Goal: Task Accomplishment & Management: Use online tool/utility

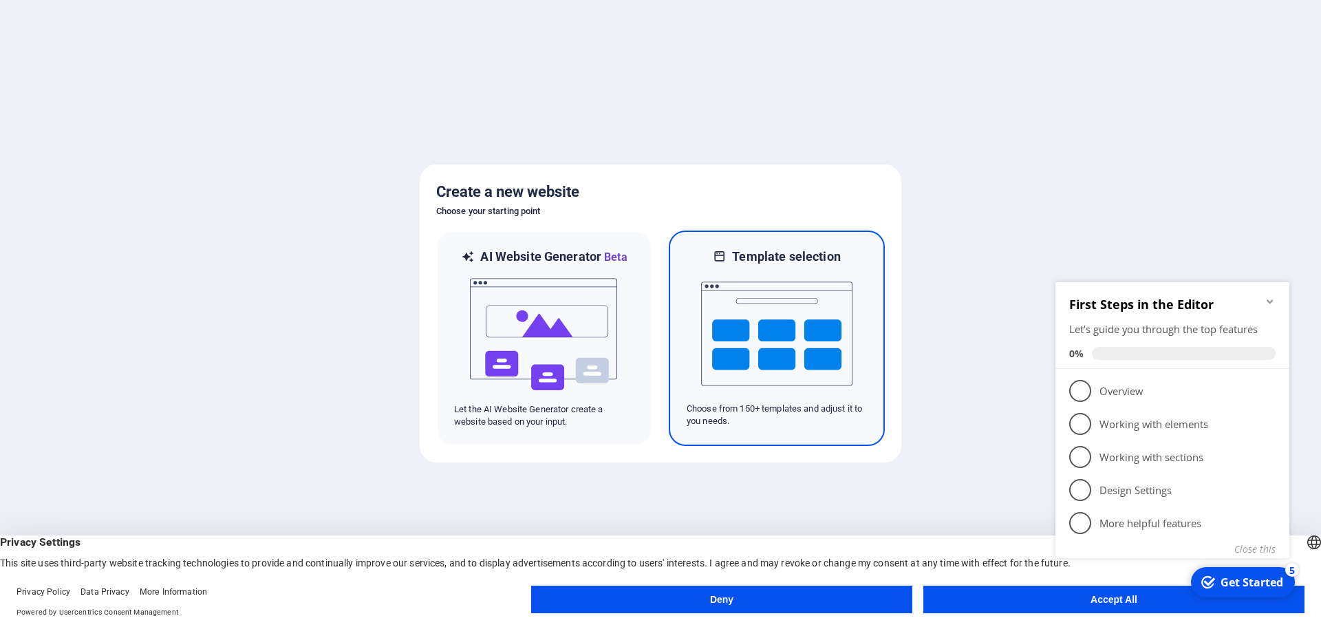
click at [800, 331] on img at bounding box center [776, 334] width 151 height 138
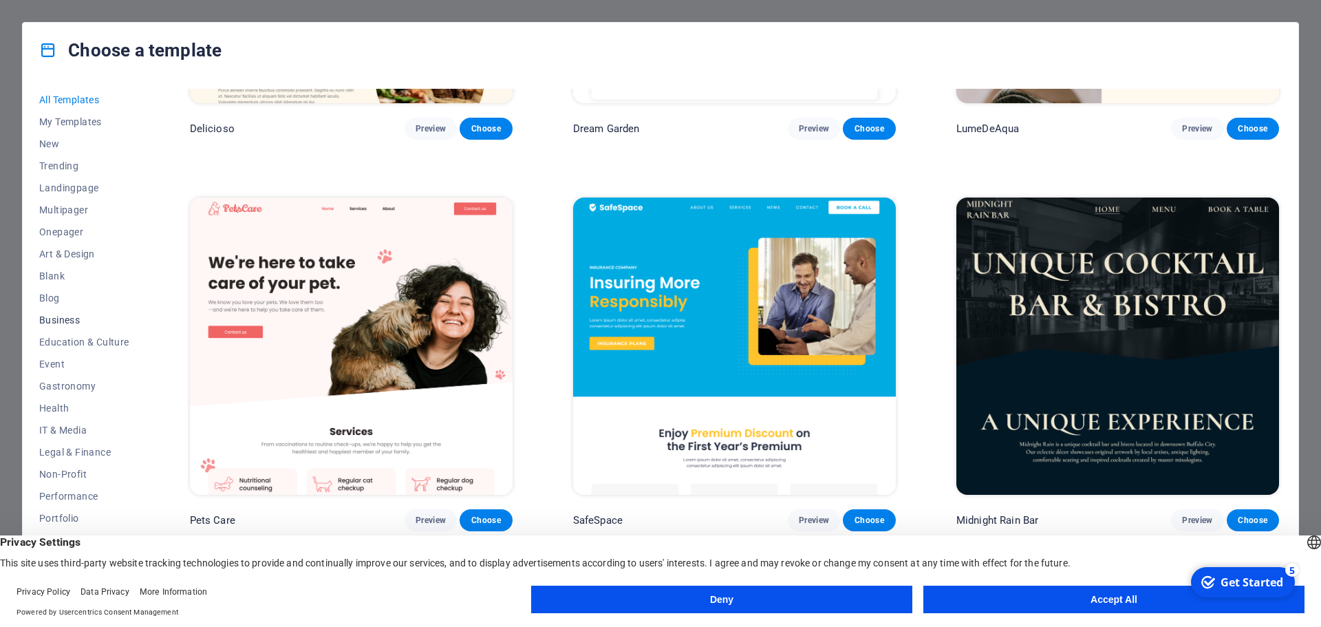
scroll to position [52, 0]
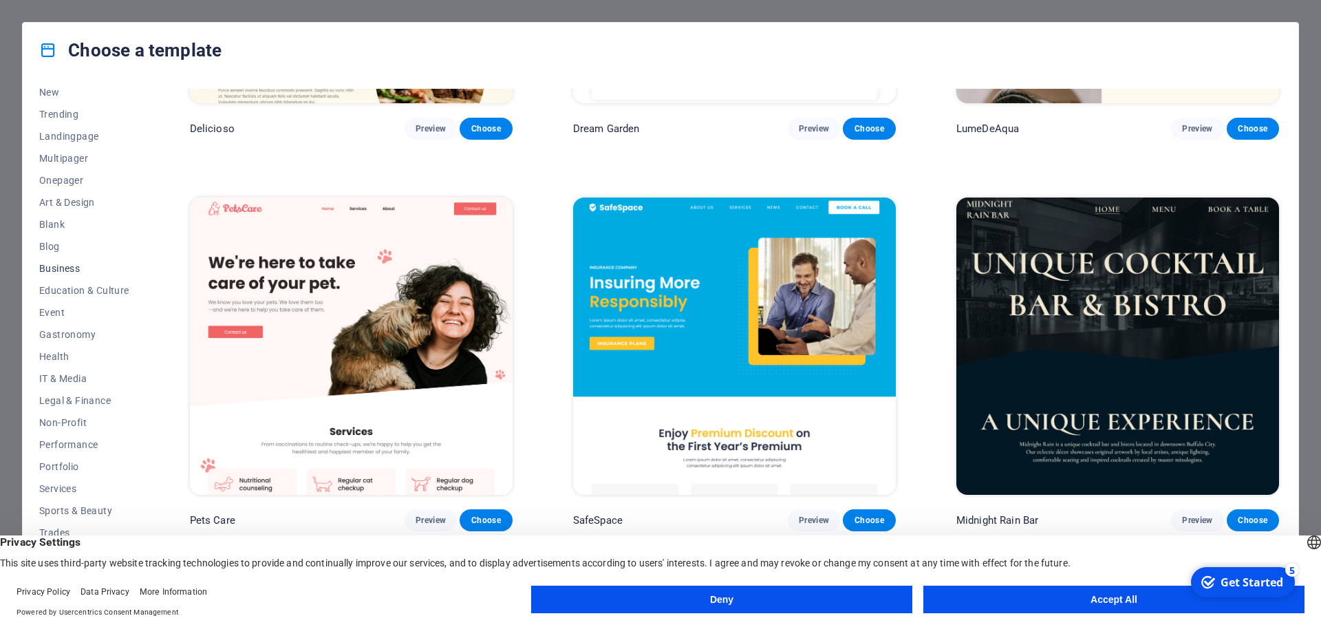
click at [72, 269] on span "Business" at bounding box center [84, 268] width 90 height 11
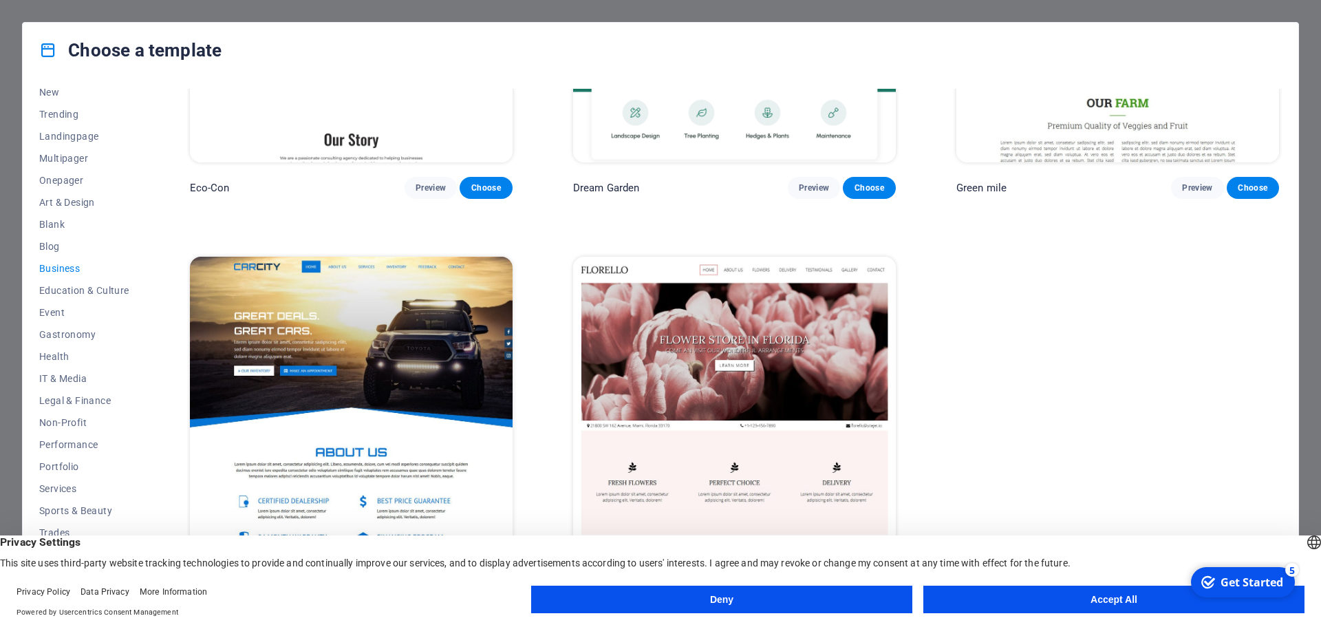
click at [1103, 598] on button "Accept All" at bounding box center [1113, 599] width 381 height 28
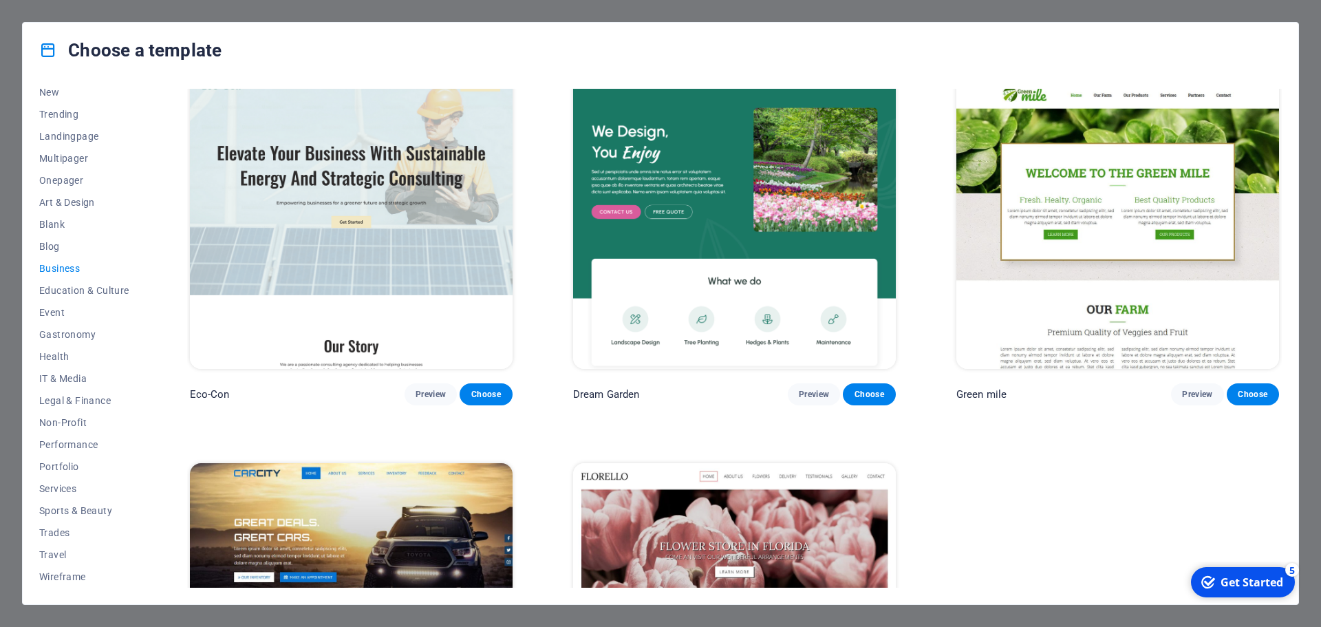
scroll to position [0, 0]
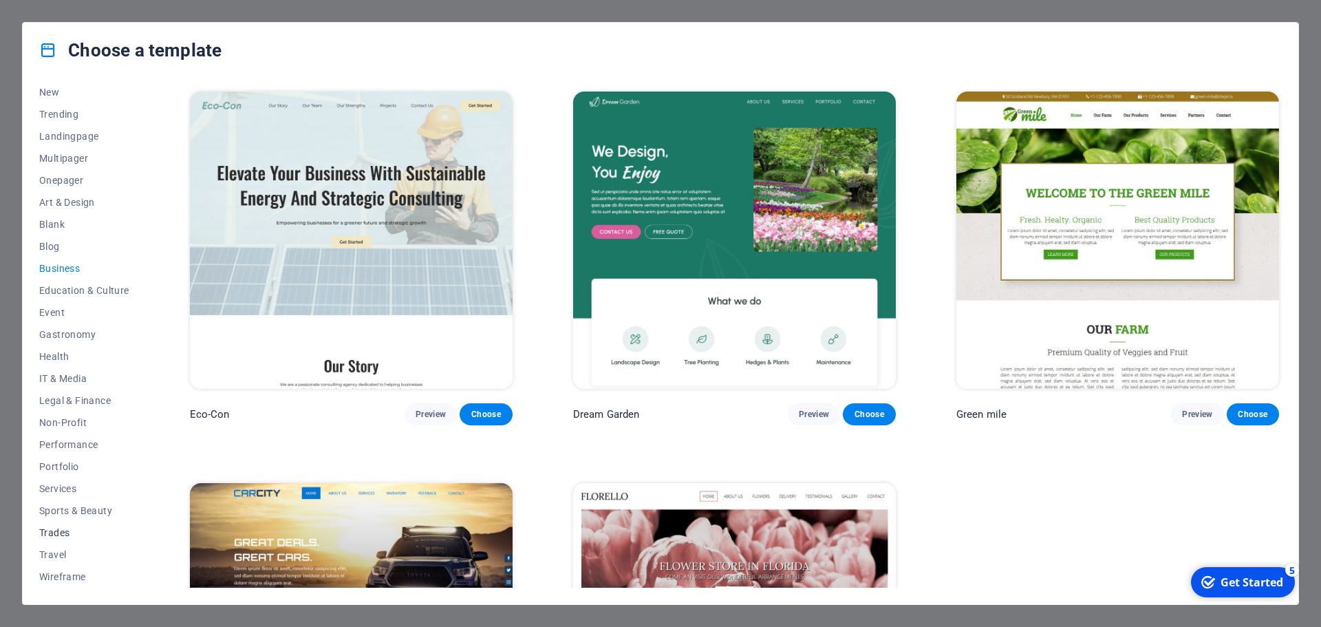
click at [57, 533] on span "Trades" at bounding box center [84, 532] width 90 height 11
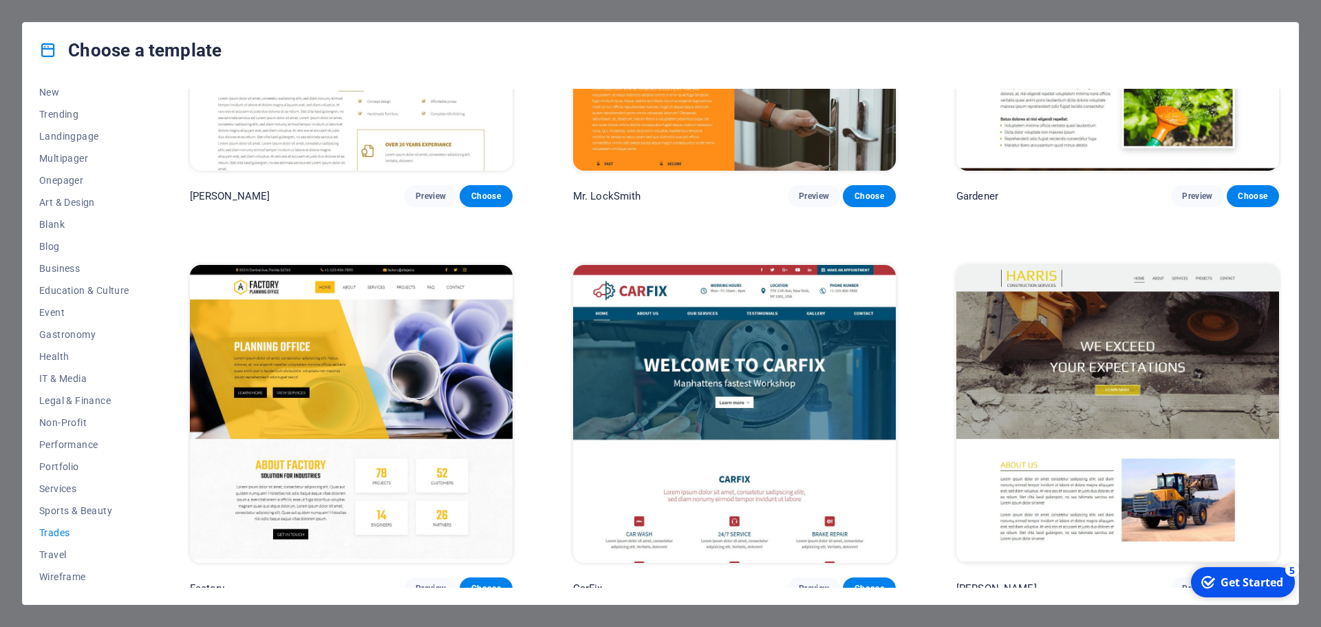
scroll to position [616, 0]
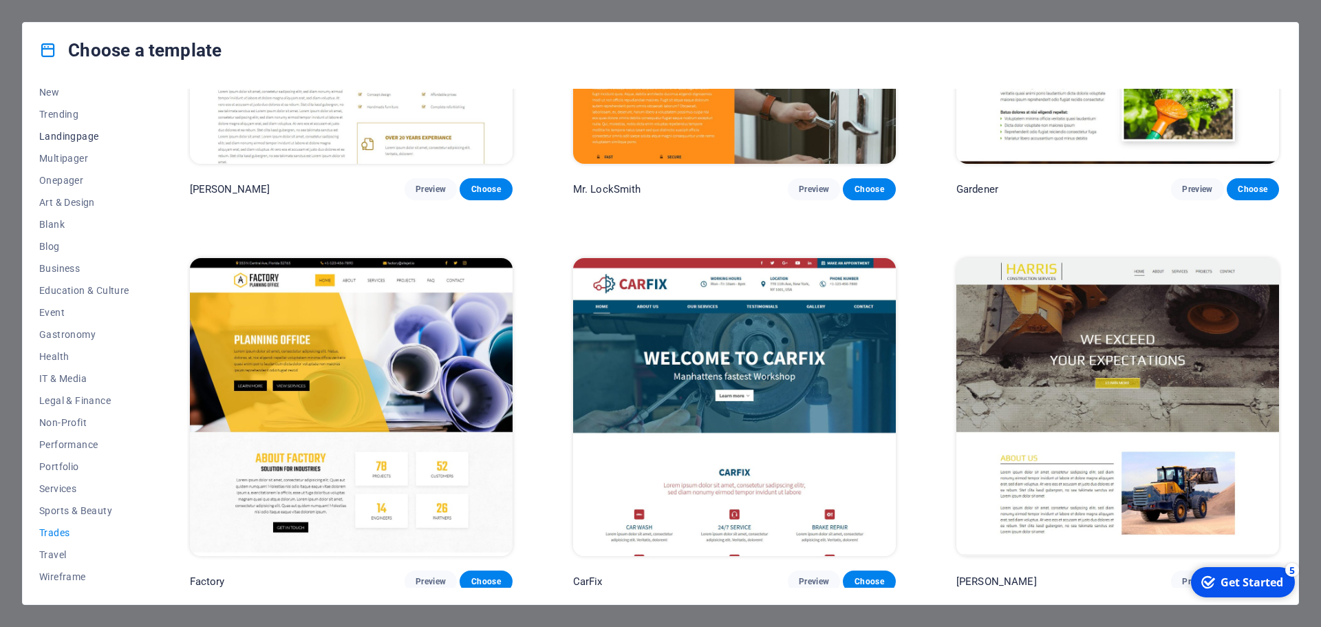
click at [67, 134] on span "Landingpage" at bounding box center [84, 136] width 90 height 11
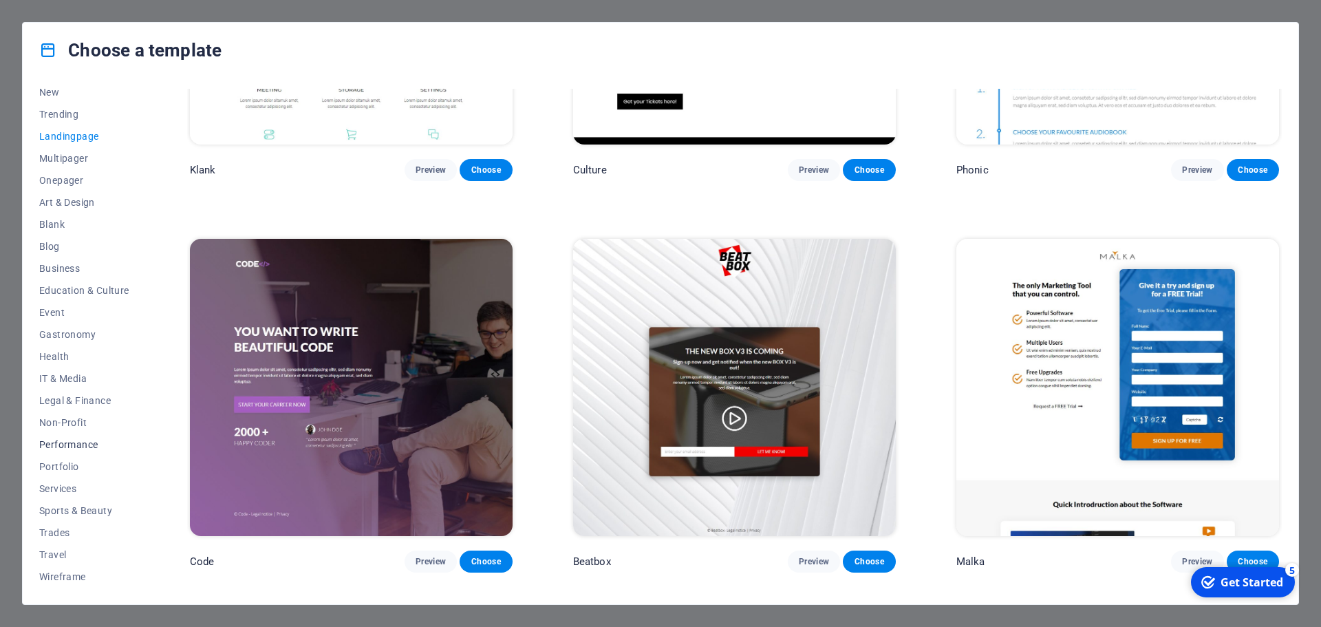
scroll to position [275, 0]
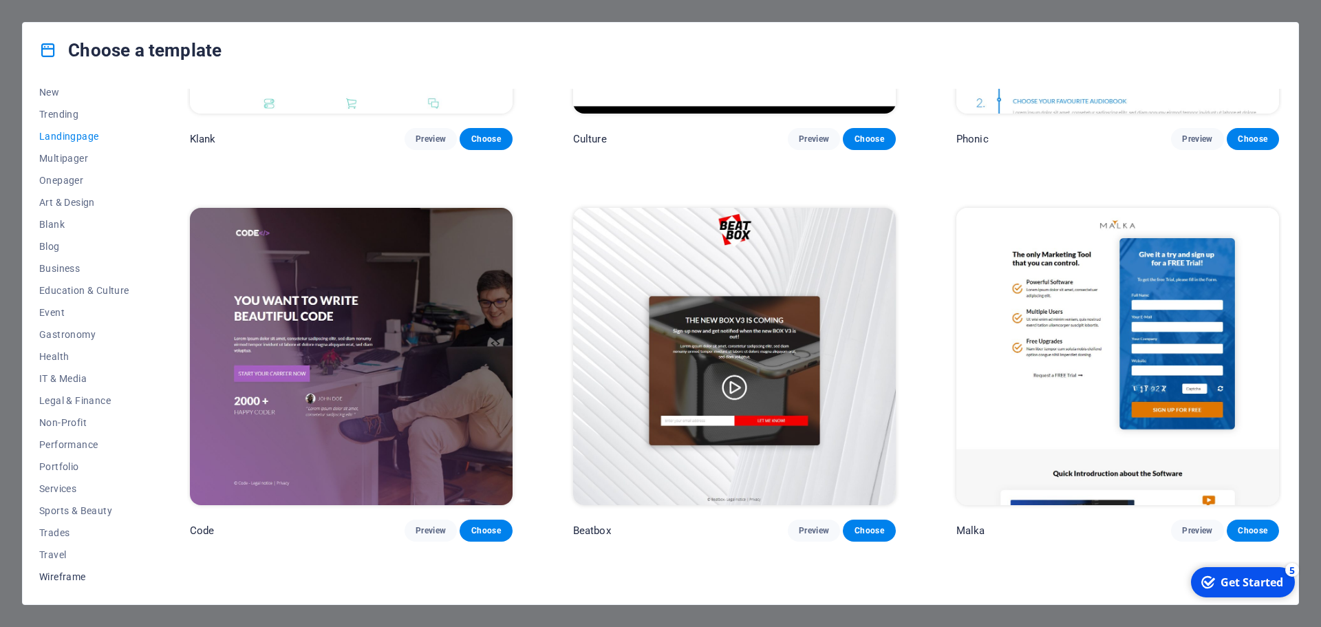
click at [63, 575] on span "Wireframe" at bounding box center [84, 576] width 90 height 11
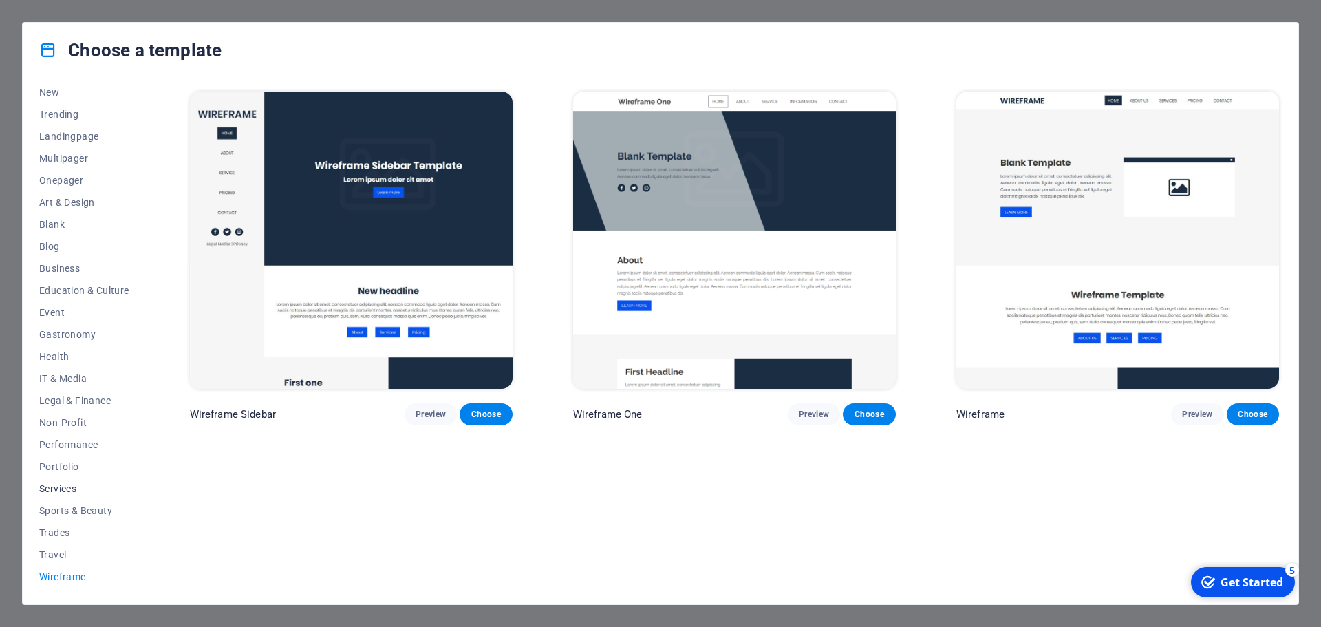
click at [58, 484] on span "Services" at bounding box center [84, 488] width 90 height 11
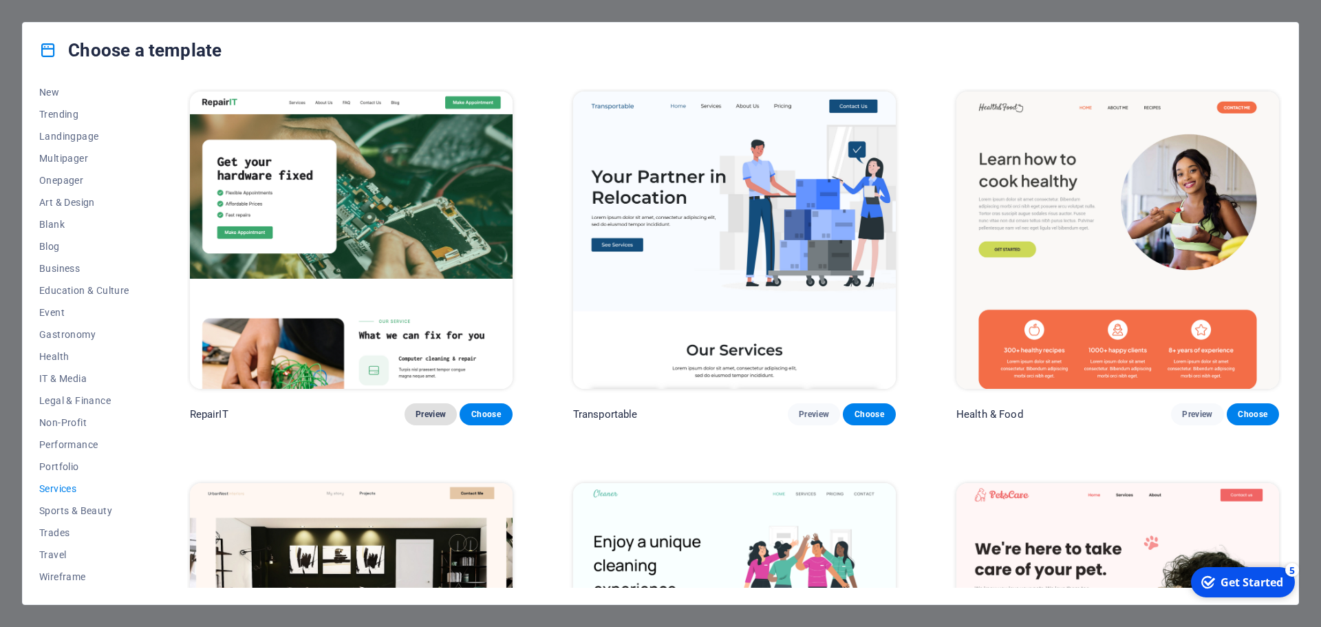
click at [431, 411] on span "Preview" at bounding box center [430, 414] width 30 height 11
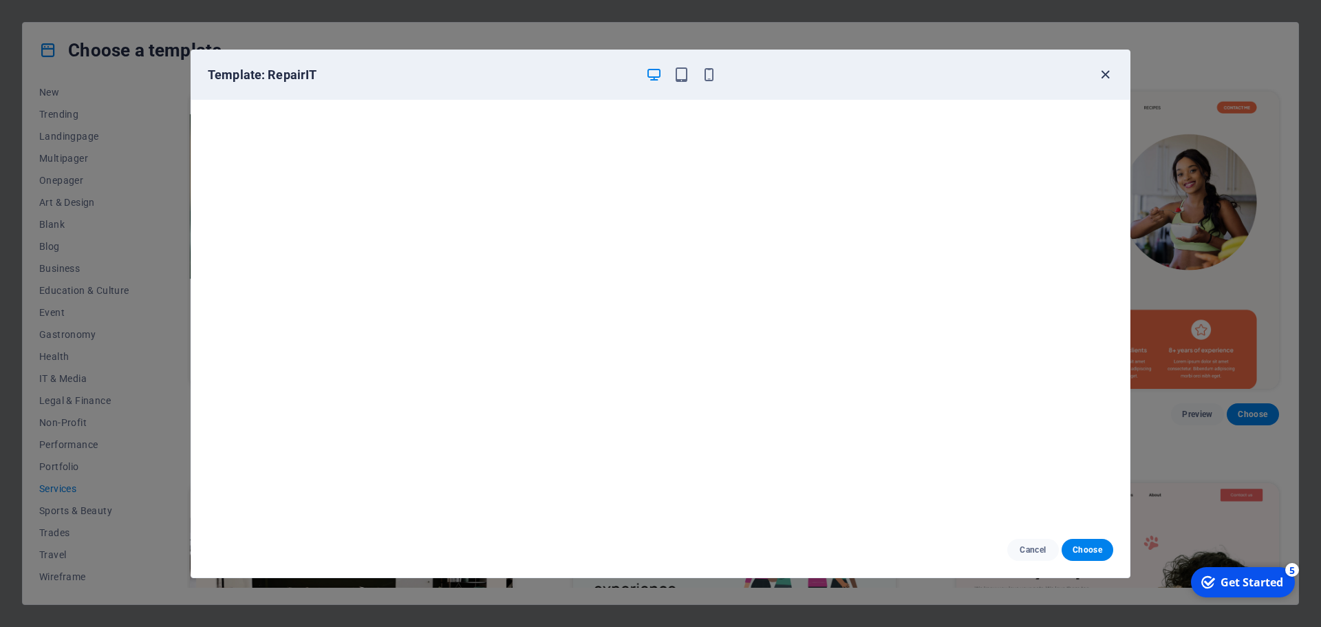
click at [1107, 74] on icon "button" at bounding box center [1105, 75] width 16 height 16
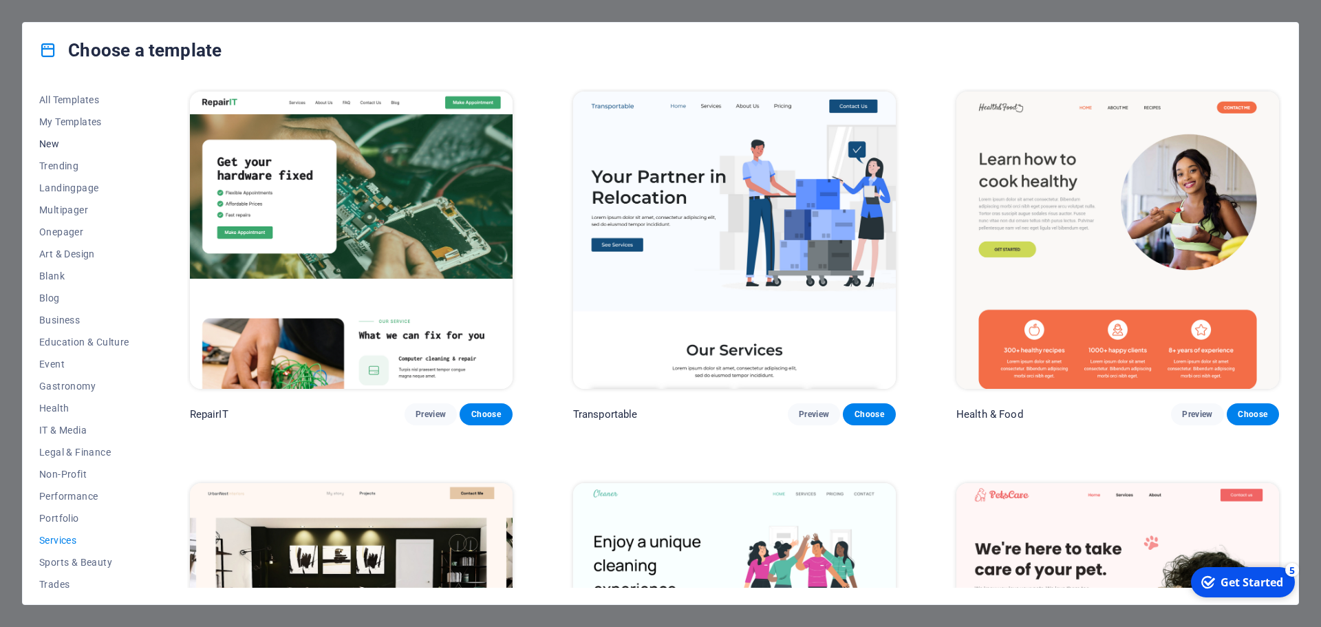
click at [52, 145] on span "New" at bounding box center [84, 143] width 90 height 11
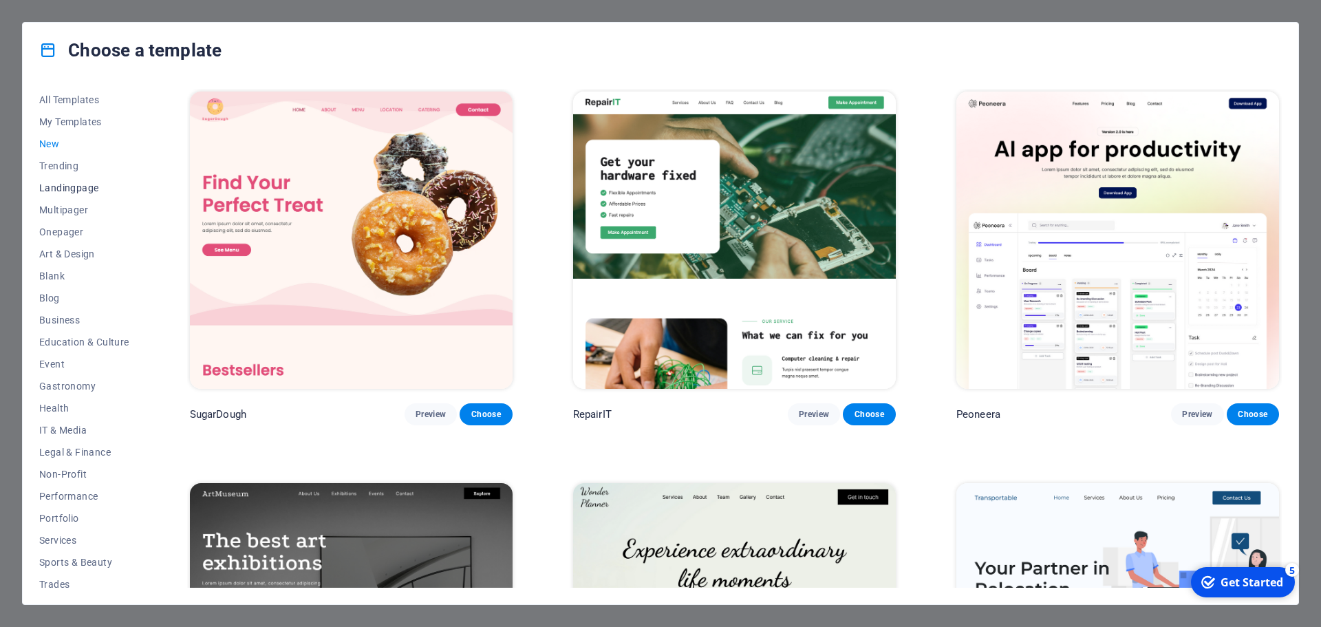
click at [74, 189] on span "Landingpage" at bounding box center [84, 187] width 90 height 11
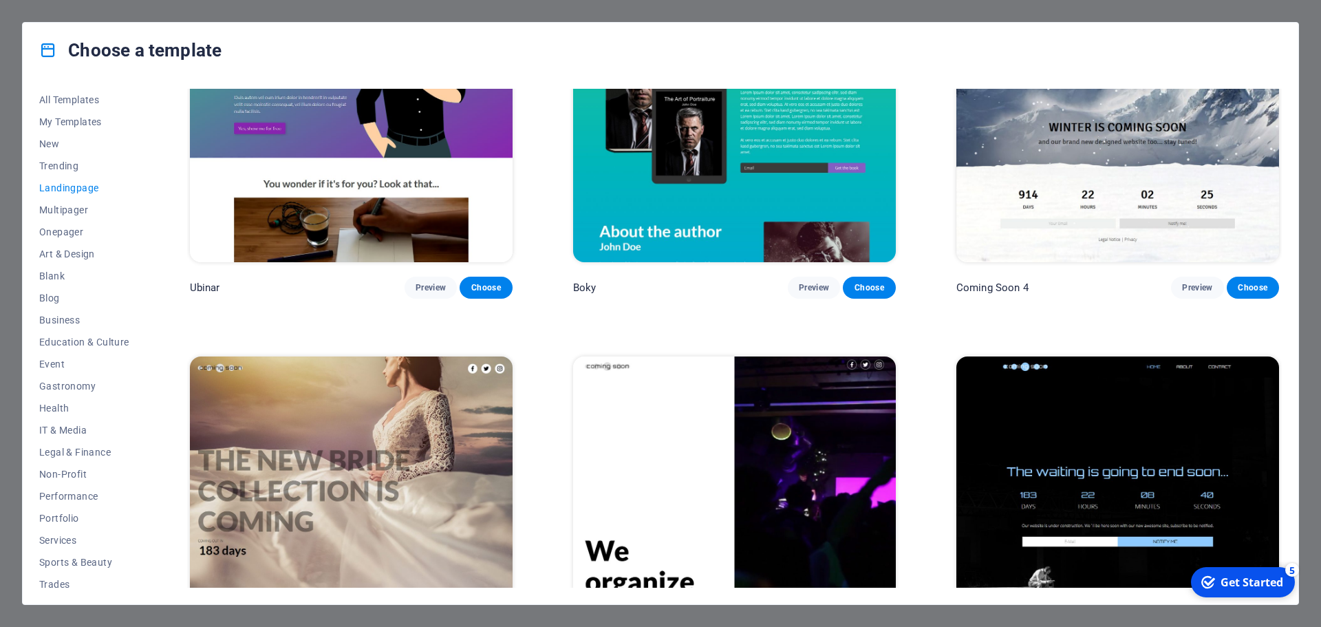
scroll to position [2956, 0]
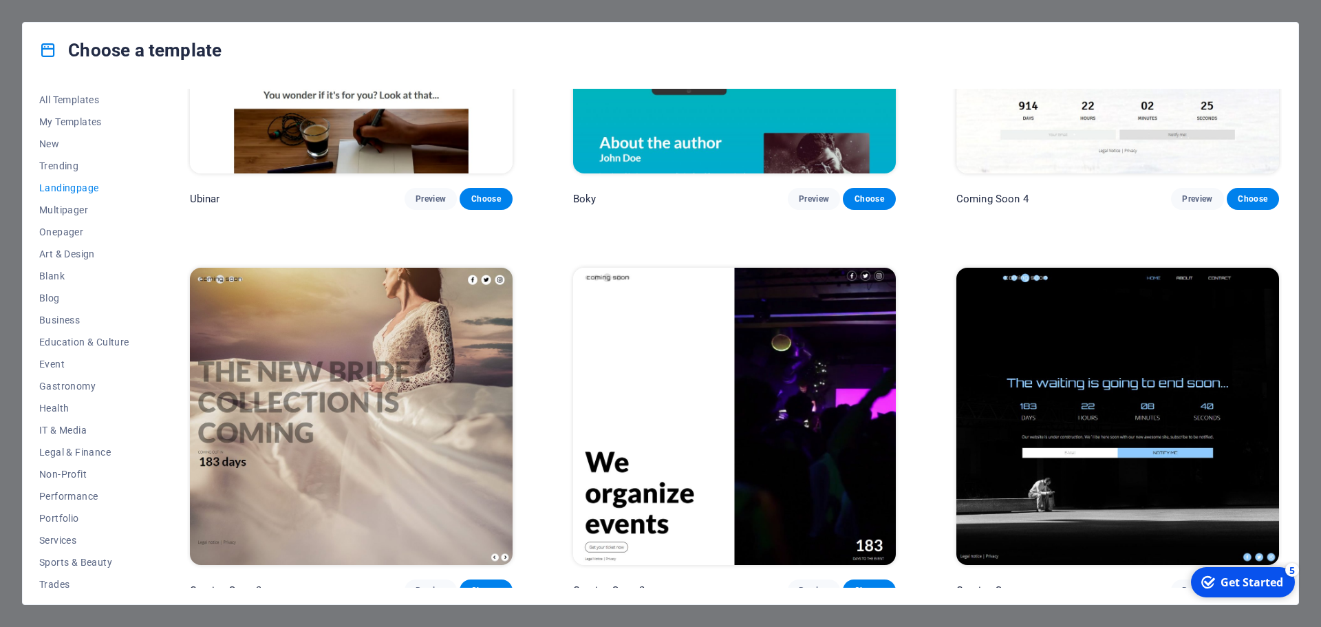
click at [1152, 348] on img at bounding box center [1117, 416] width 323 height 297
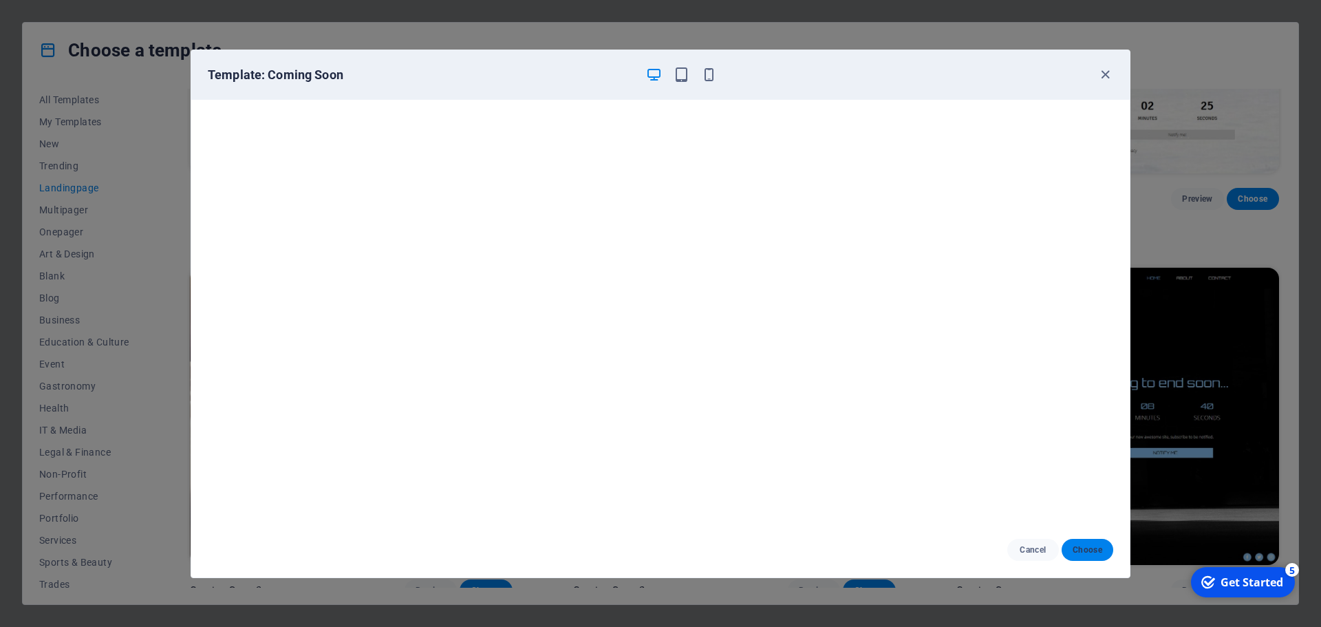
click at [1089, 552] on span "Choose" at bounding box center [1087, 549] width 30 height 11
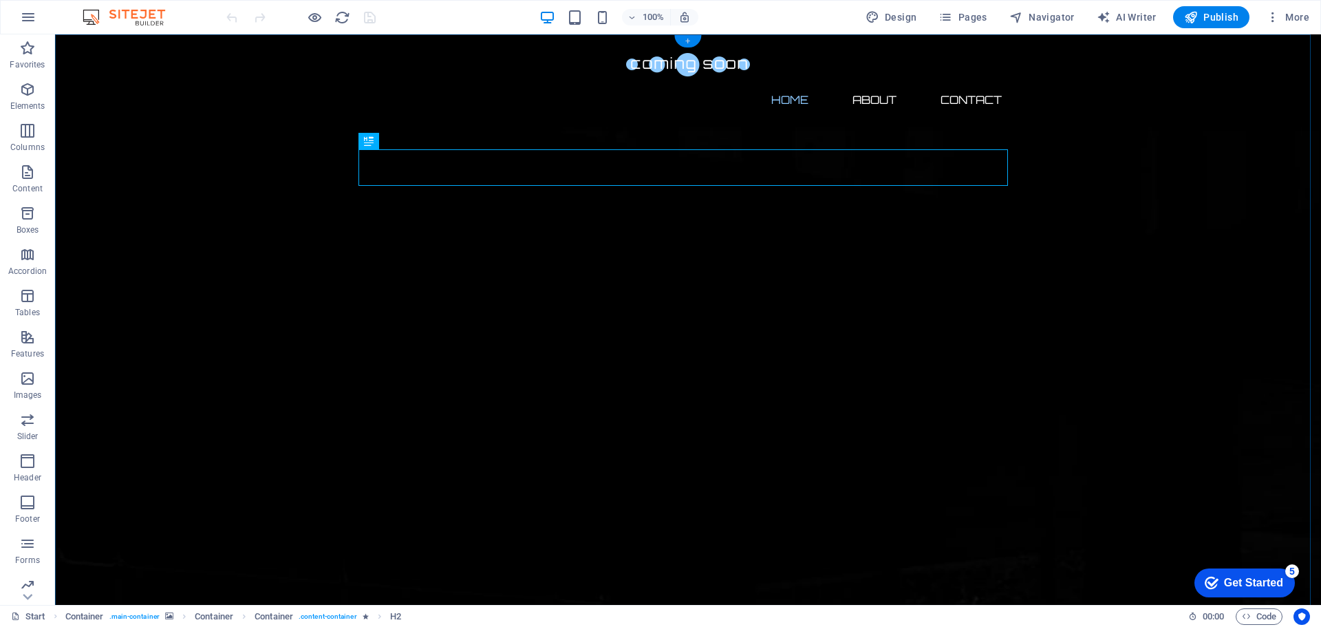
click at [688, 41] on div "+" at bounding box center [687, 41] width 27 height 12
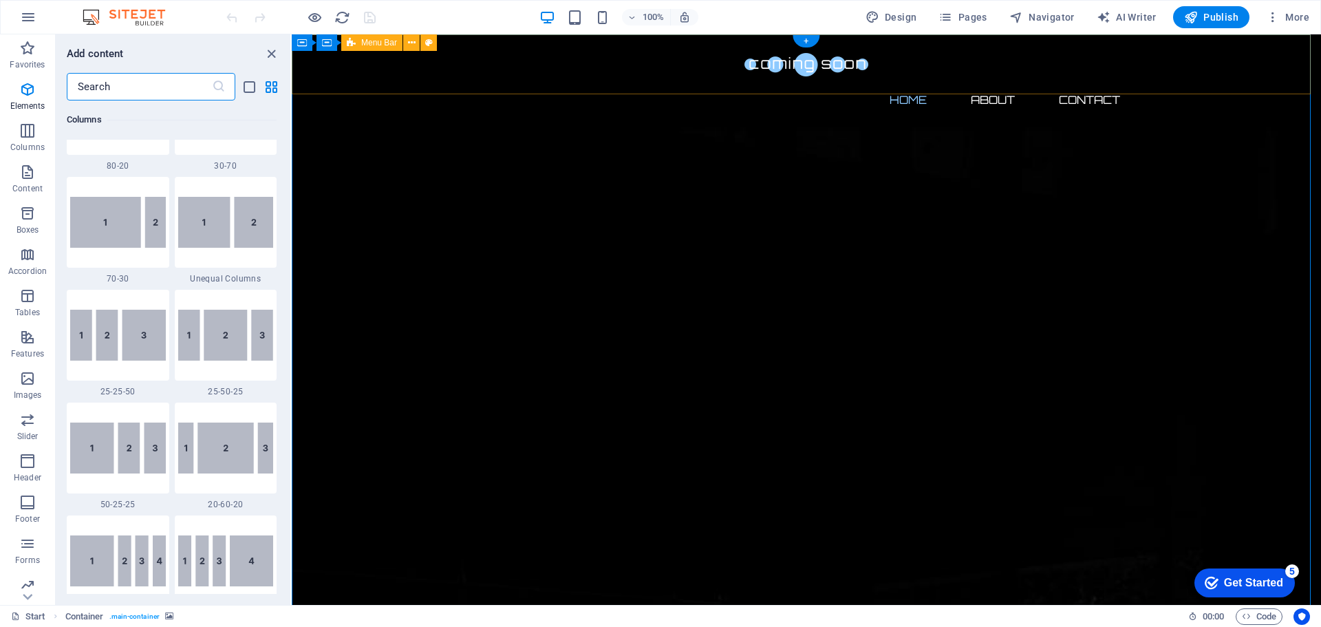
scroll to position [2407, 0]
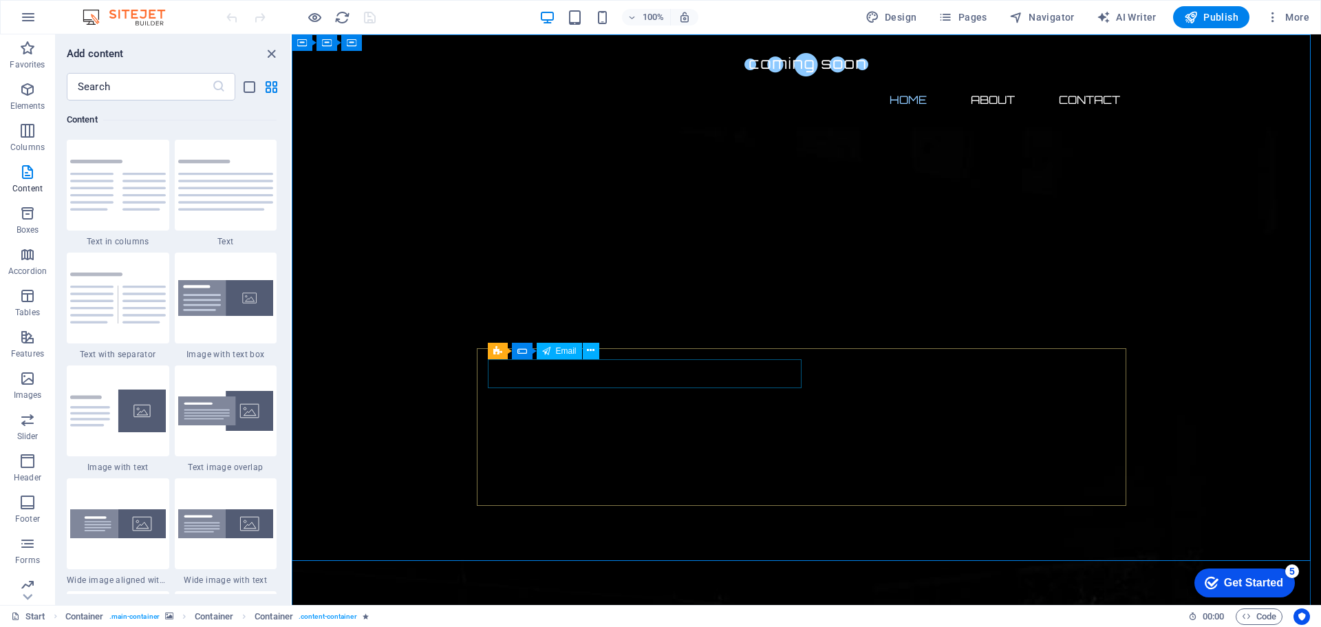
click at [556, 351] on span "Email" at bounding box center [566, 351] width 21 height 8
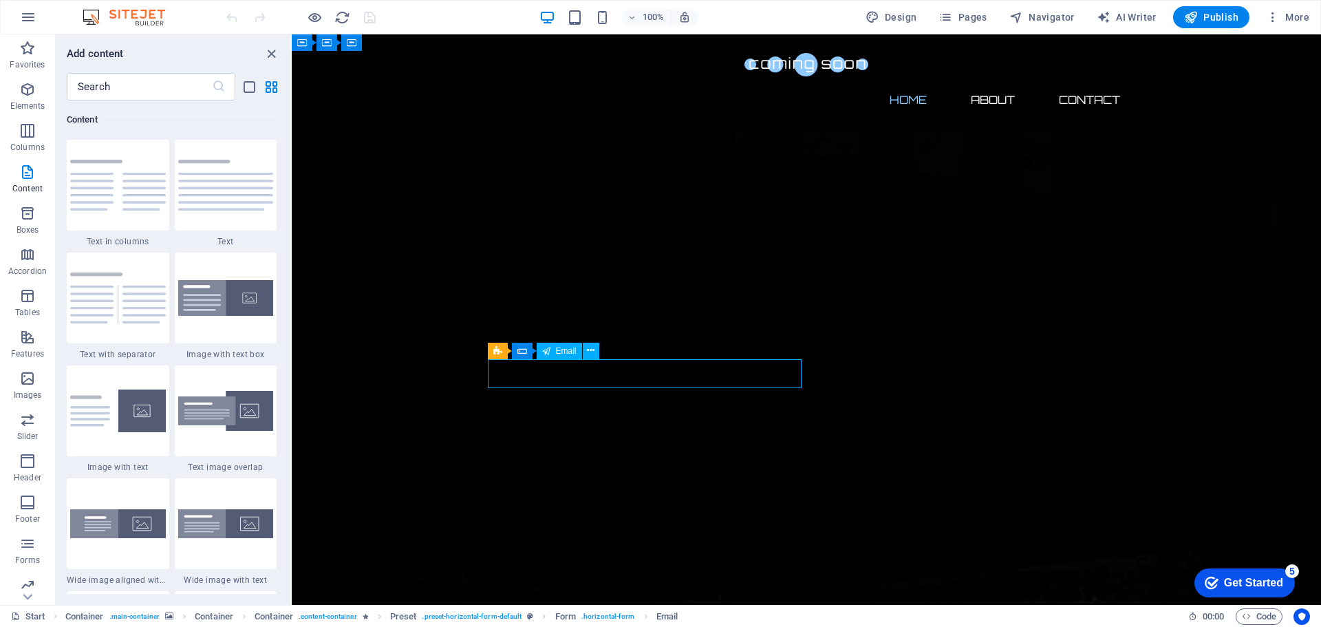
click at [556, 351] on span "Email" at bounding box center [566, 351] width 21 height 8
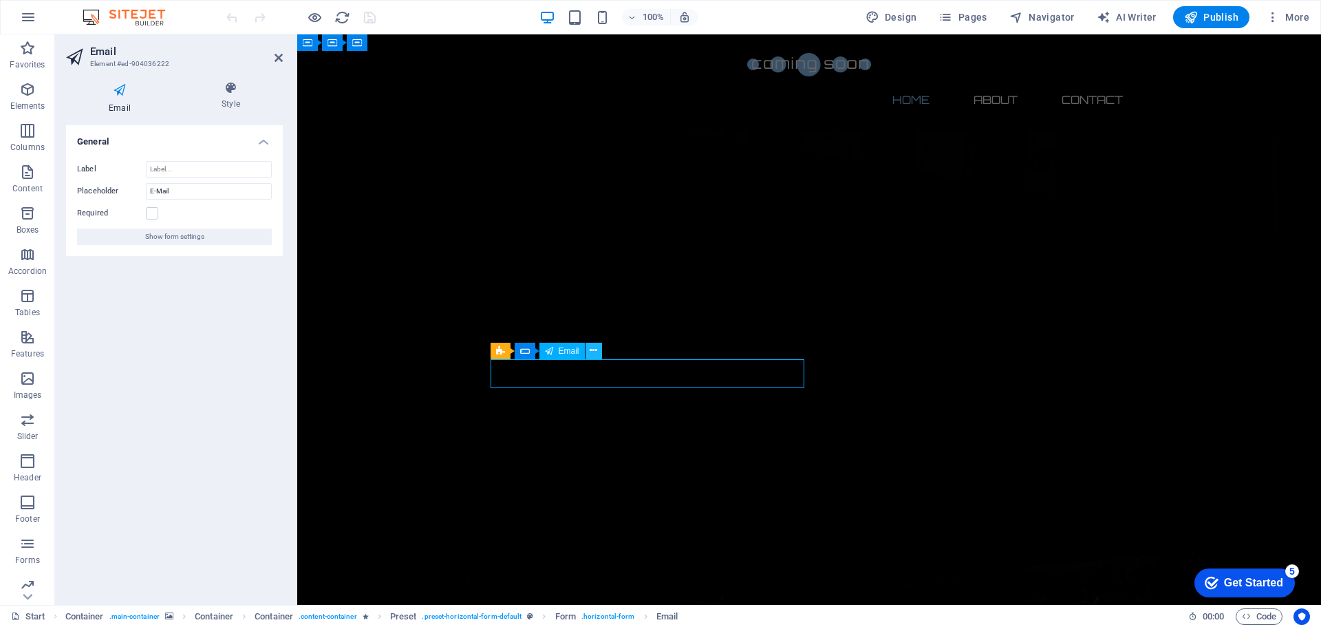
click at [596, 349] on icon at bounding box center [593, 350] width 8 height 14
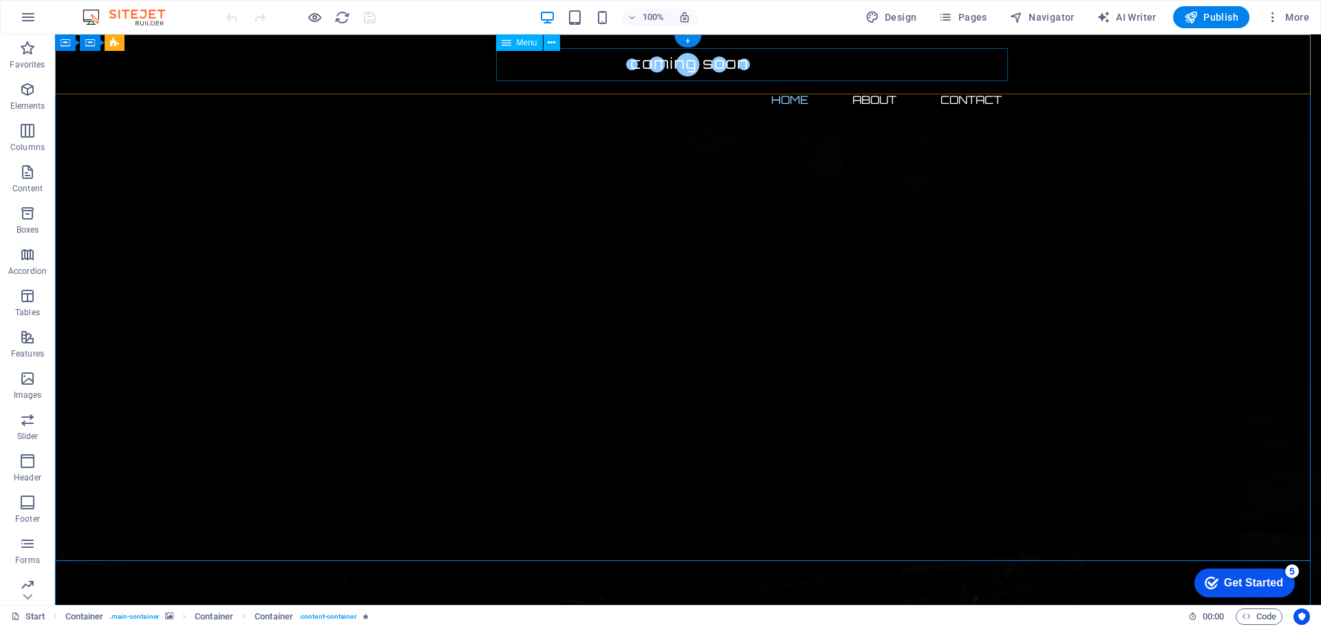
click at [867, 83] on nav "Home About Contact" at bounding box center [687, 99] width 649 height 33
click at [552, 42] on icon at bounding box center [551, 43] width 8 height 14
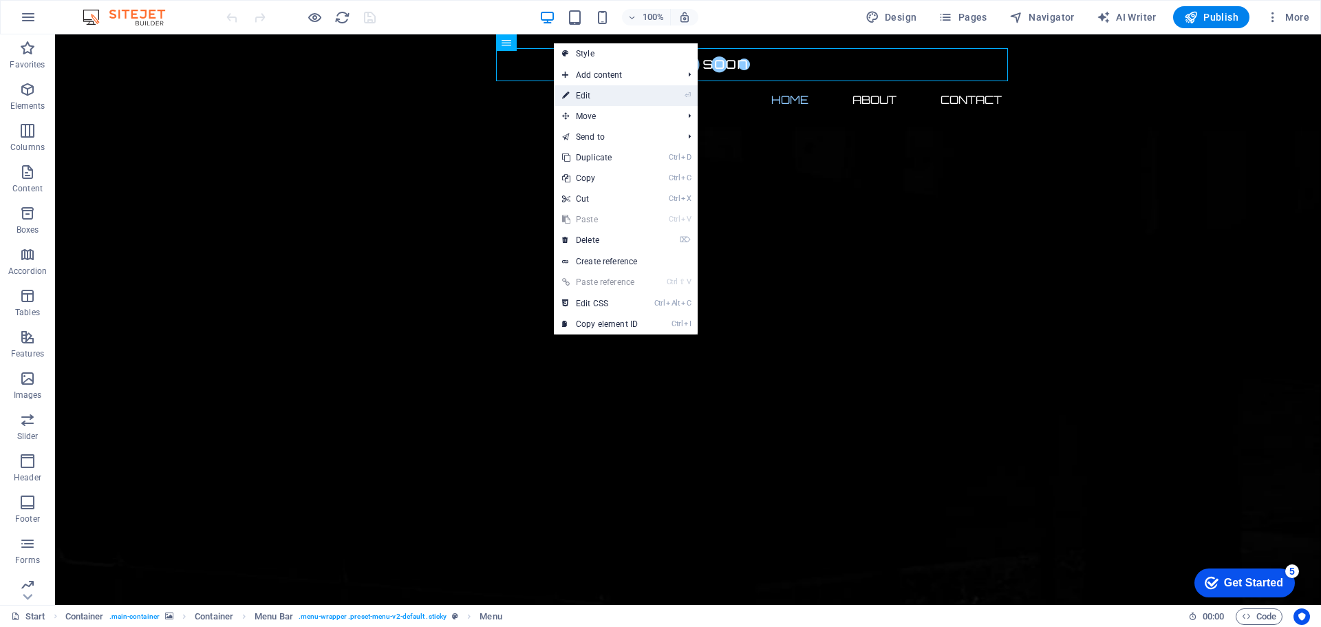
click at [590, 98] on link "⏎ Edit" at bounding box center [600, 95] width 92 height 21
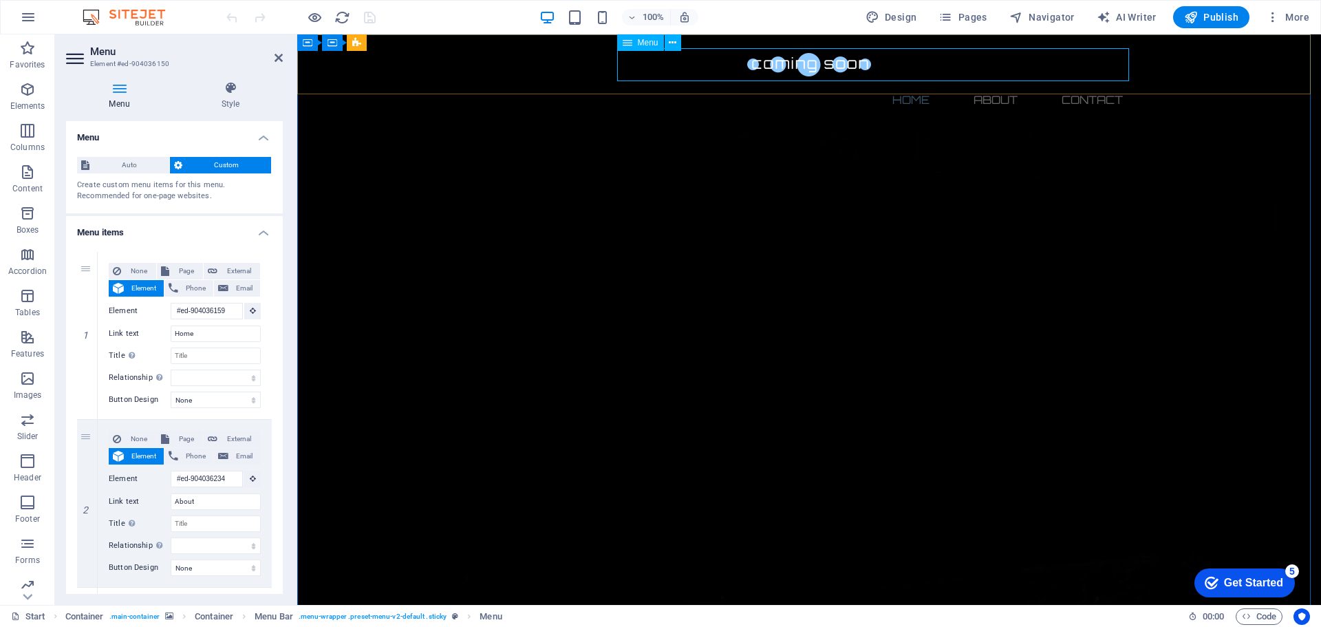
click at [626, 43] on icon at bounding box center [627, 42] width 10 height 17
click at [673, 43] on icon at bounding box center [673, 43] width 8 height 14
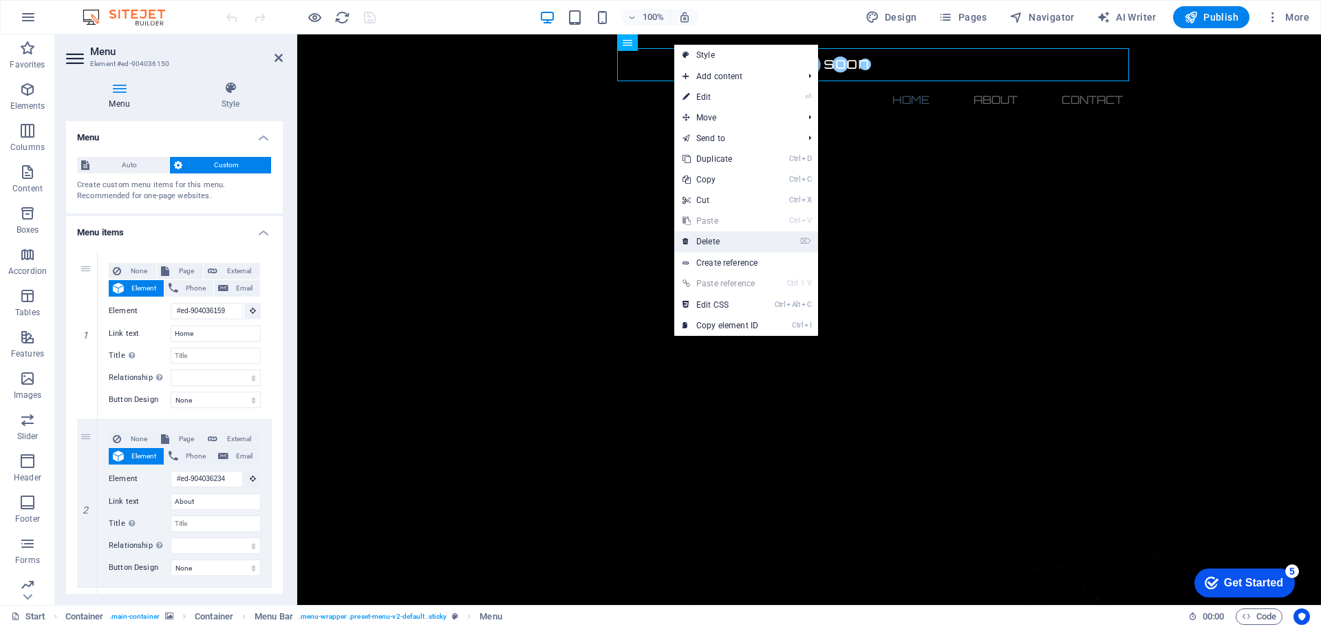
click at [719, 243] on link "⌦ Delete" at bounding box center [720, 241] width 92 height 21
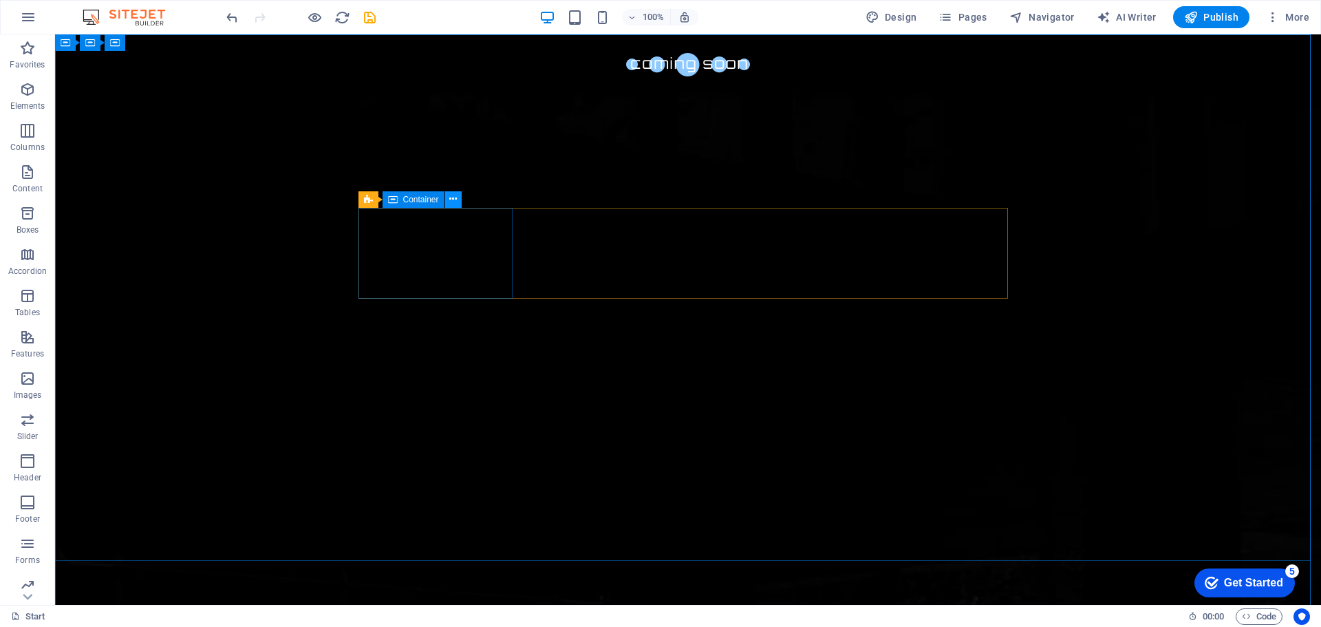
click at [450, 199] on icon at bounding box center [453, 199] width 8 height 14
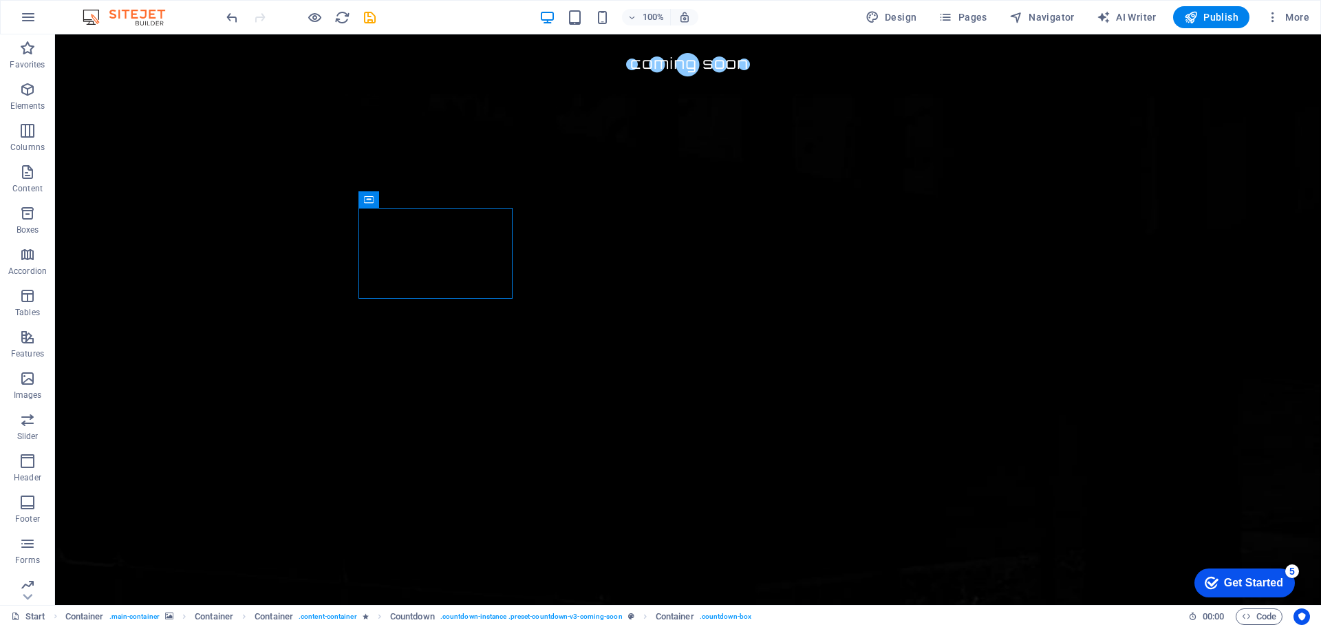
click at [1250, 583] on div "Get Started" at bounding box center [1253, 582] width 59 height 12
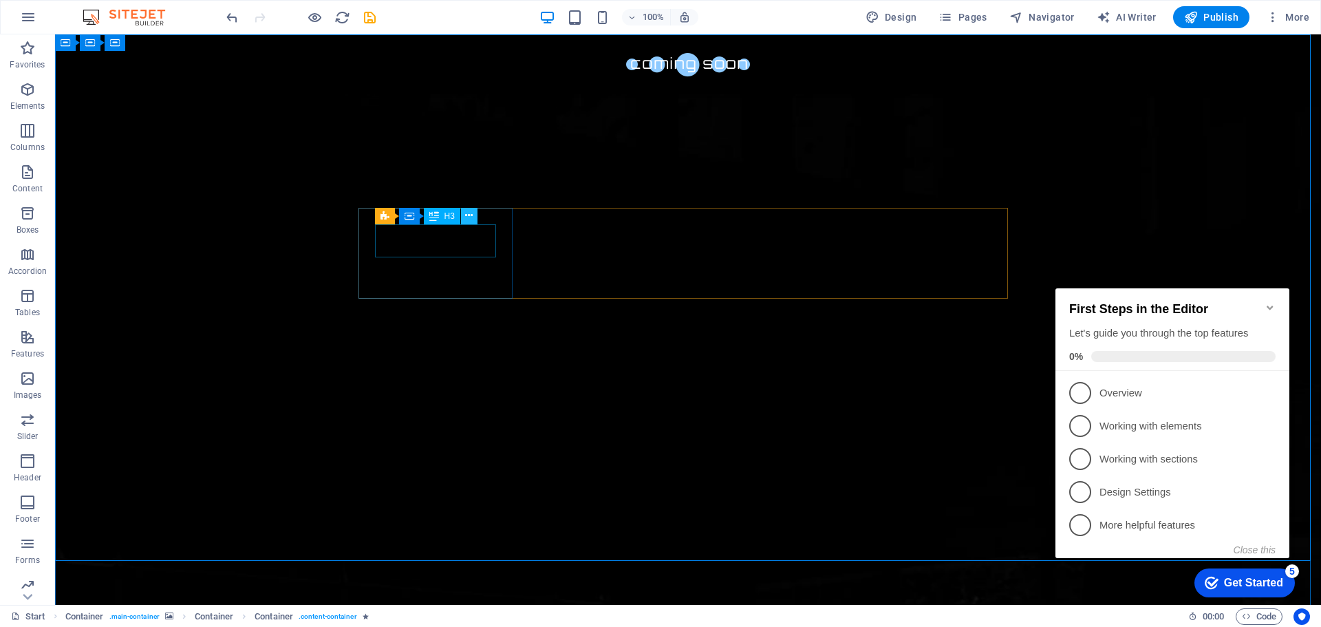
click at [468, 217] on icon at bounding box center [469, 215] width 8 height 14
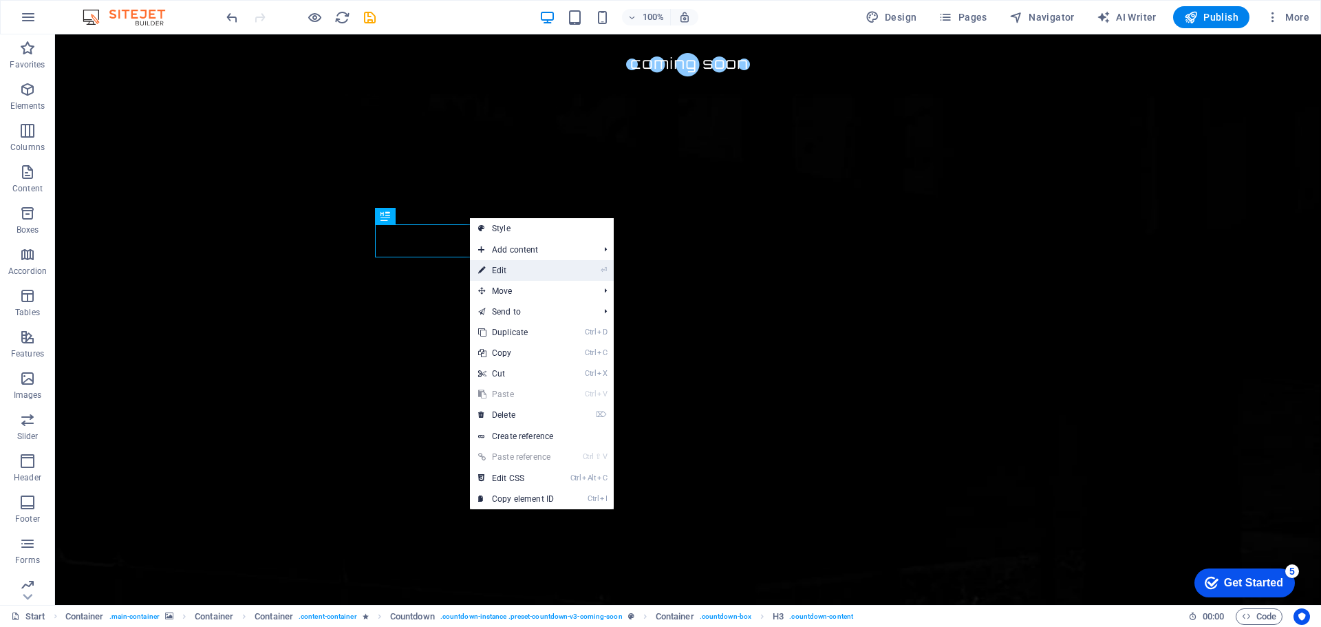
click at [507, 270] on link "⏎ Edit" at bounding box center [516, 270] width 92 height 21
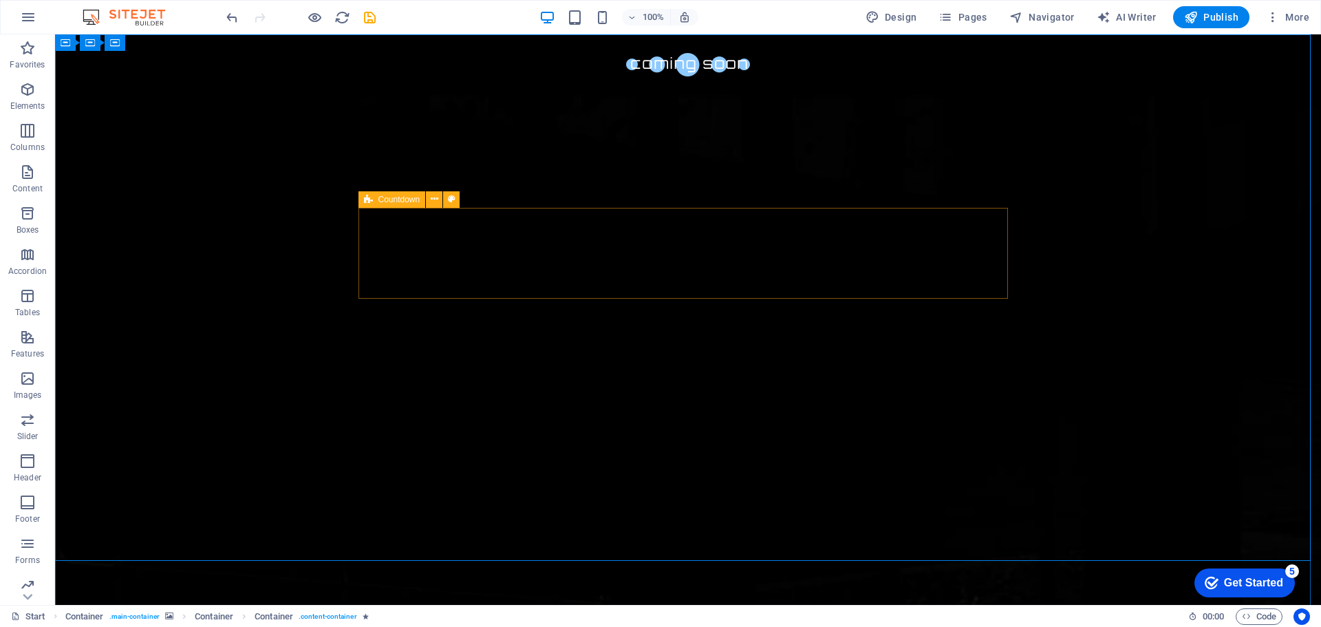
click at [365, 199] on icon at bounding box center [368, 199] width 9 height 17
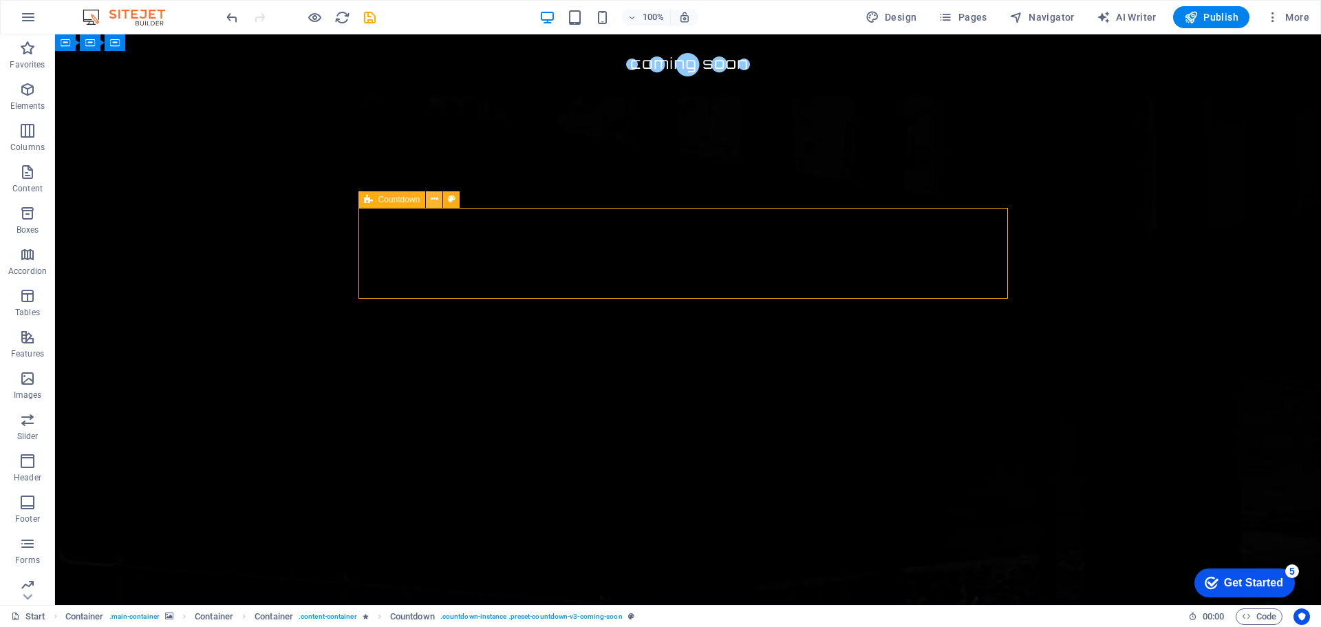
click at [432, 202] on icon at bounding box center [435, 199] width 8 height 14
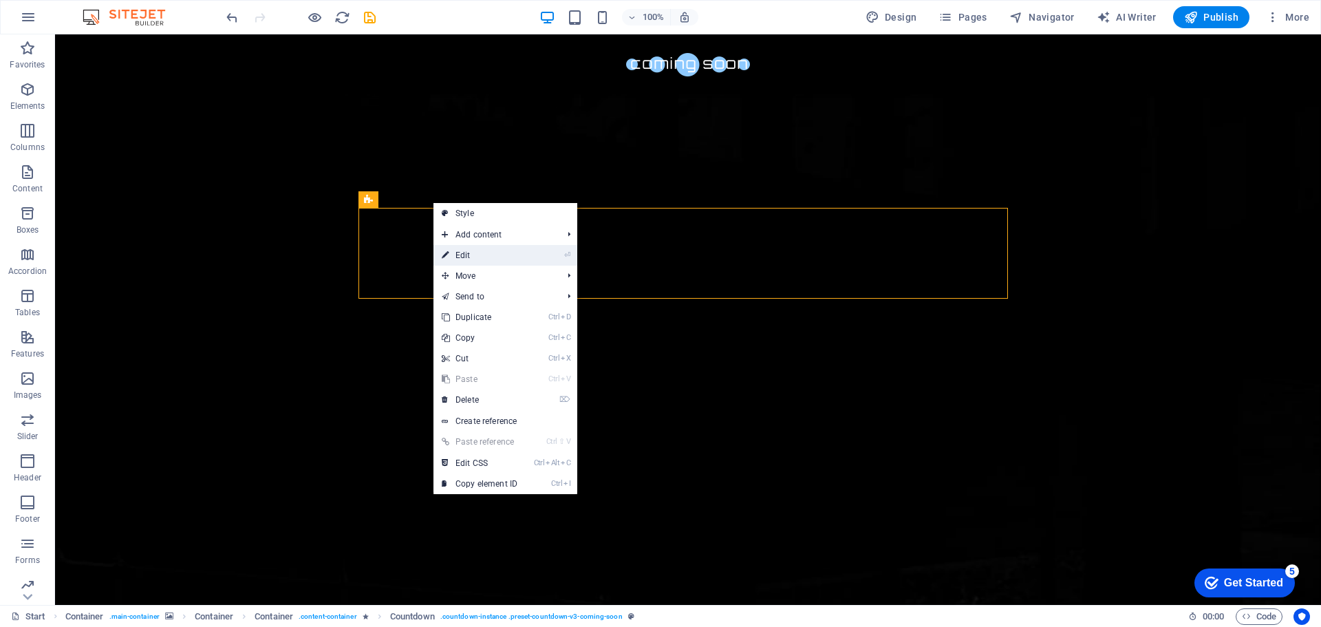
click at [466, 255] on link "⏎ Edit" at bounding box center [479, 255] width 92 height 21
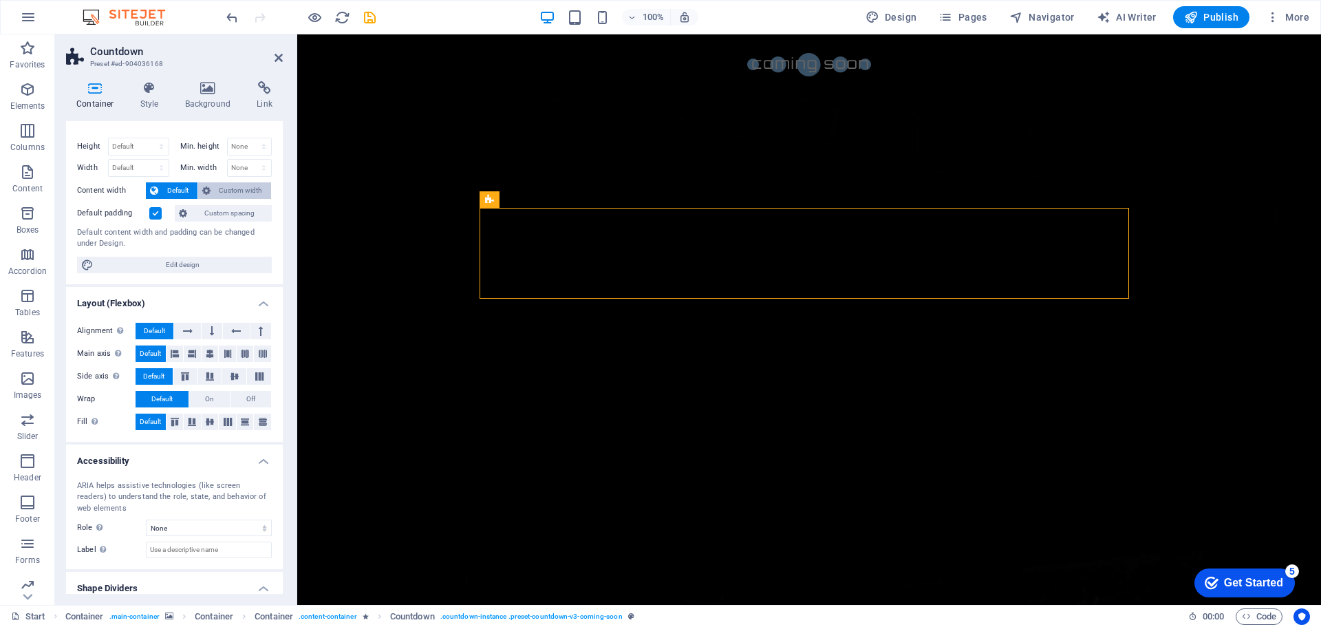
scroll to position [0, 0]
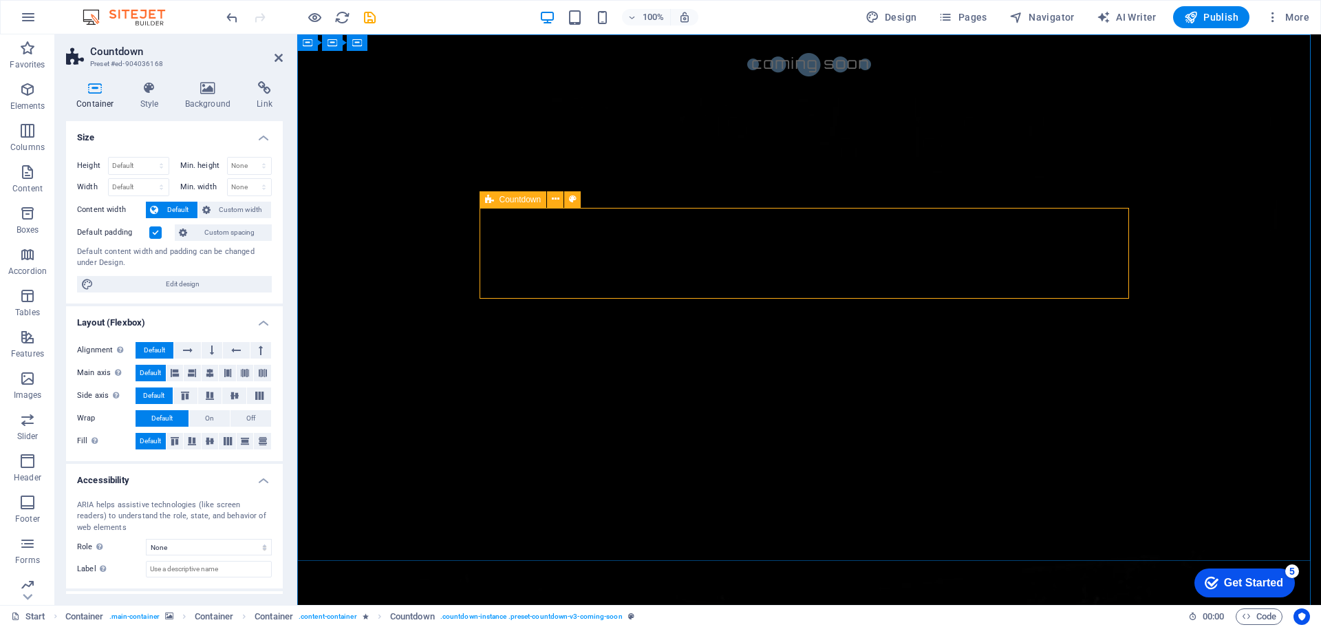
click at [530, 198] on span "Countdown" at bounding box center [520, 199] width 42 height 8
click at [552, 201] on icon at bounding box center [556, 199] width 8 height 14
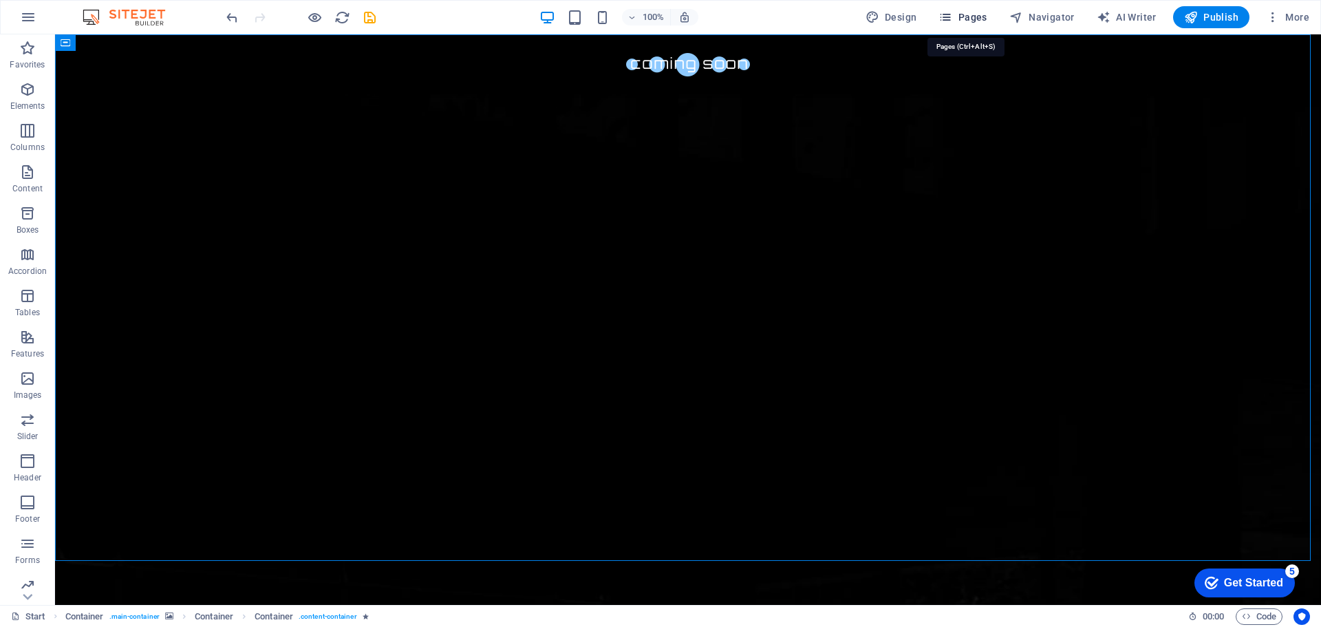
click at [966, 14] on span "Pages" at bounding box center [962, 17] width 48 height 14
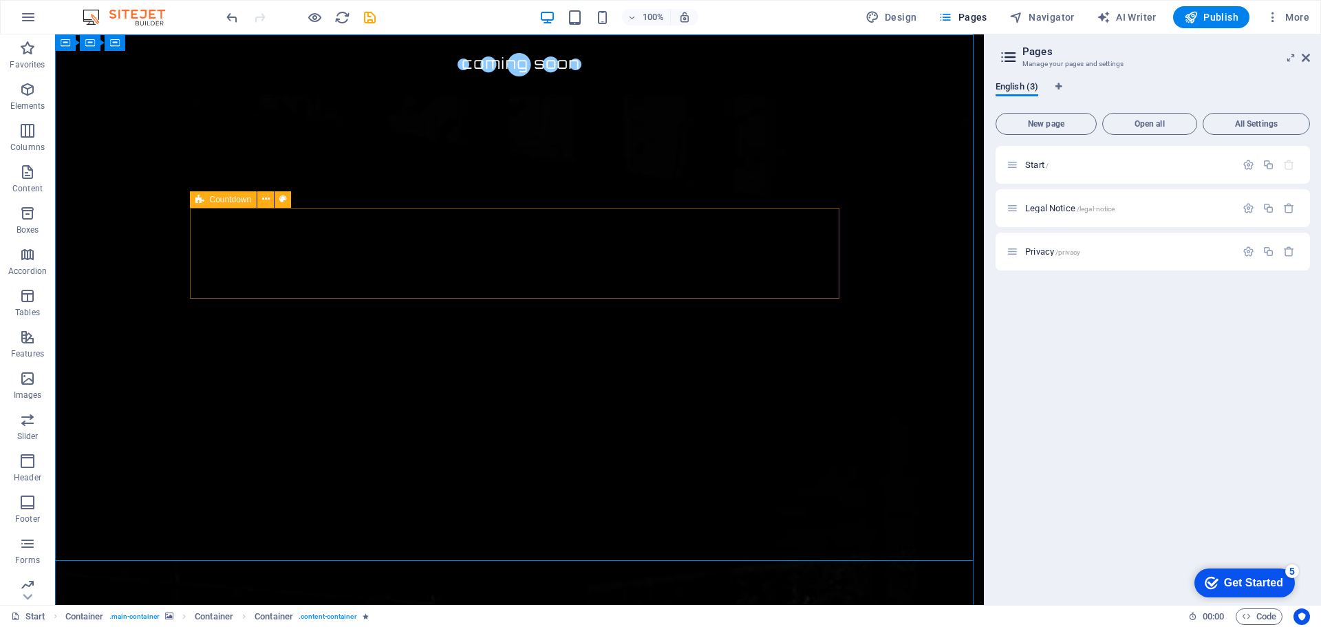
click at [206, 199] on div "Countdown" at bounding box center [223, 199] width 67 height 17
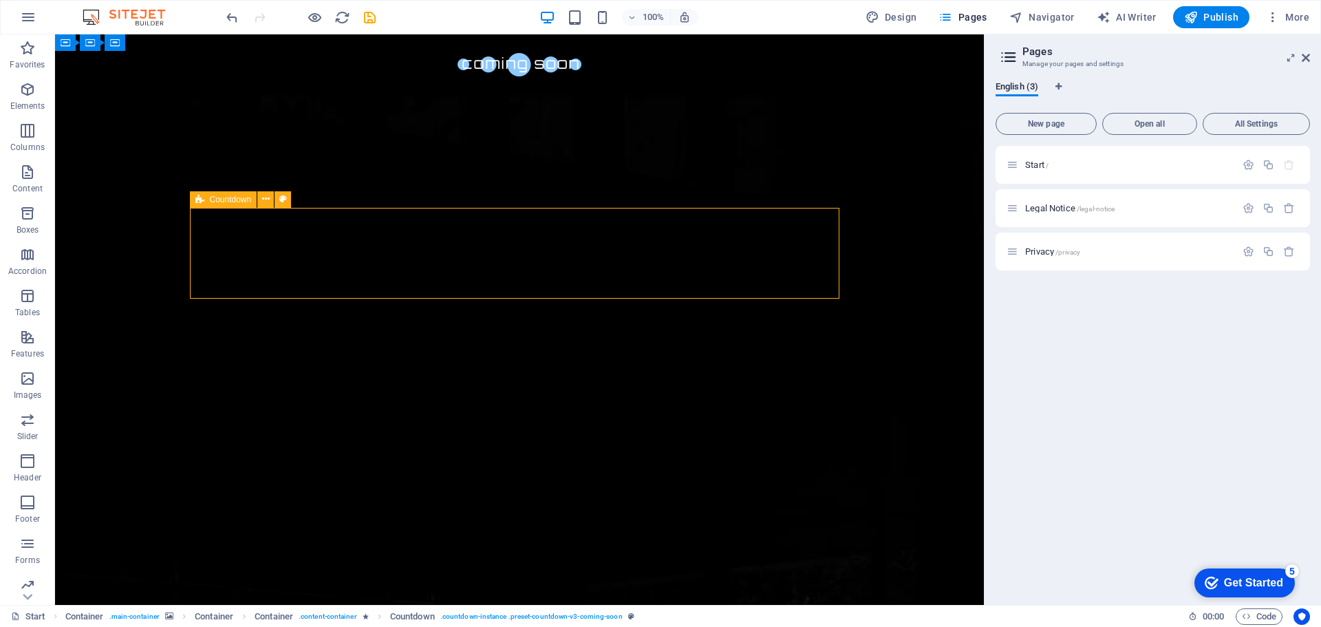
click at [206, 199] on div "Countdown" at bounding box center [223, 199] width 67 height 17
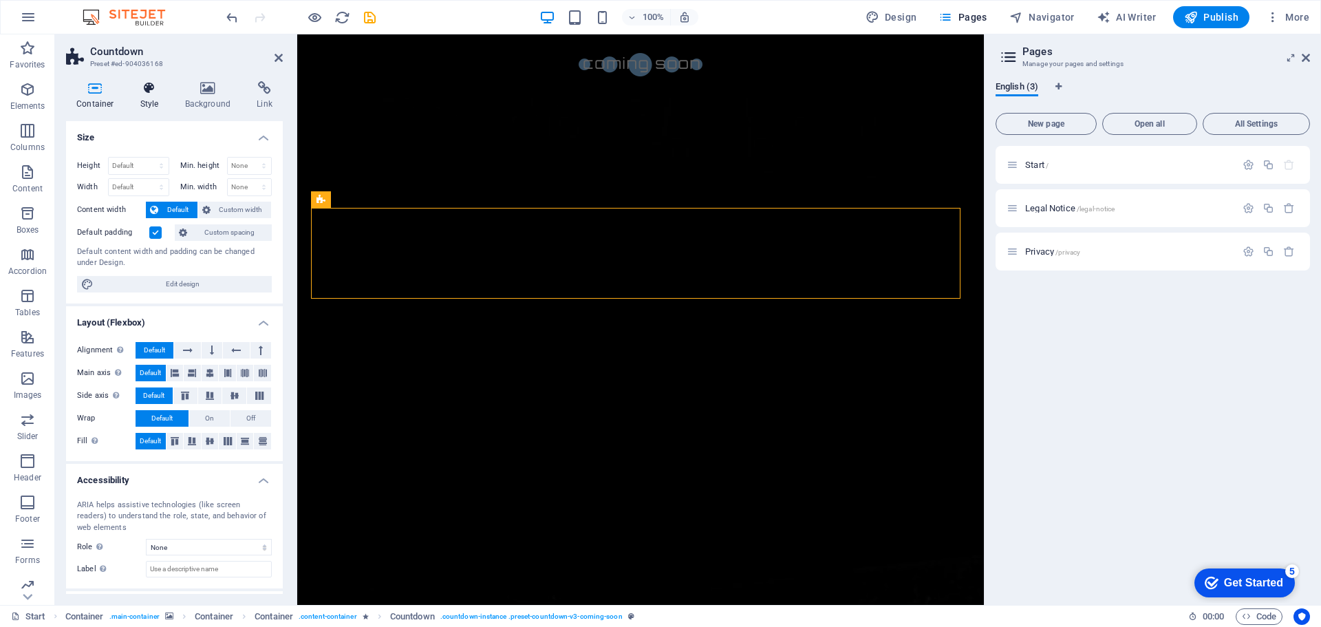
click at [153, 95] on h4 "Style" at bounding box center [152, 95] width 45 height 29
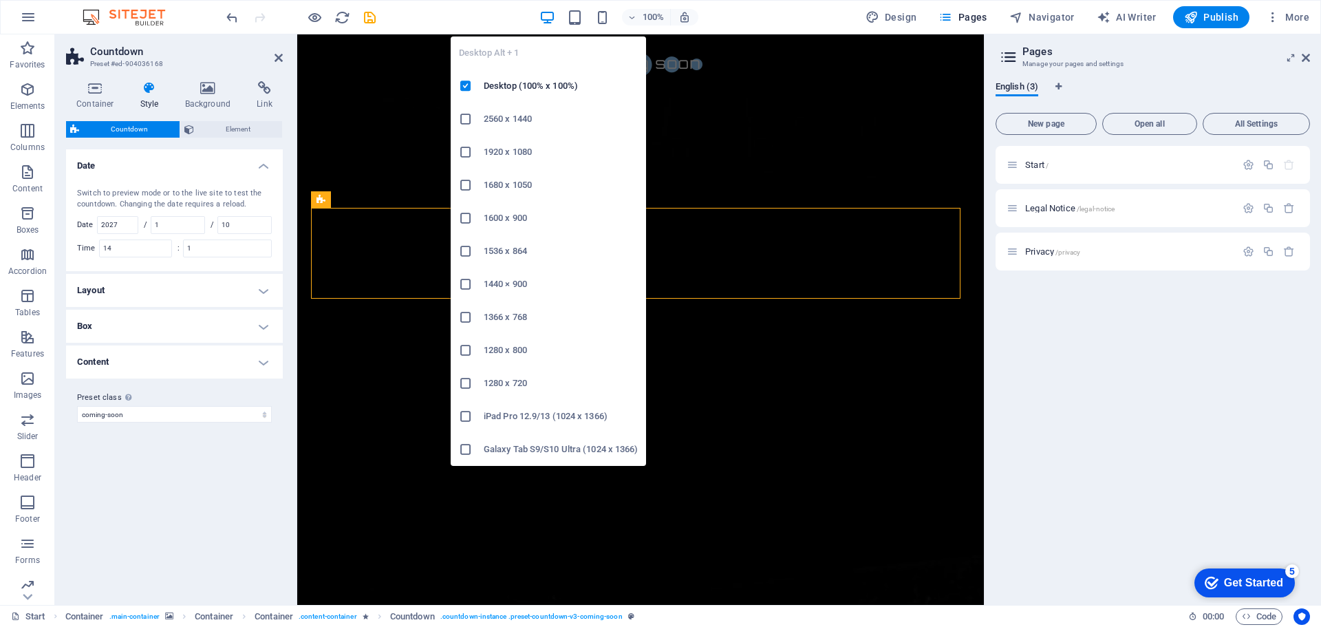
click at [514, 147] on h6 "1920 x 1080" at bounding box center [561, 152] width 154 height 17
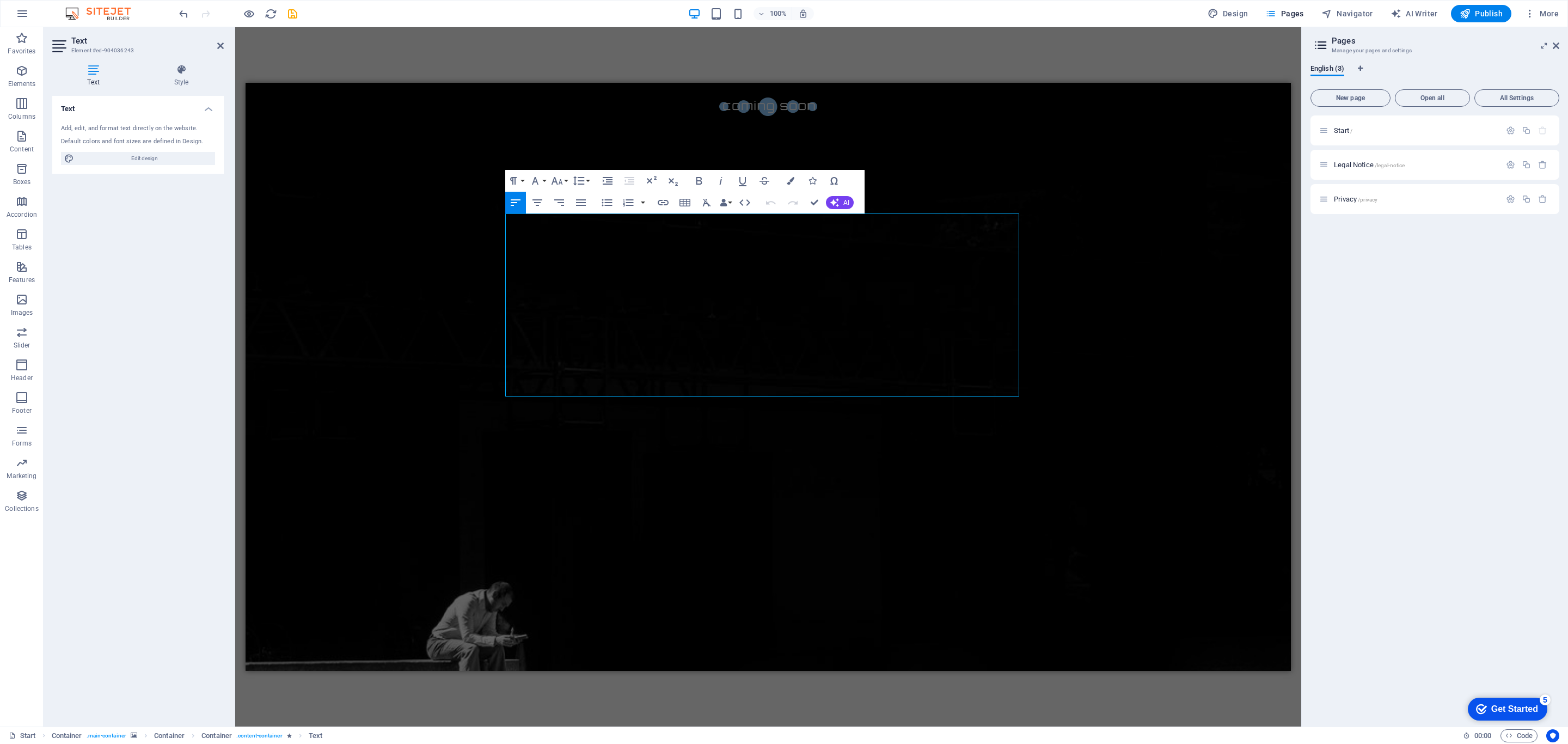
scroll to position [550, 0]
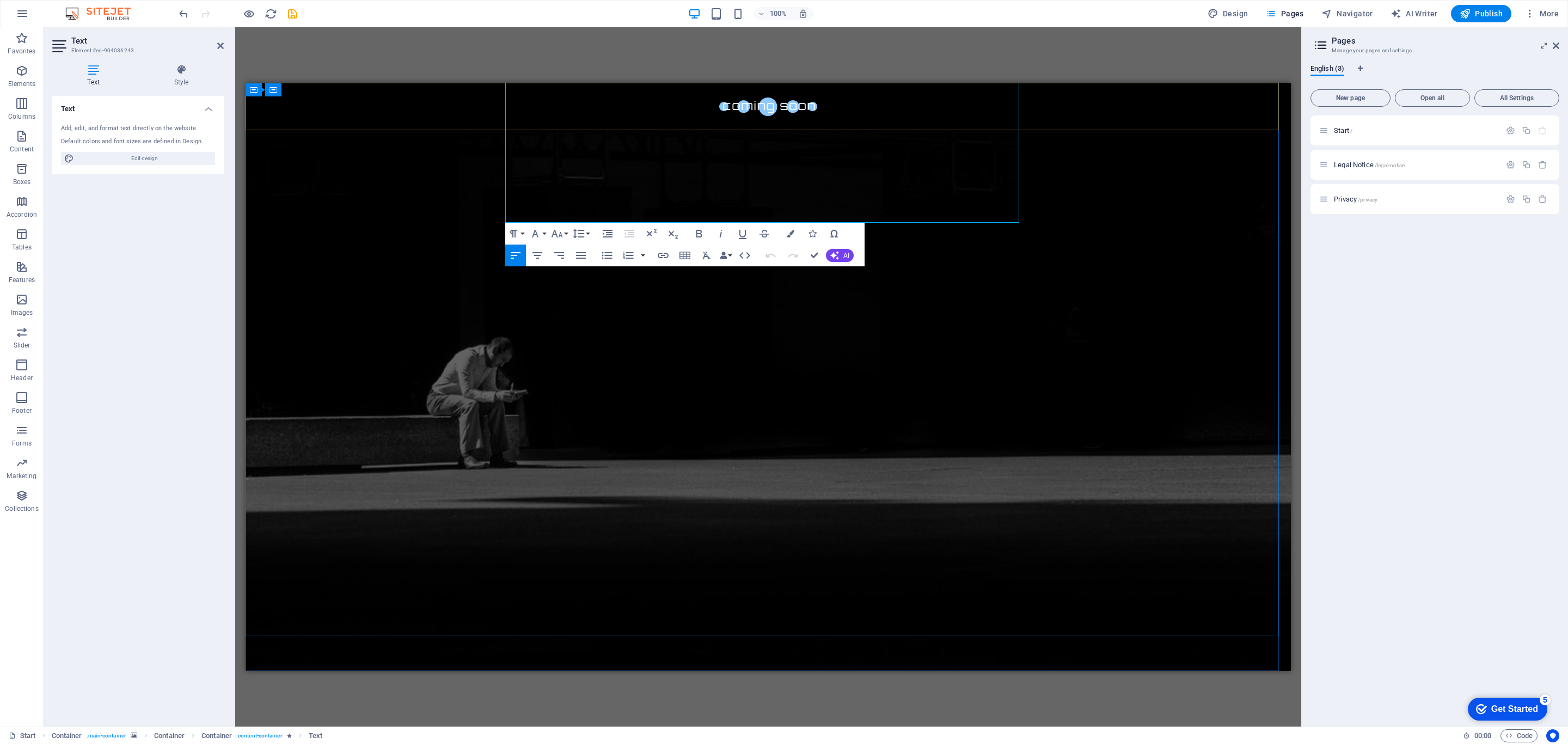
drag, startPoint x: 507, startPoint y: 597, endPoint x: 943, endPoint y: 128, distance: 640.4
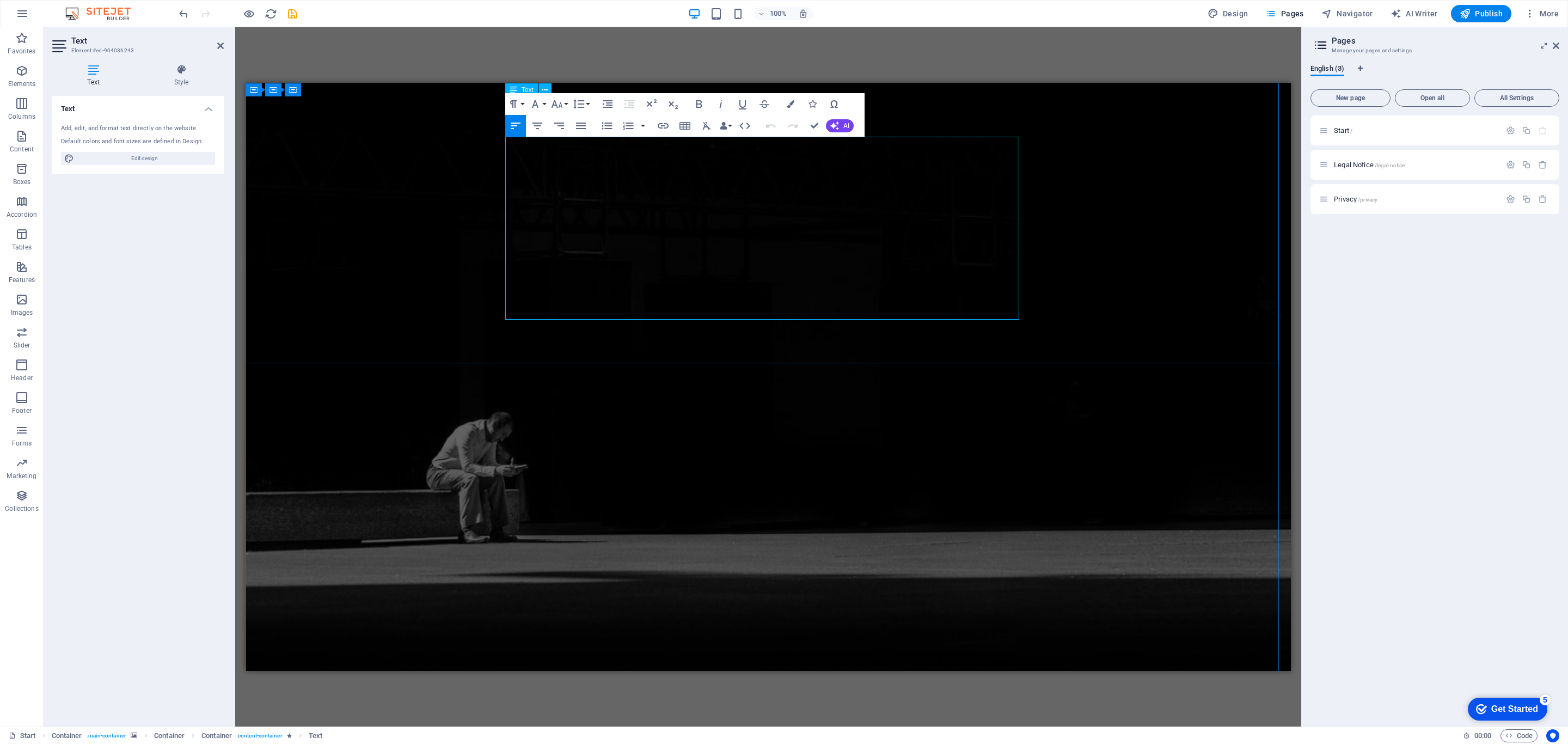
scroll to position [387, 0]
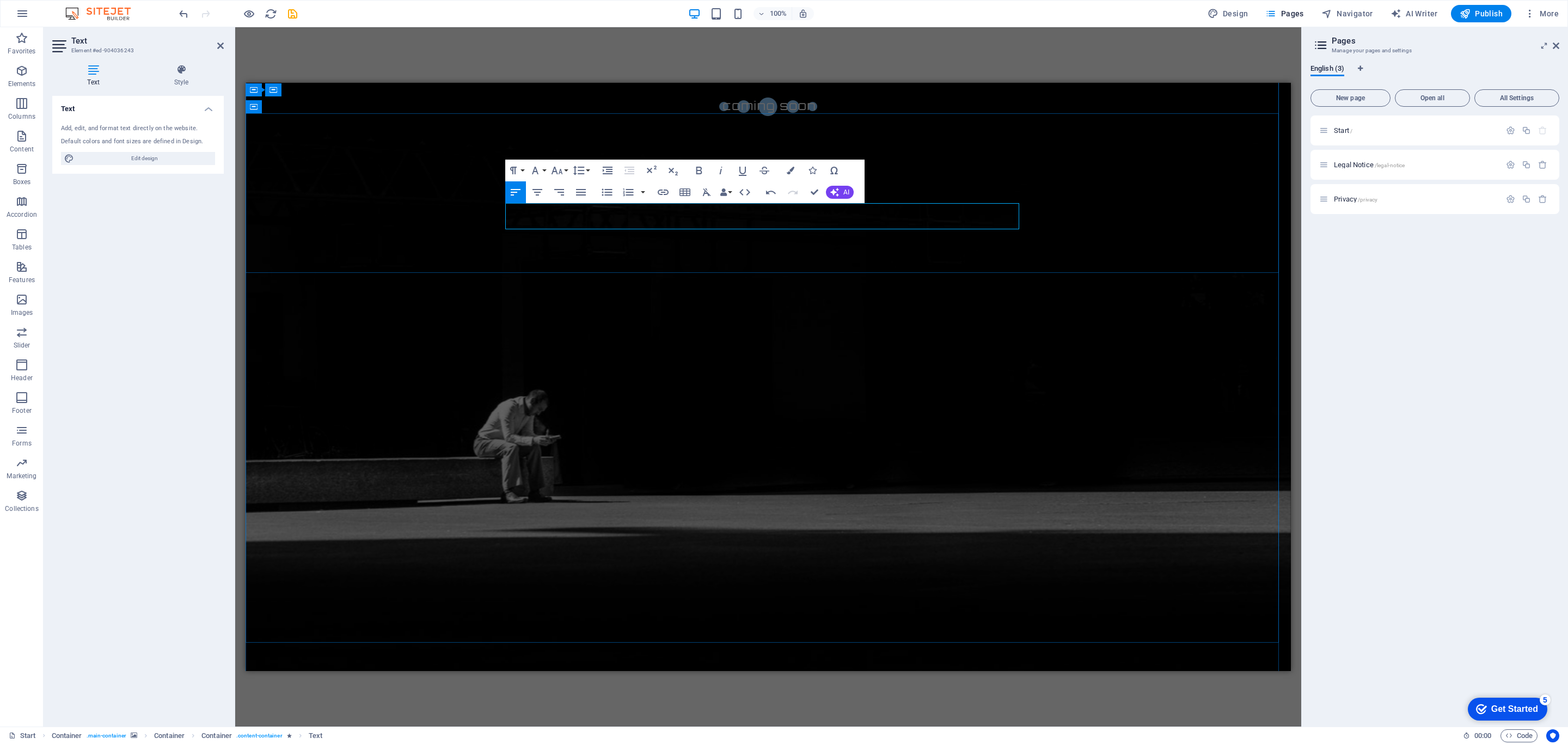
drag, startPoint x: 541, startPoint y: 208, endPoint x: 578, endPoint y: 220, distance: 38.9
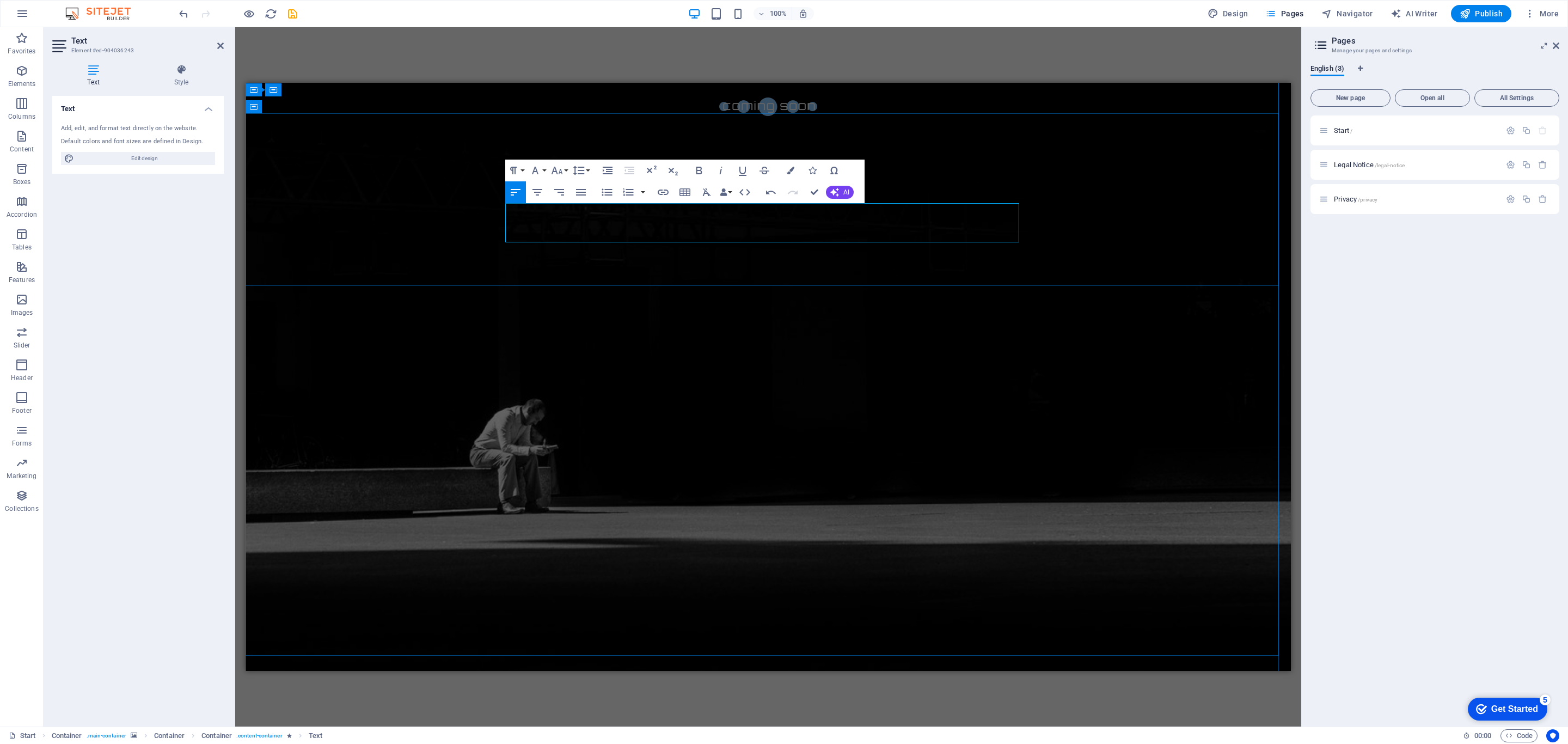
drag, startPoint x: 868, startPoint y: 230, endPoint x: 864, endPoint y: 244, distance: 14.6
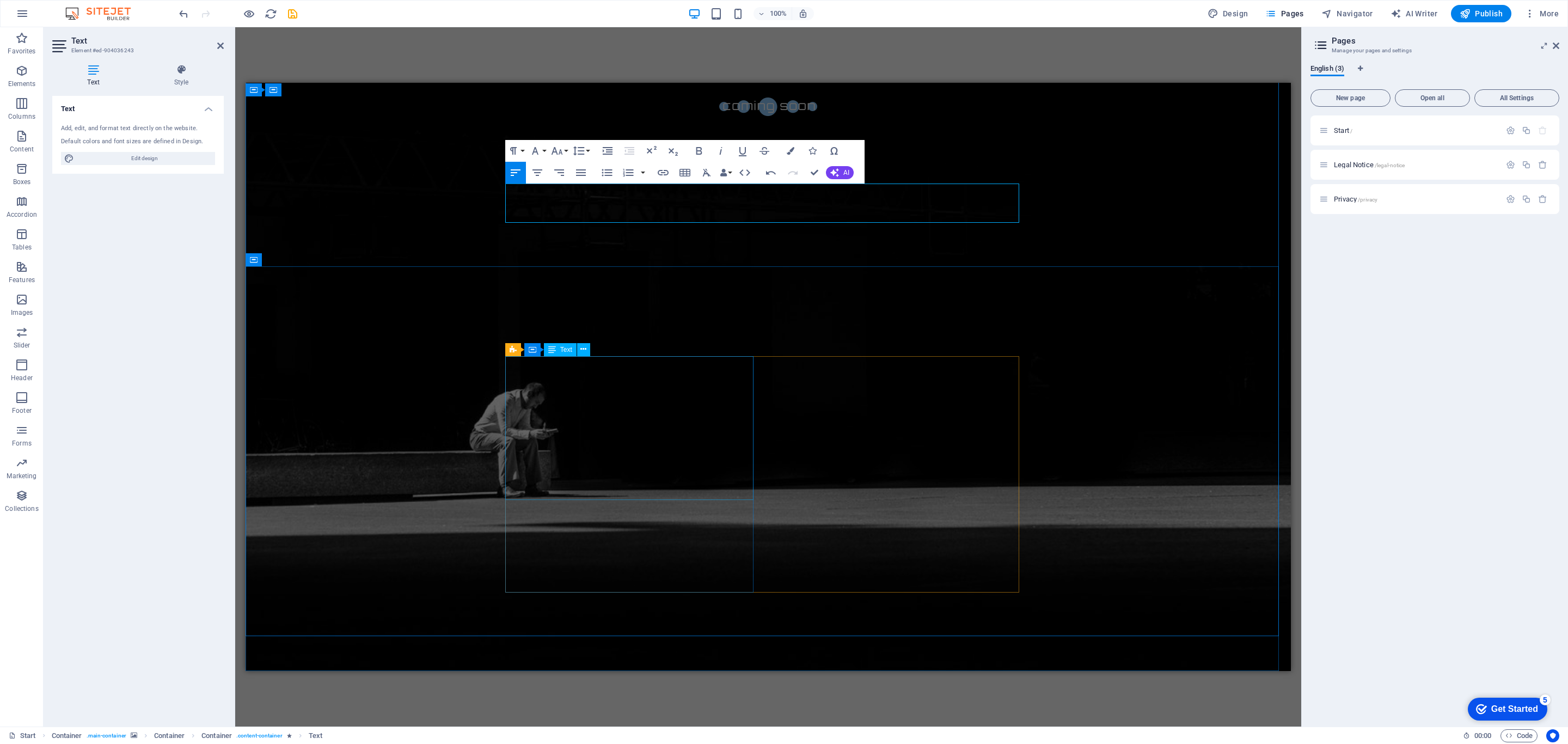
scroll to position [407, 0]
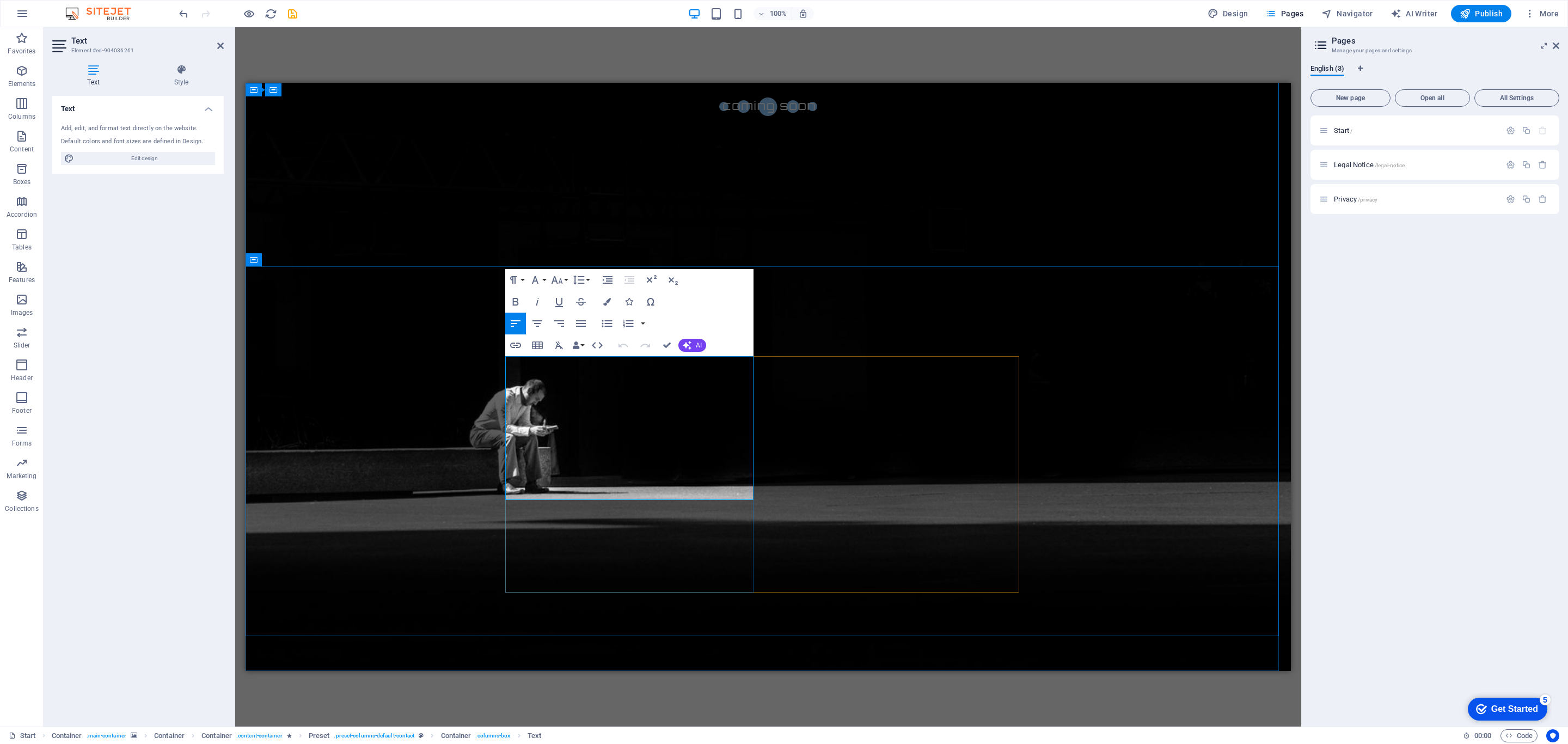
drag, startPoint x: 556, startPoint y: 492, endPoint x: 510, endPoint y: 367, distance: 133.2
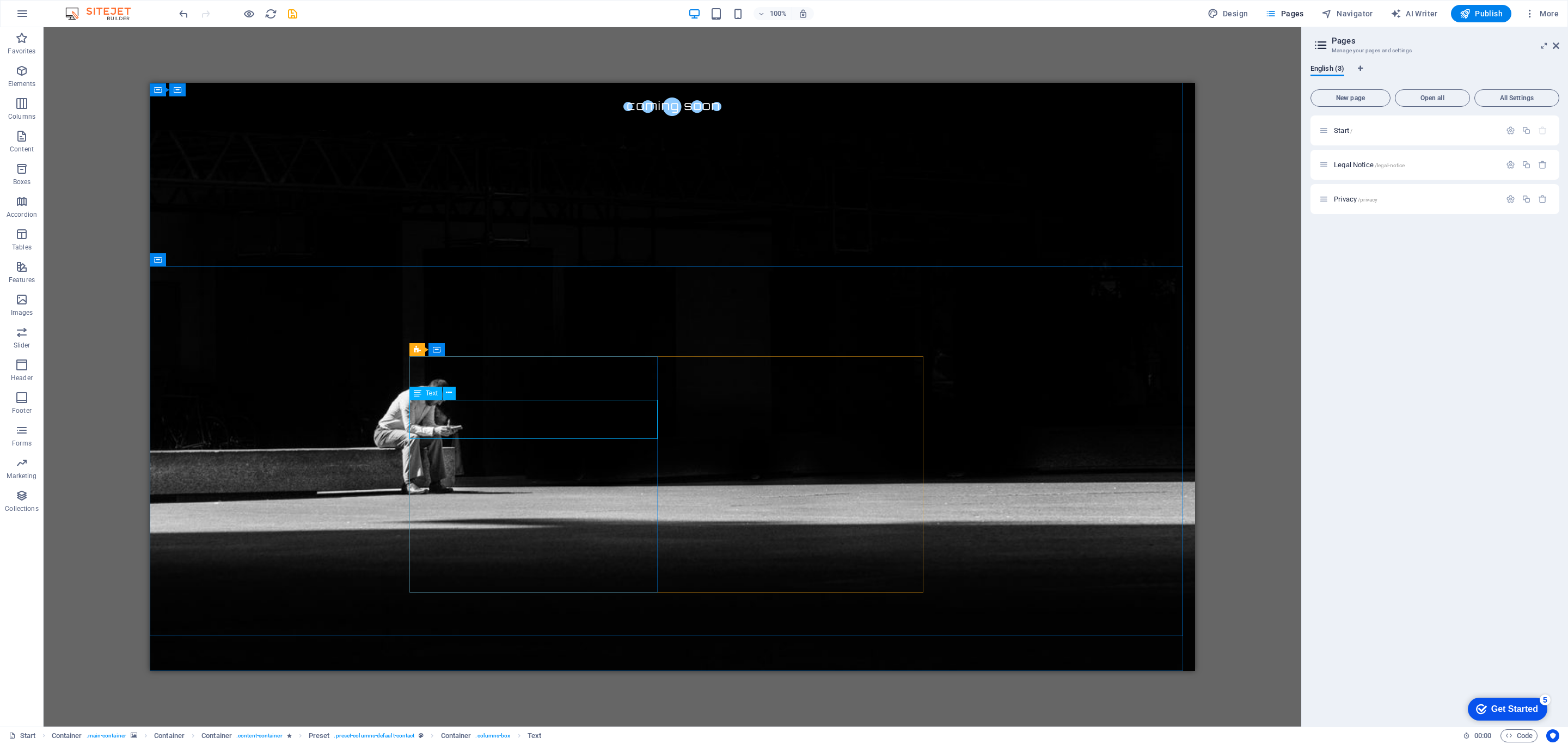
click at [414, 391] on icon at bounding box center [418, 393] width 8 height 13
click at [450, 393] on icon at bounding box center [449, 393] width 6 height 11
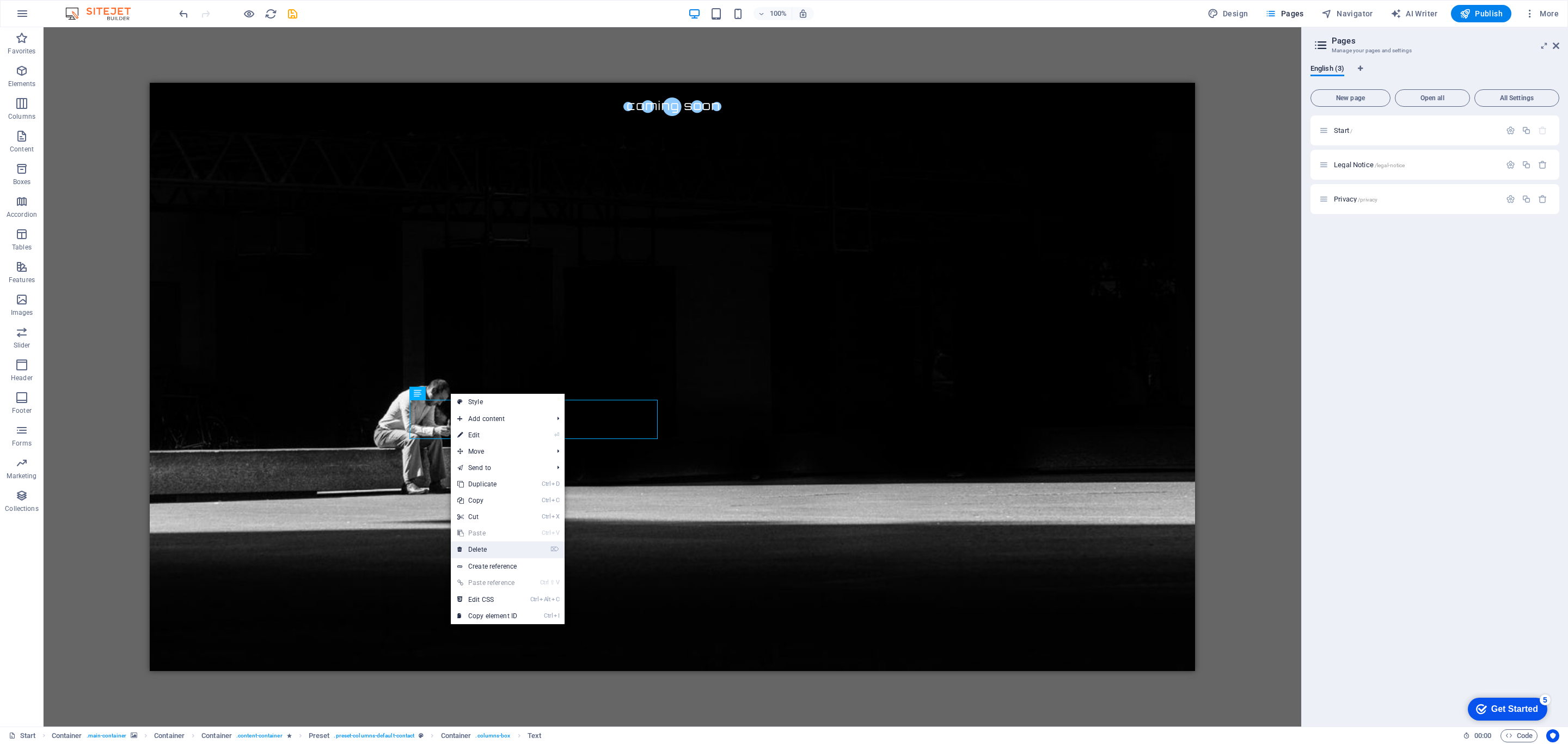
click at [492, 495] on link "⌦ Delete" at bounding box center [487, 549] width 73 height 17
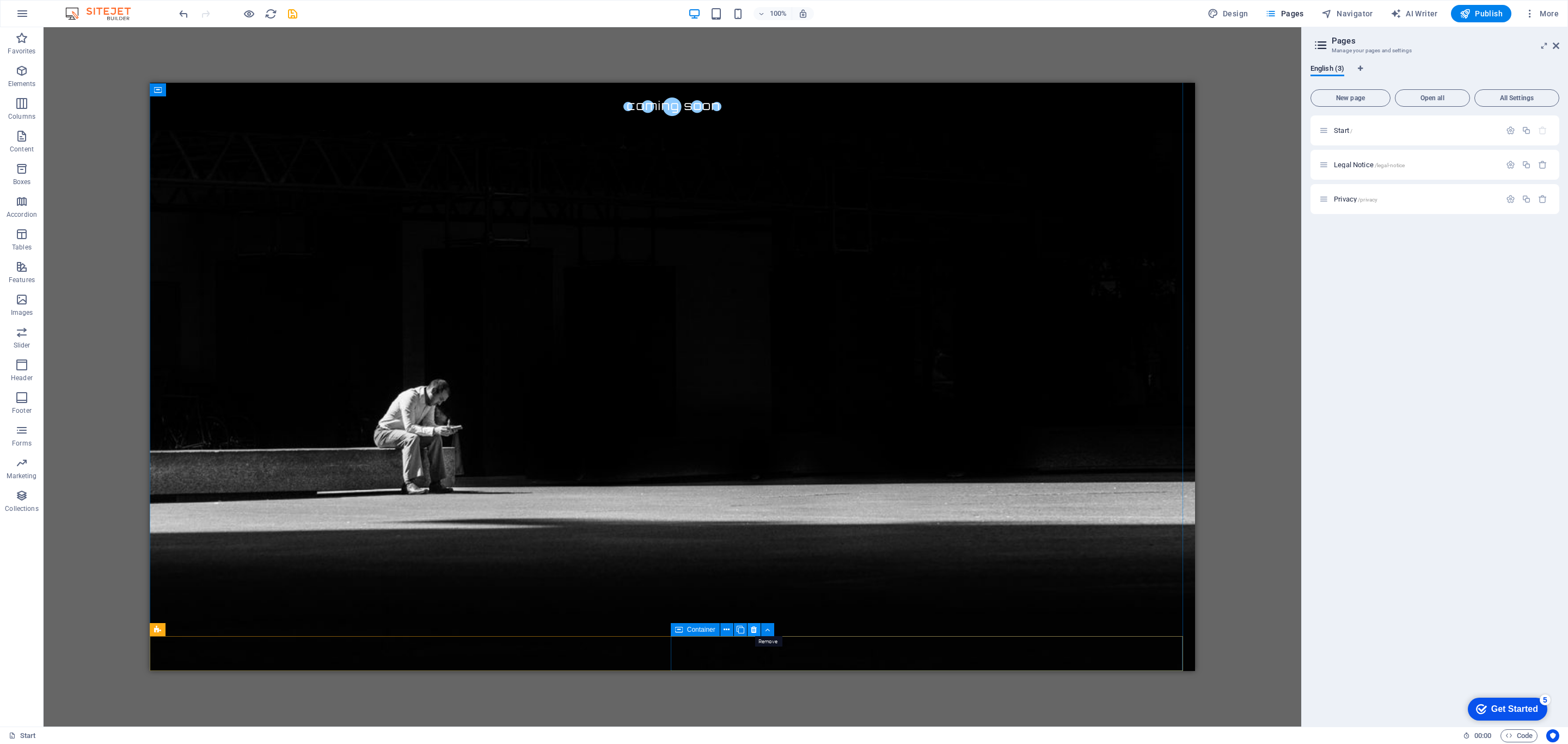
click at [754, 495] on icon at bounding box center [754, 629] width 6 height 11
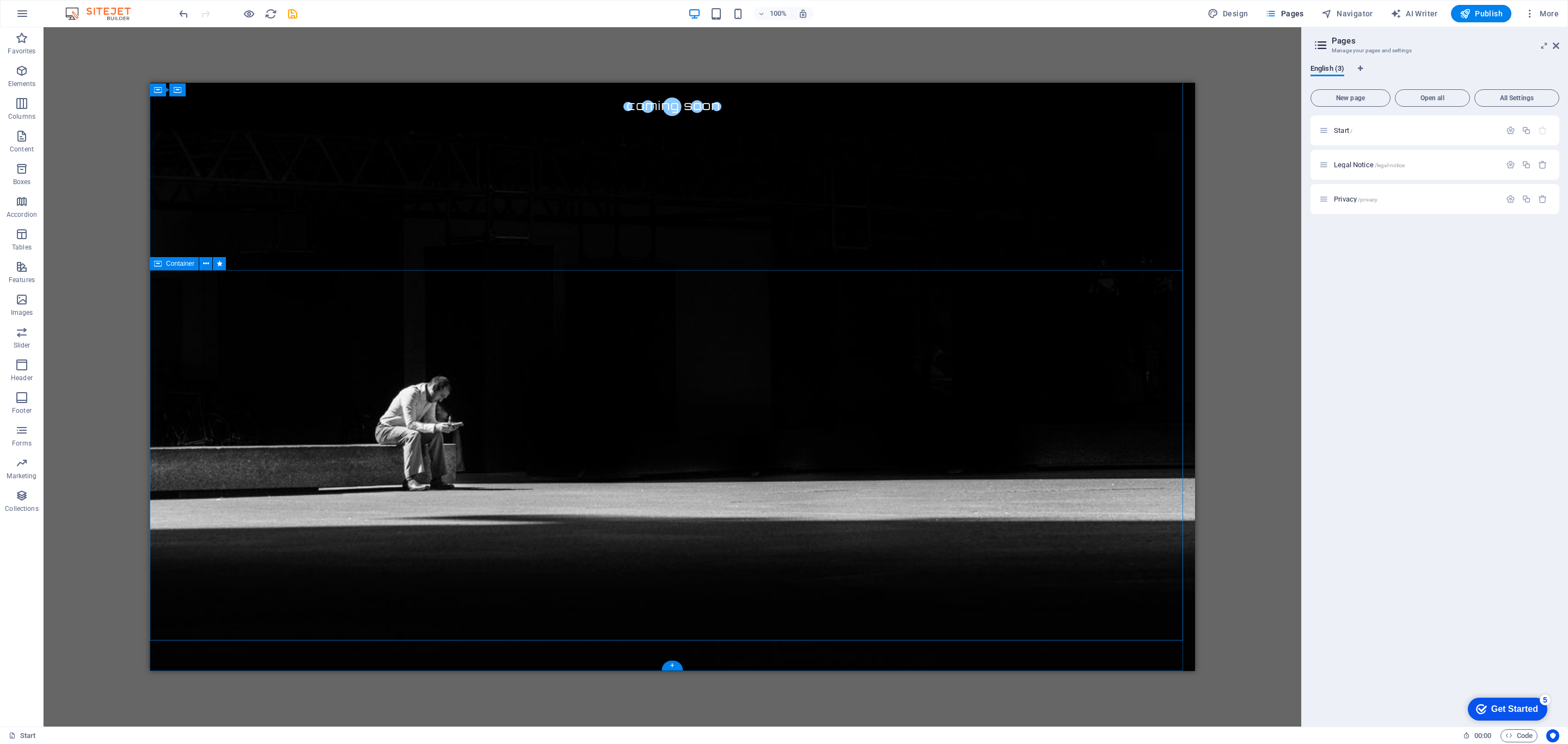
scroll to position [402, 0]
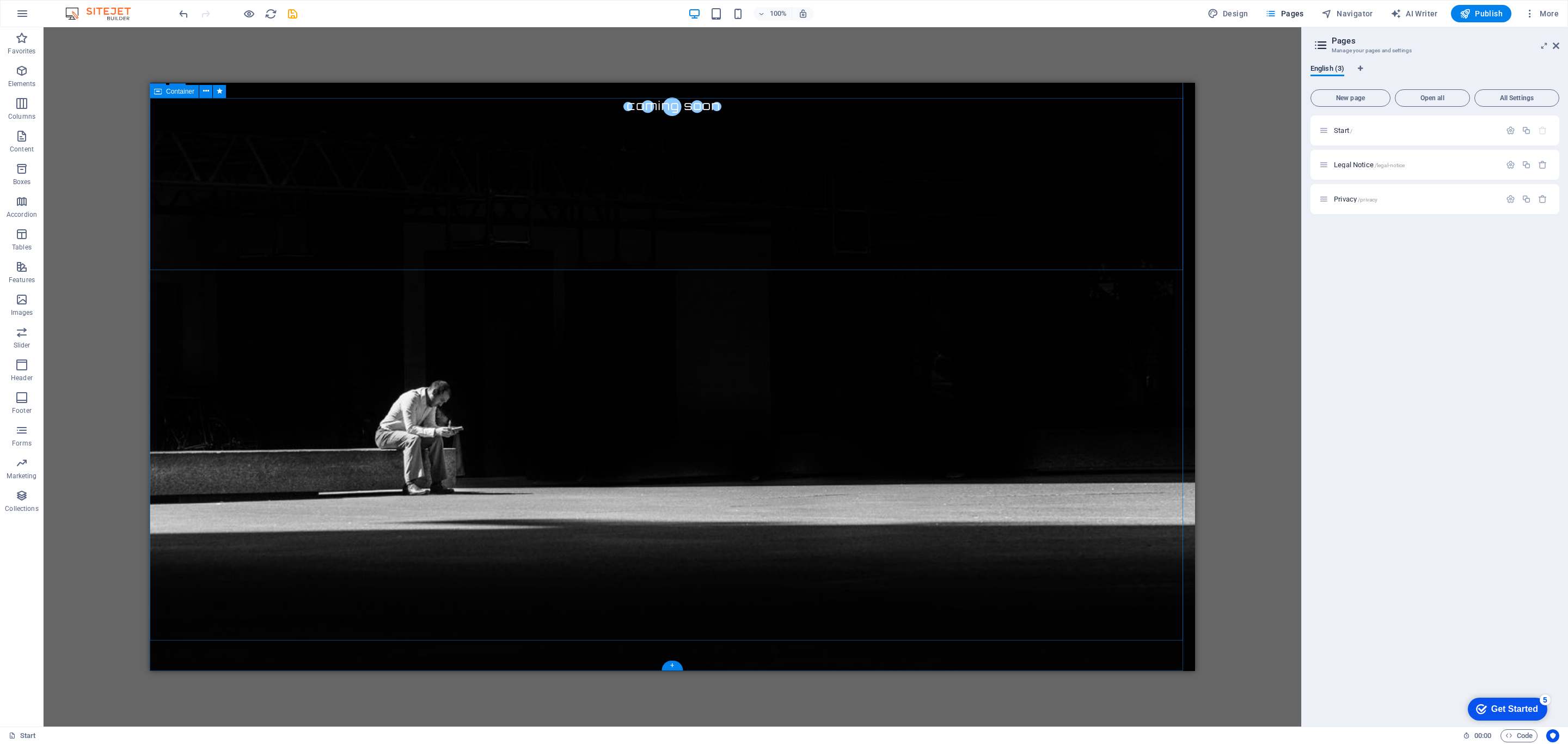
click at [1045, 328] on div "H2 Container Container Container Container Container Container Text Countdown C…" at bounding box center [672, 376] width 1258 height 699
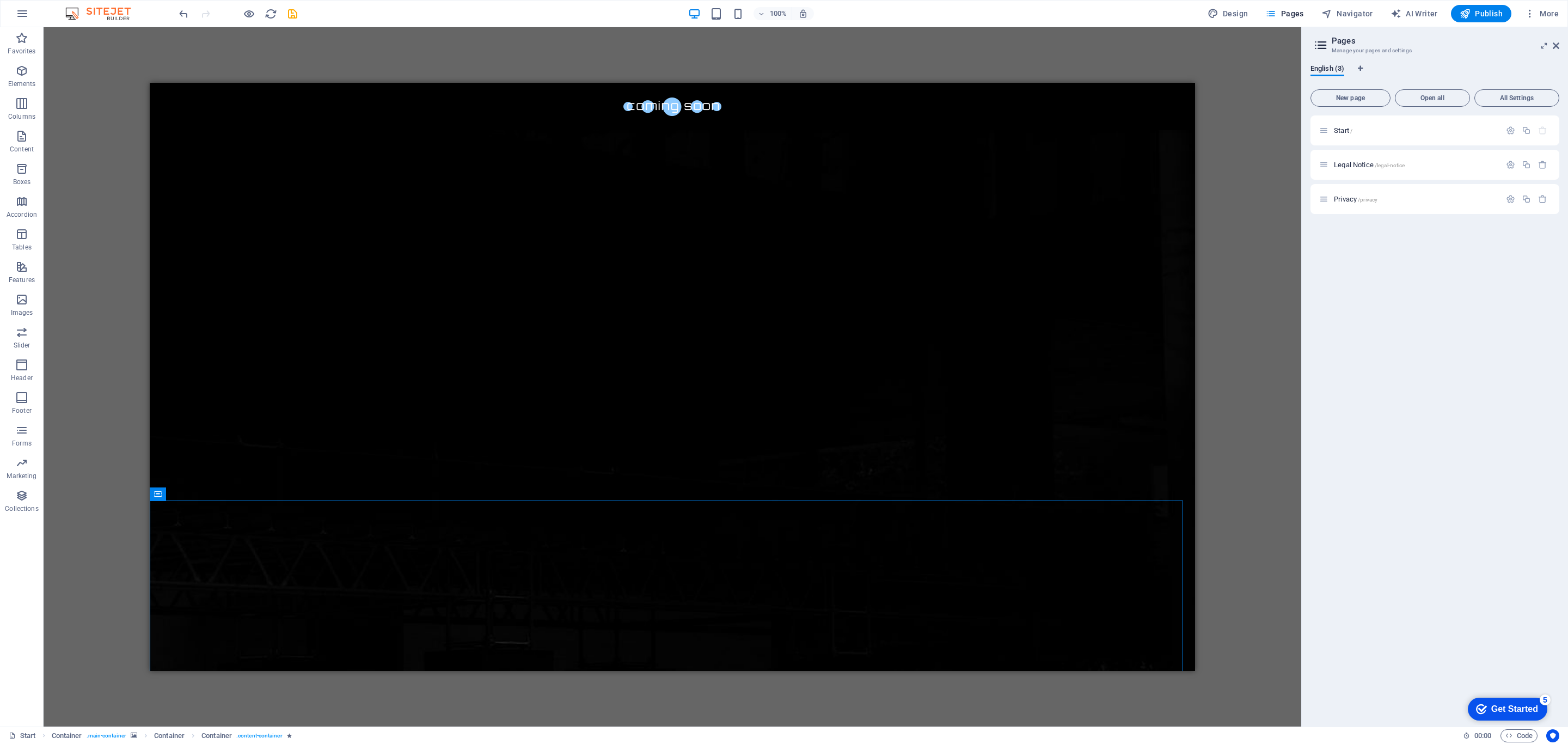
scroll to position [0, 0]
drag, startPoint x: 1186, startPoint y: 357, endPoint x: 1349, endPoint y: 176, distance: 243.6
click at [1045, 12] on icon "button" at bounding box center [1530, 13] width 11 height 11
click at [1045, 41] on h6 "Website Settings" at bounding box center [1519, 42] width 65 height 13
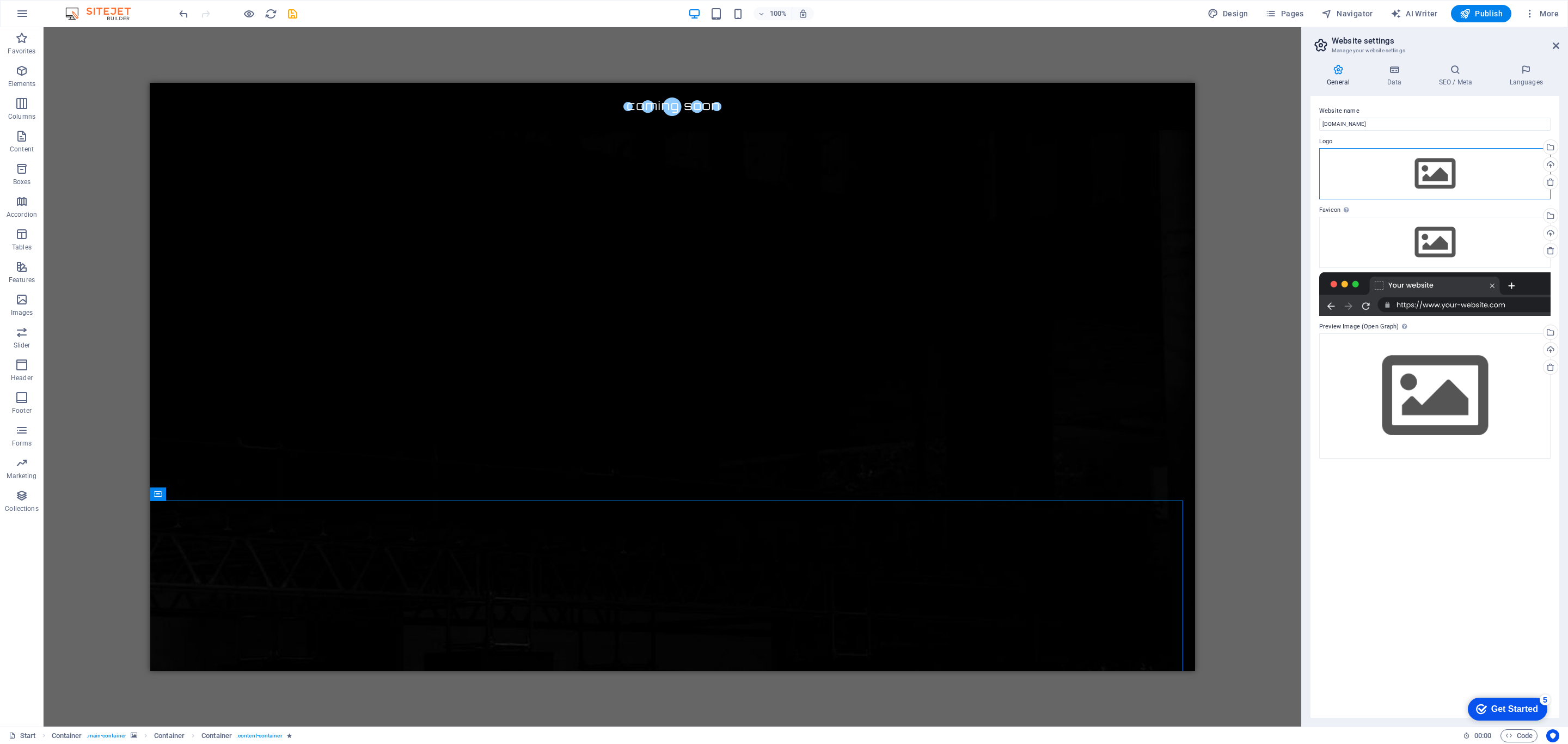
click at [1045, 173] on div "Drag files here, click to choose files or select files from Files or our free s…" at bounding box center [1435, 173] width 231 height 51
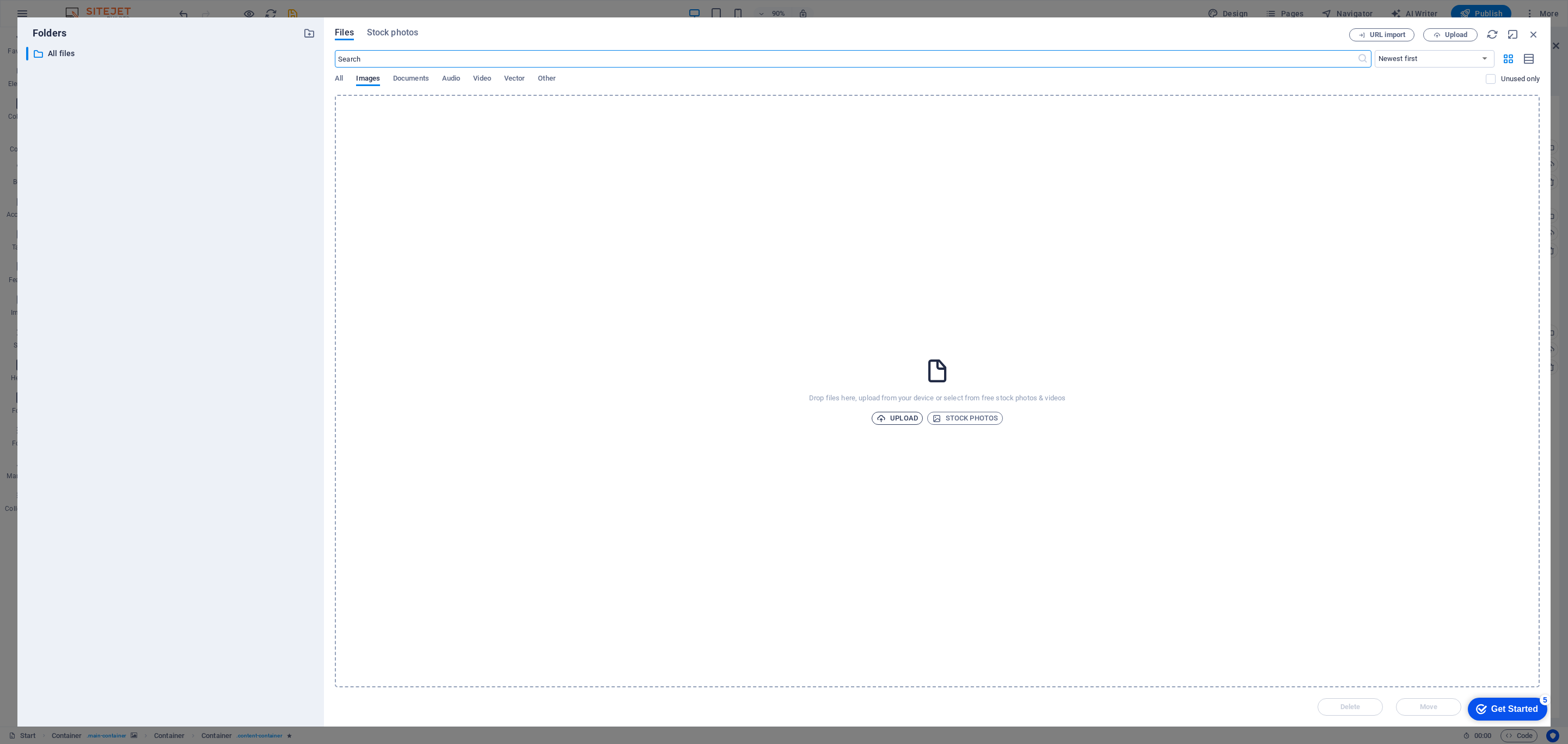
click at [905, 419] on span "Upload" at bounding box center [897, 418] width 41 height 13
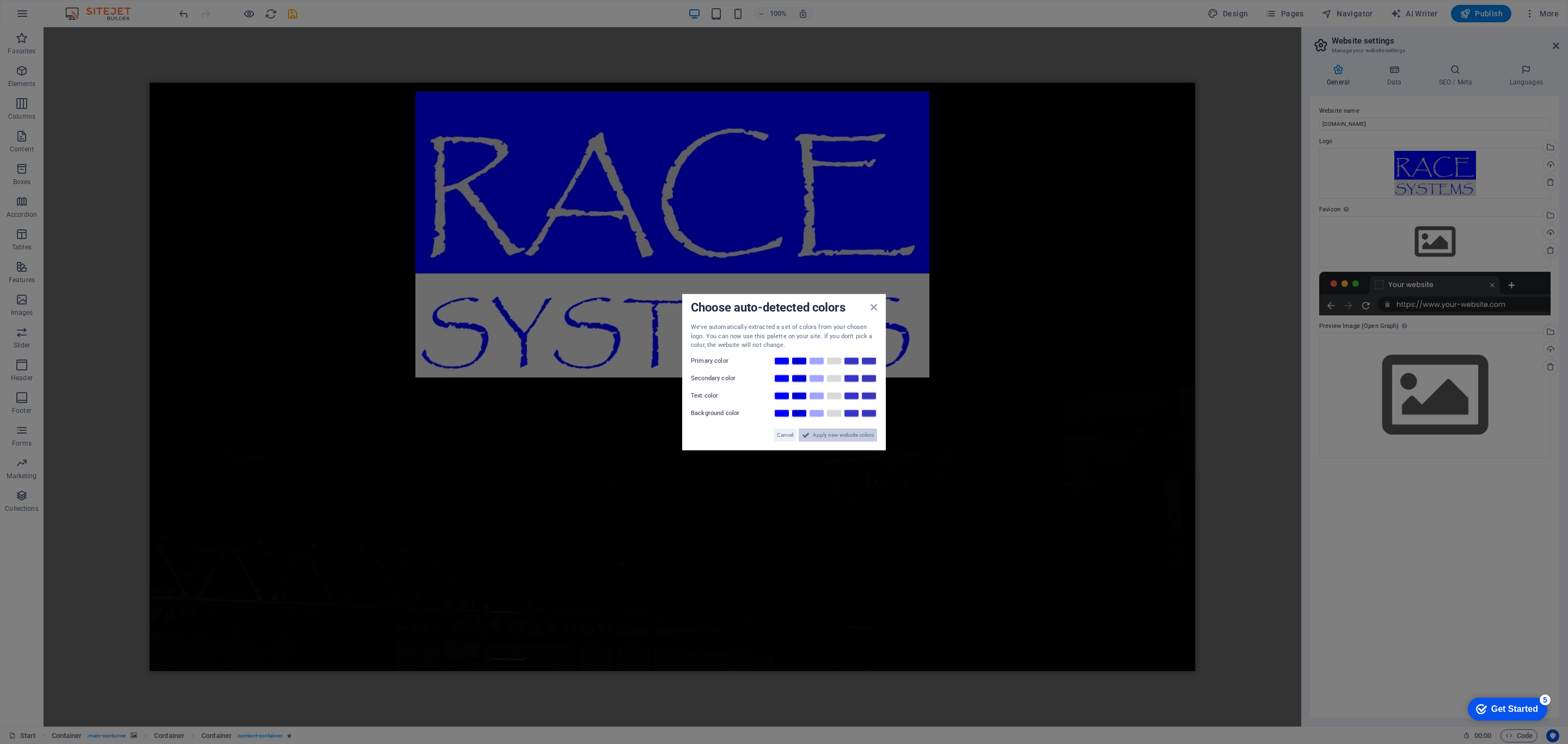
click at [856, 436] on span "Apply new website colors" at bounding box center [843, 435] width 61 height 13
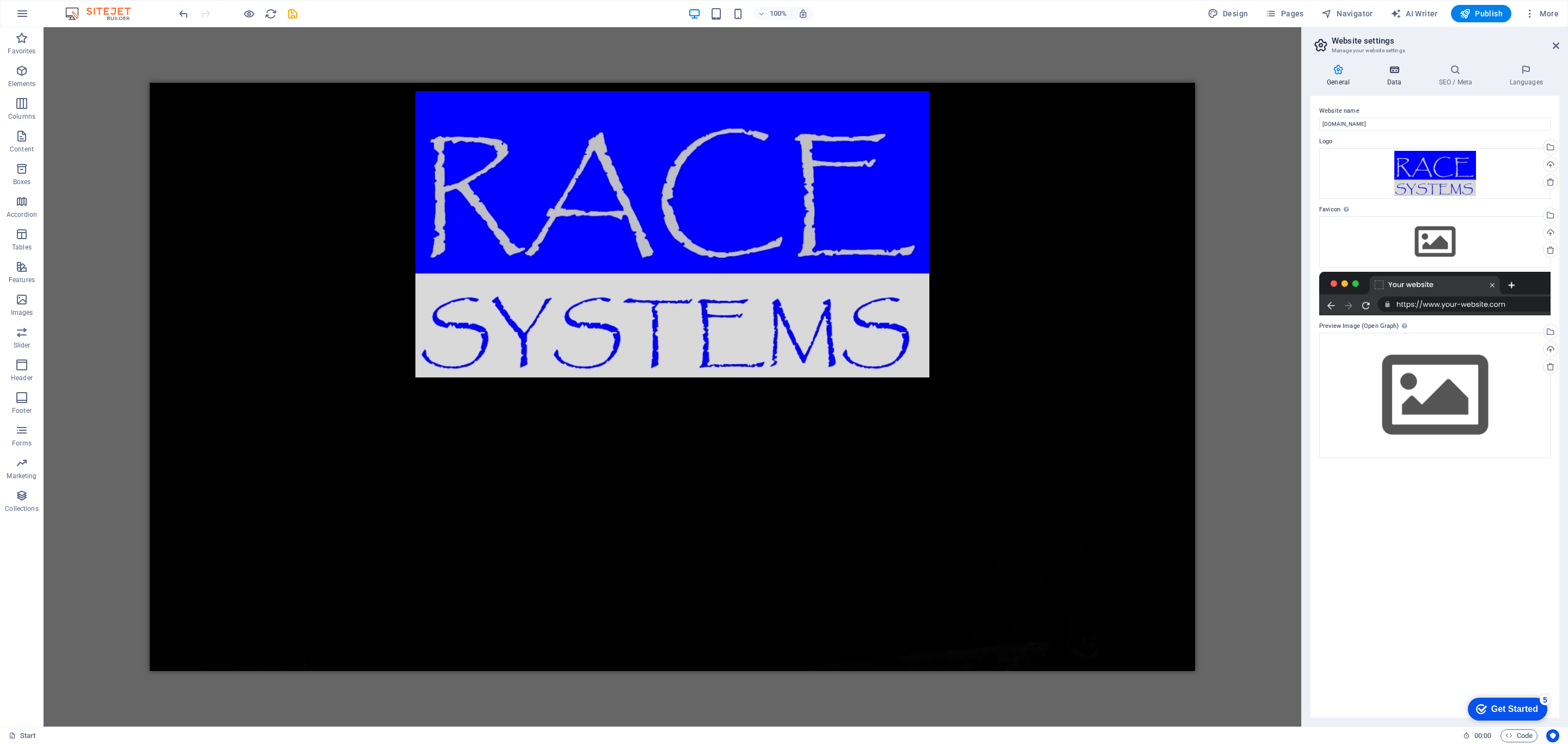
click at [1045, 78] on h4 "Data" at bounding box center [1395, 75] width 51 height 23
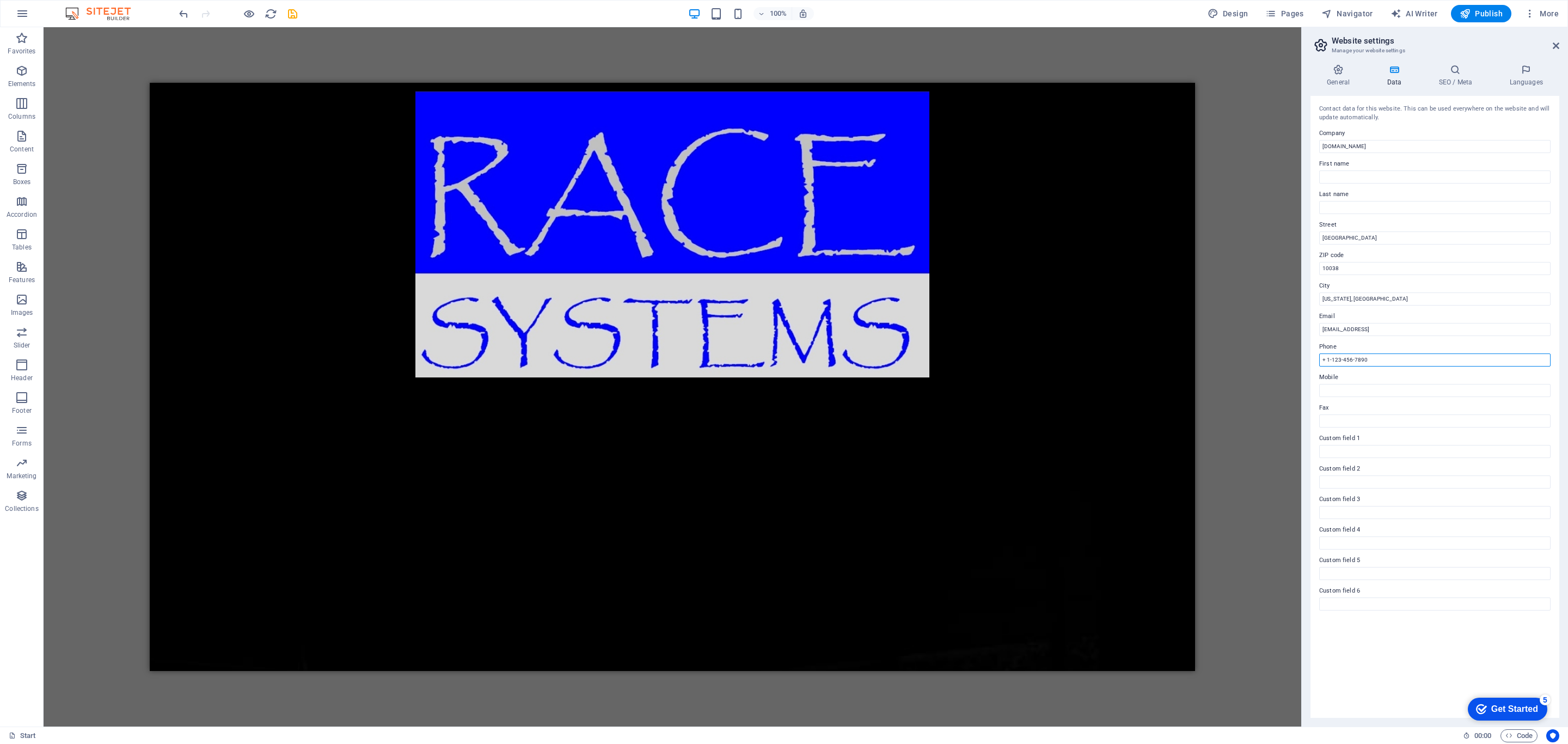
drag, startPoint x: 1373, startPoint y: 360, endPoint x: 1282, endPoint y: 363, distance: 91.0
click at [1045, 363] on div "Start Favorites Elements Columns Content Boxes Accordion Tables Features Images…" at bounding box center [784, 376] width 1568 height 699
drag, startPoint x: 1377, startPoint y: 237, endPoint x: 1293, endPoint y: 239, distance: 84.0
click at [1045, 238] on div "Start Favorites Elements Columns Content Boxes Accordion Tables Features Images…" at bounding box center [784, 376] width 1568 height 699
drag, startPoint x: 1361, startPoint y: 264, endPoint x: 1278, endPoint y: 268, distance: 83.1
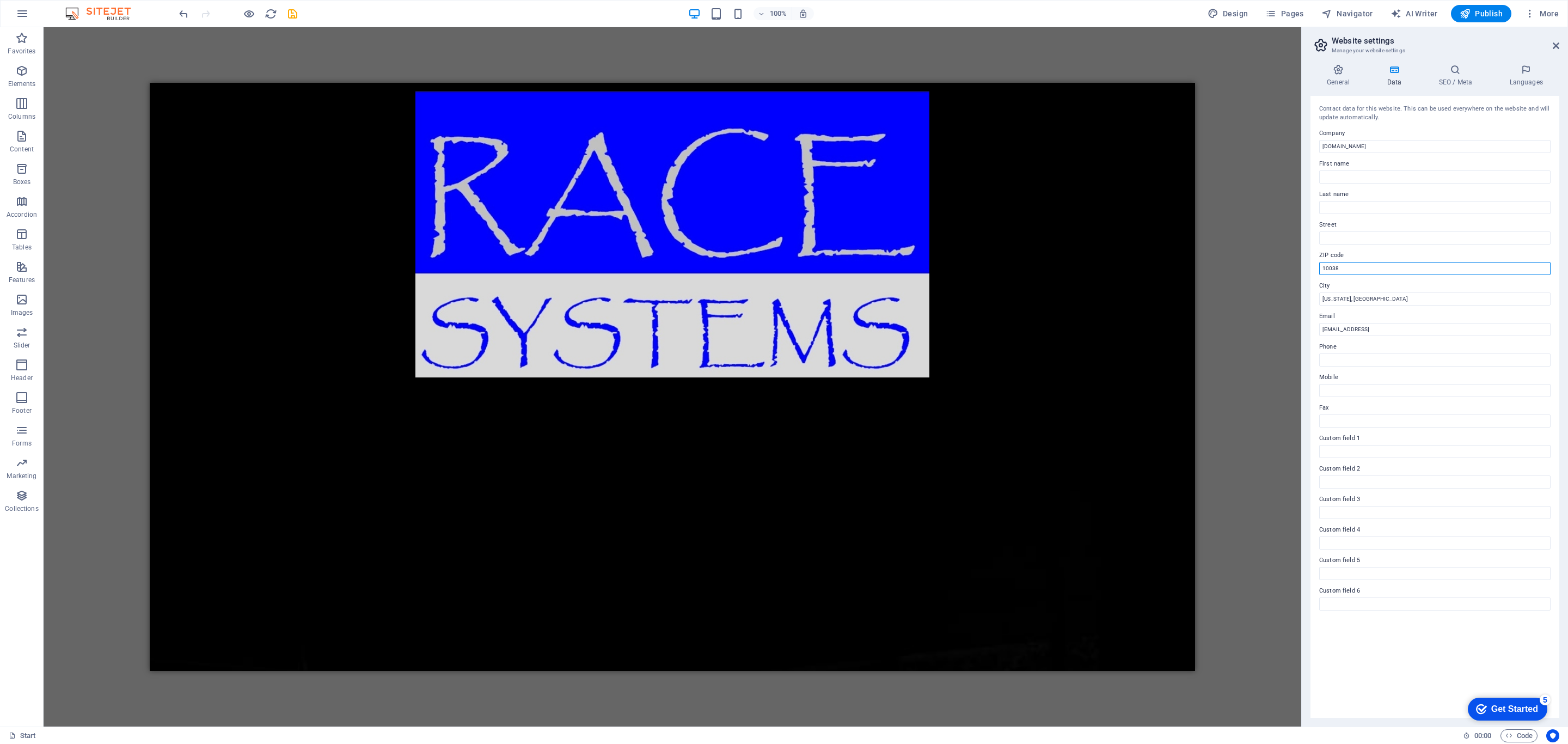
click at [1045, 266] on div "Start Favorites Elements Columns Content Boxes Accordion Tables Features Images…" at bounding box center [784, 376] width 1568 height 699
drag, startPoint x: 1365, startPoint y: 296, endPoint x: 1292, endPoint y: 299, distance: 73.1
click at [1045, 299] on div "Start Favorites Elements Columns Content Boxes Accordion Tables Features Images…" at bounding box center [784, 376] width 1568 height 699
click at [1045, 384] on div "H2 Container Container Container Container Container Container Text Countdown C…" at bounding box center [672, 376] width 1258 height 699
click at [1045, 76] on h4 "SEO / Meta" at bounding box center [1457, 75] width 70 height 23
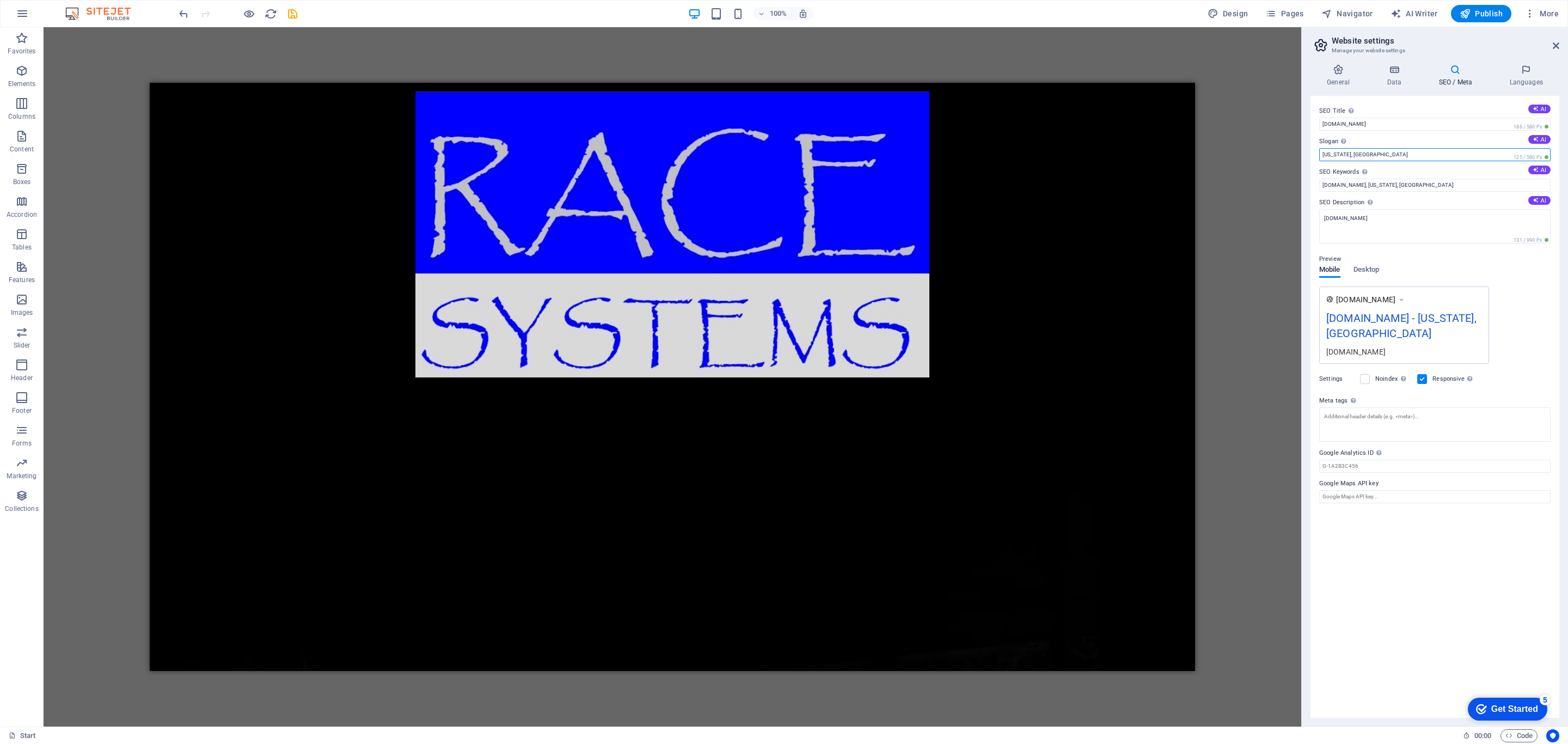
drag, startPoint x: 1391, startPoint y: 156, endPoint x: 1293, endPoint y: 153, distance: 98.0
click at [1045, 153] on div "Start Favorites Elements Columns Content Boxes Accordion Tables Features Images…" at bounding box center [784, 376] width 1568 height 699
type input "r"
type input "Robotic Automation and Controls Engineering"
drag, startPoint x: 1425, startPoint y: 185, endPoint x: 1272, endPoint y: 184, distance: 153.0
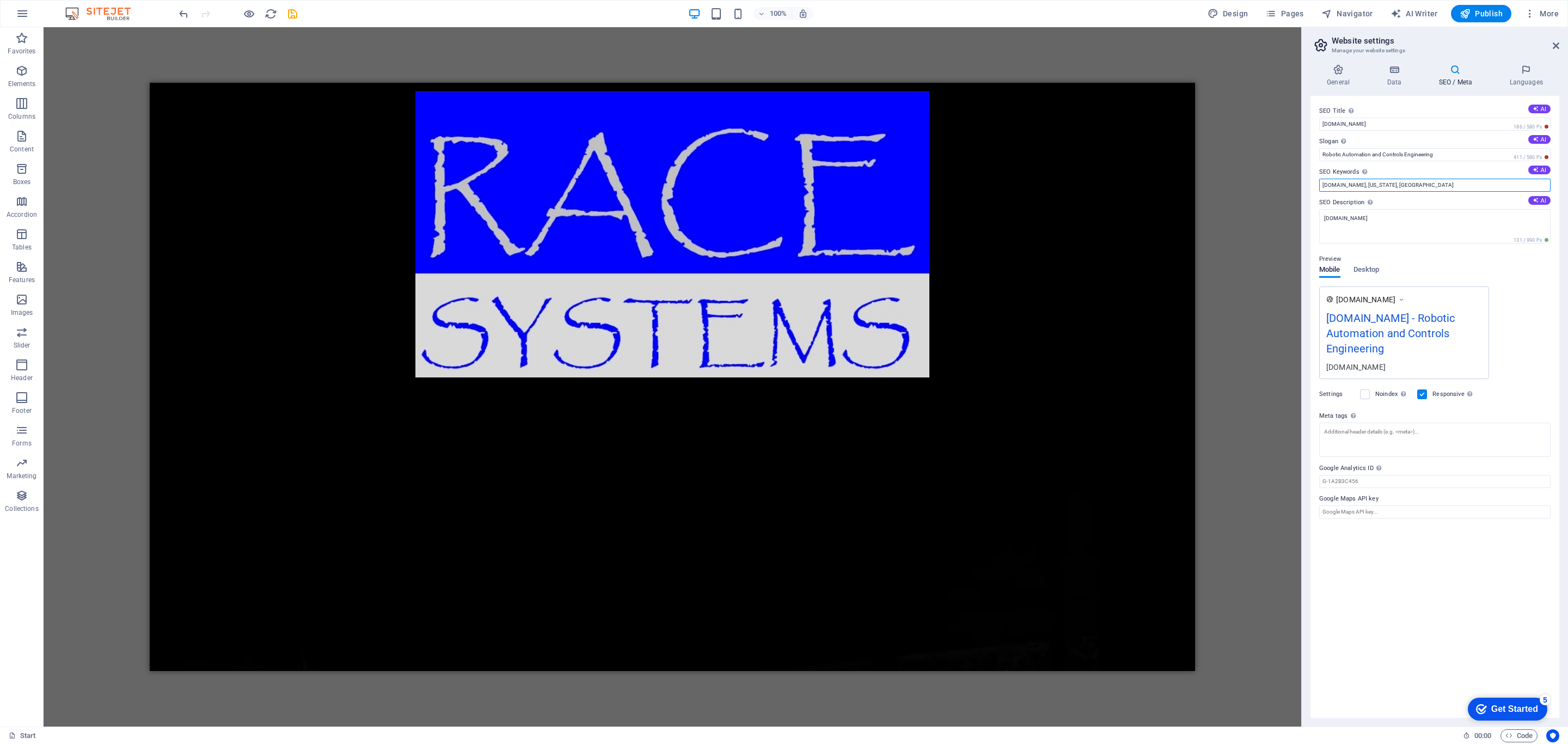
click at [1045, 184] on div "Start Favorites Elements Columns Content Boxes Accordion Tables Features Images…" at bounding box center [784, 376] width 1568 height 699
type input "Automation, Control Systems, PLC, Machine Safety, Production, HMI, Scada, Proce…"
click at [1045, 13] on icon "button" at bounding box center [1530, 13] width 11 height 11
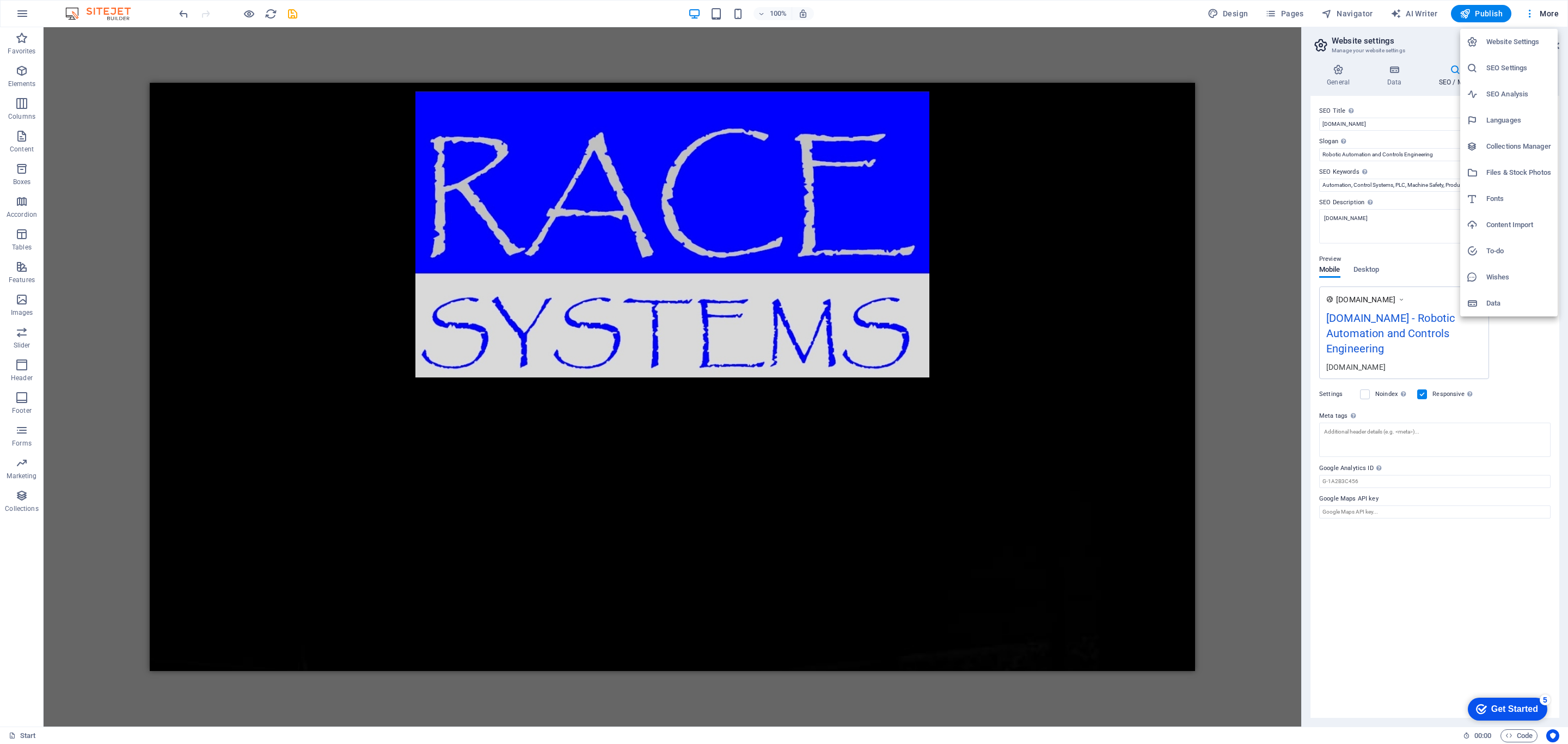
click at [1045, 21] on div at bounding box center [784, 372] width 1568 height 744
click at [1045, 12] on span "Design" at bounding box center [1228, 13] width 41 height 11
select select "px"
select select "300"
select select "px"
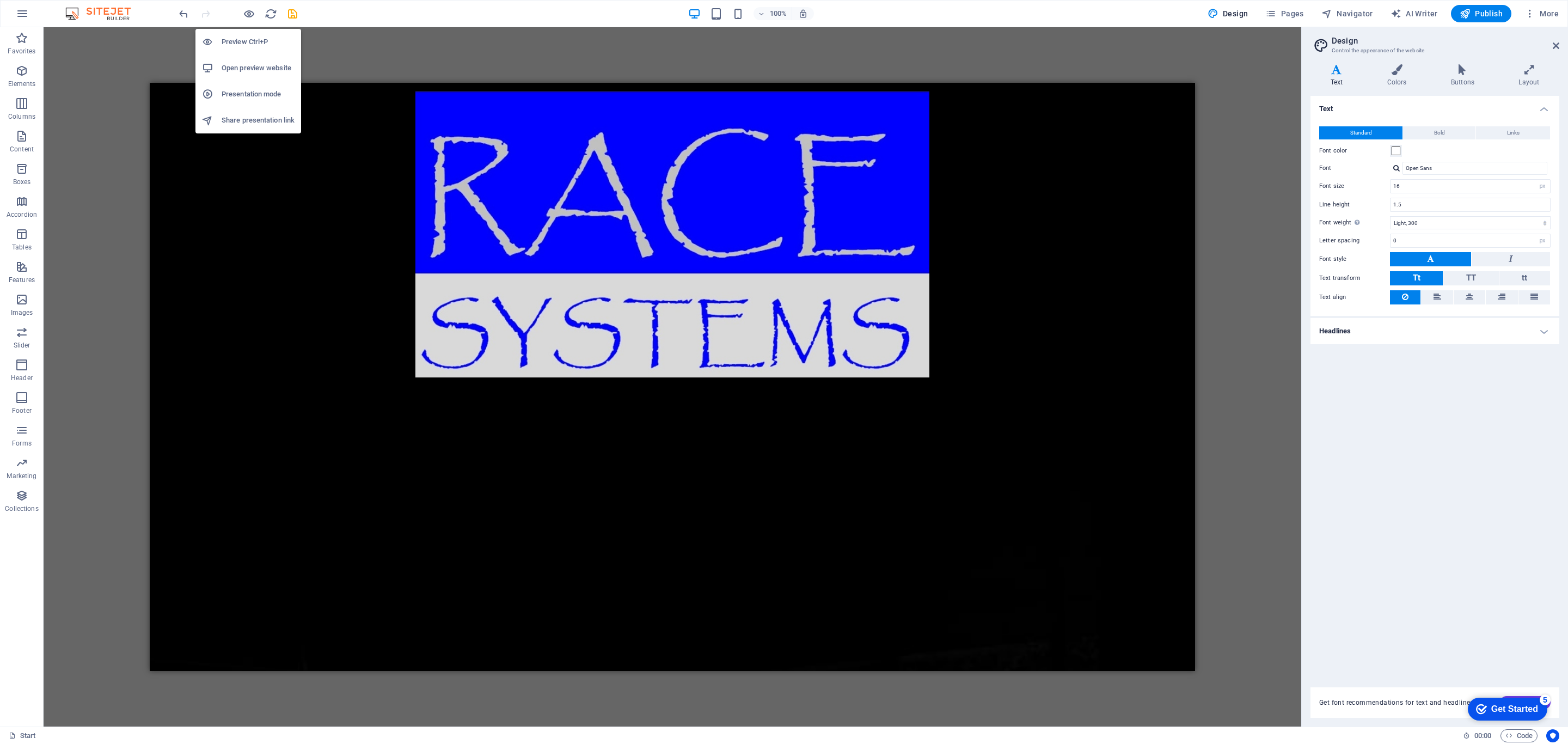
click at [236, 43] on h6 "Preview Ctrl+P" at bounding box center [258, 42] width 73 height 13
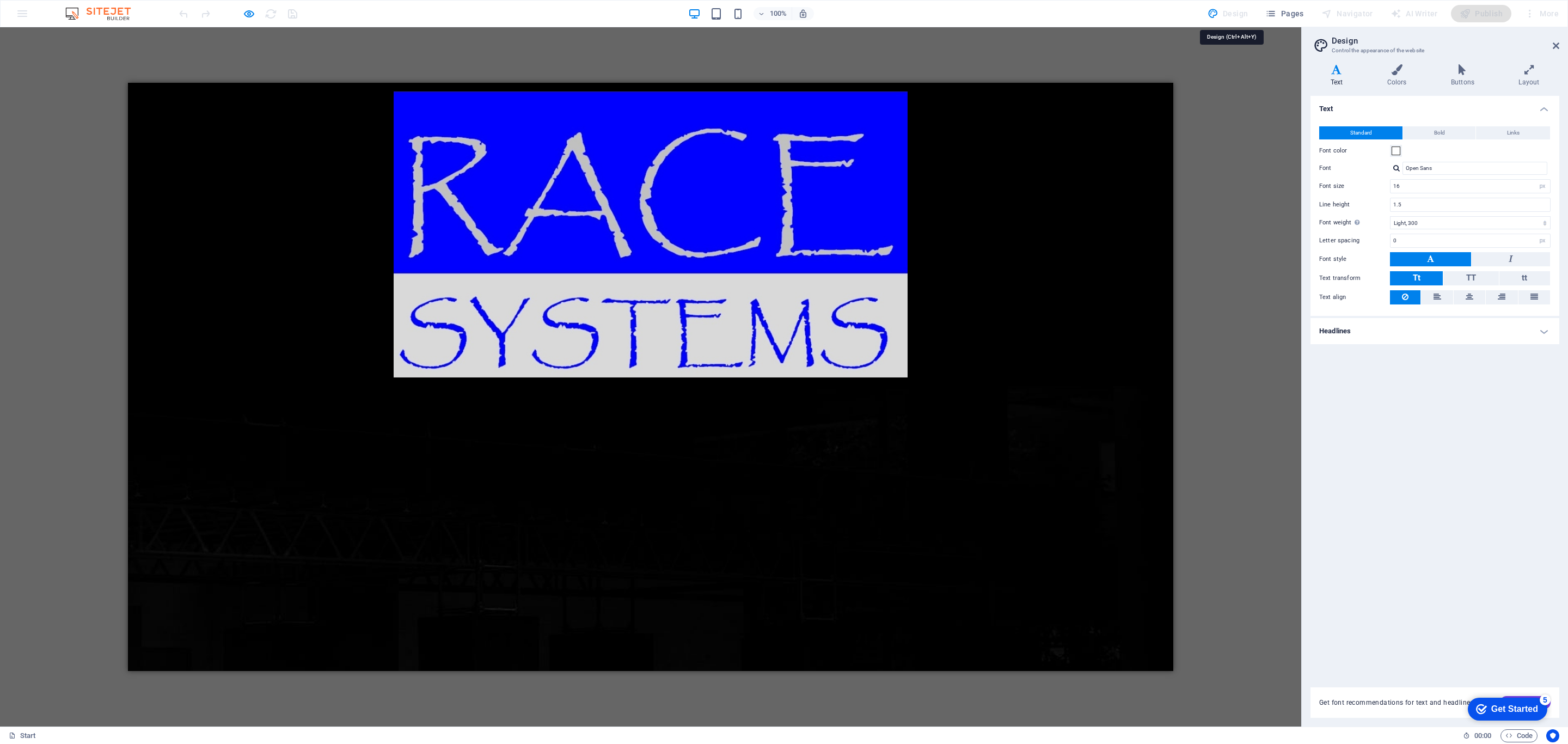
click at [1045, 15] on div "Design" at bounding box center [1228, 13] width 50 height 17
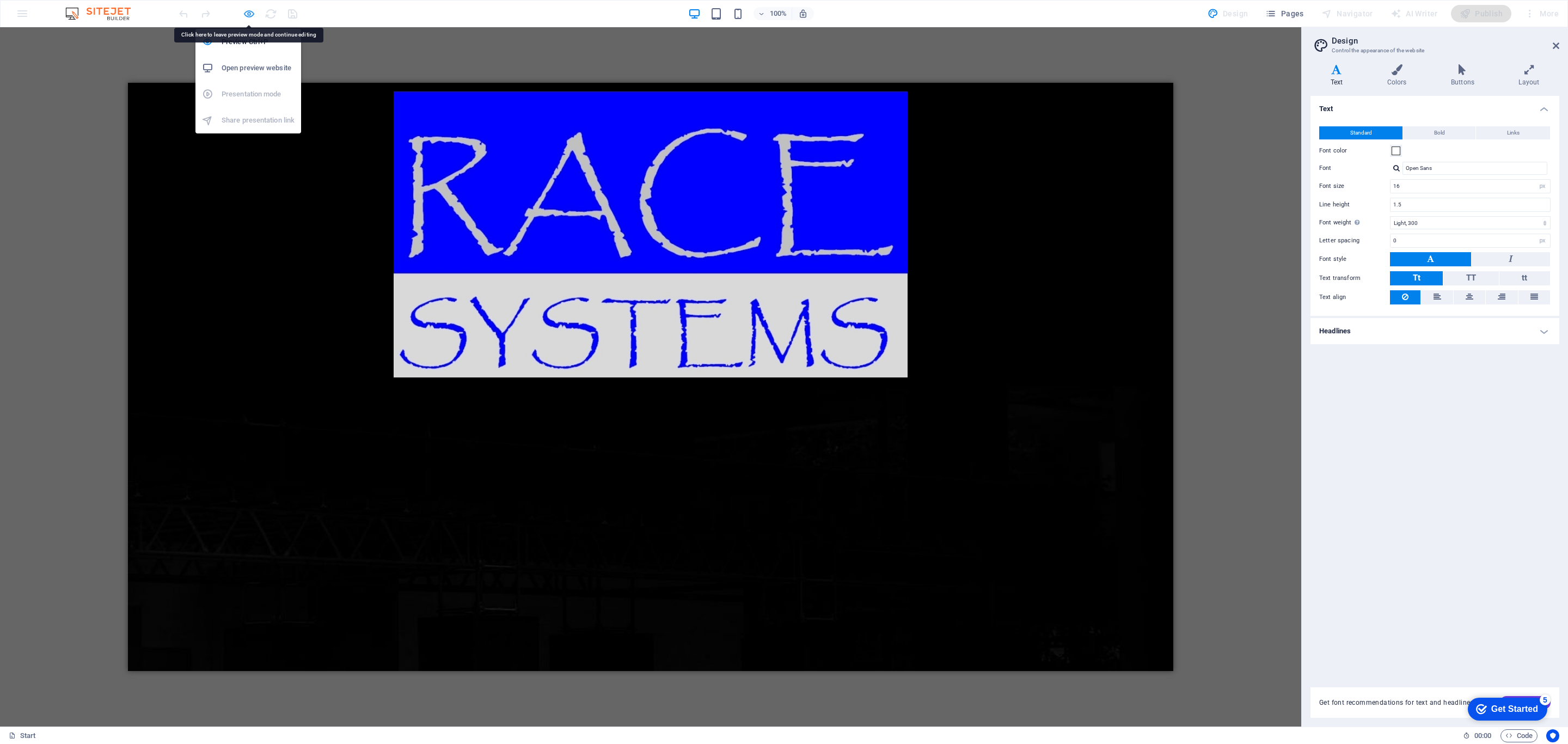
click at [247, 15] on icon "button" at bounding box center [249, 14] width 13 height 13
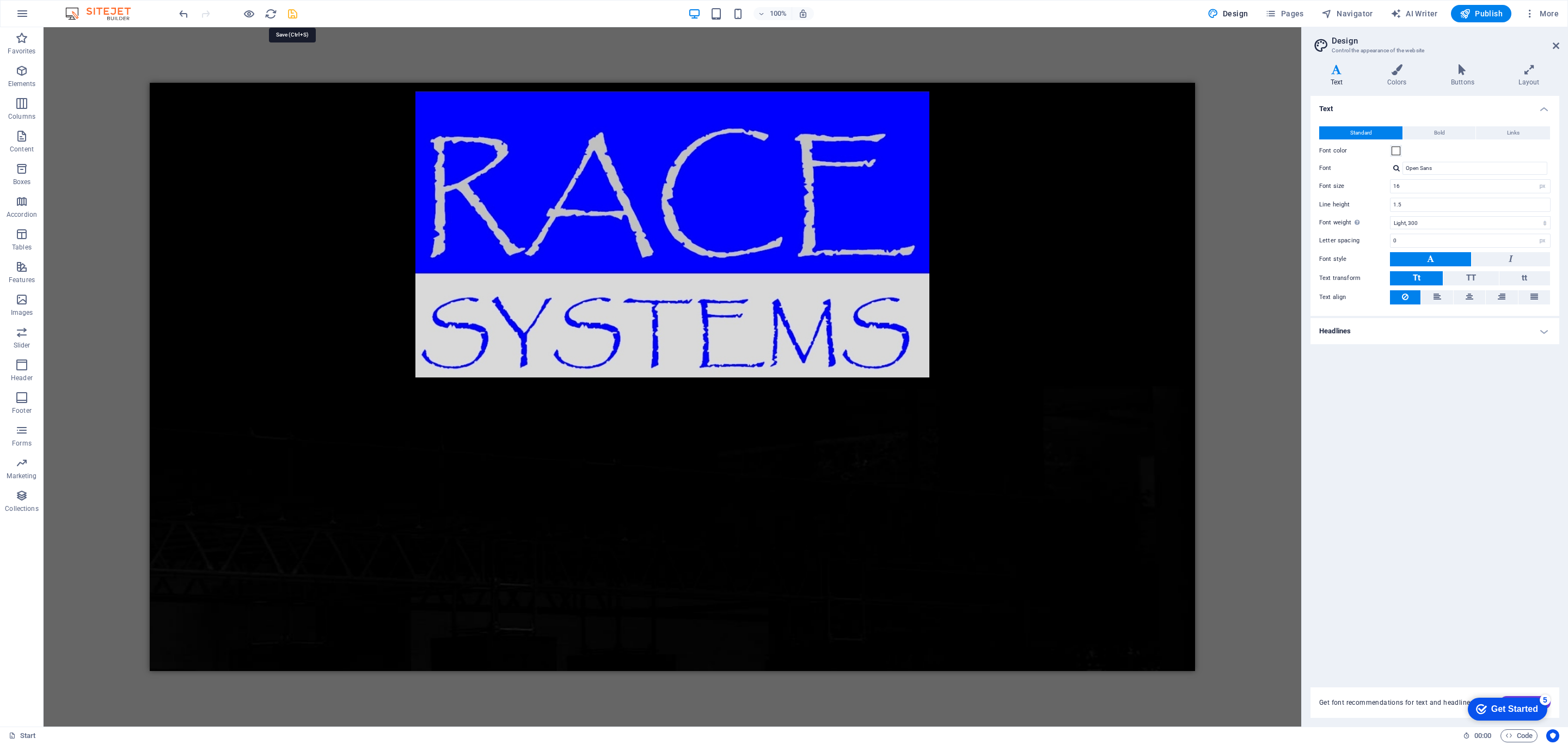
click at [290, 15] on icon "save" at bounding box center [293, 14] width 13 height 13
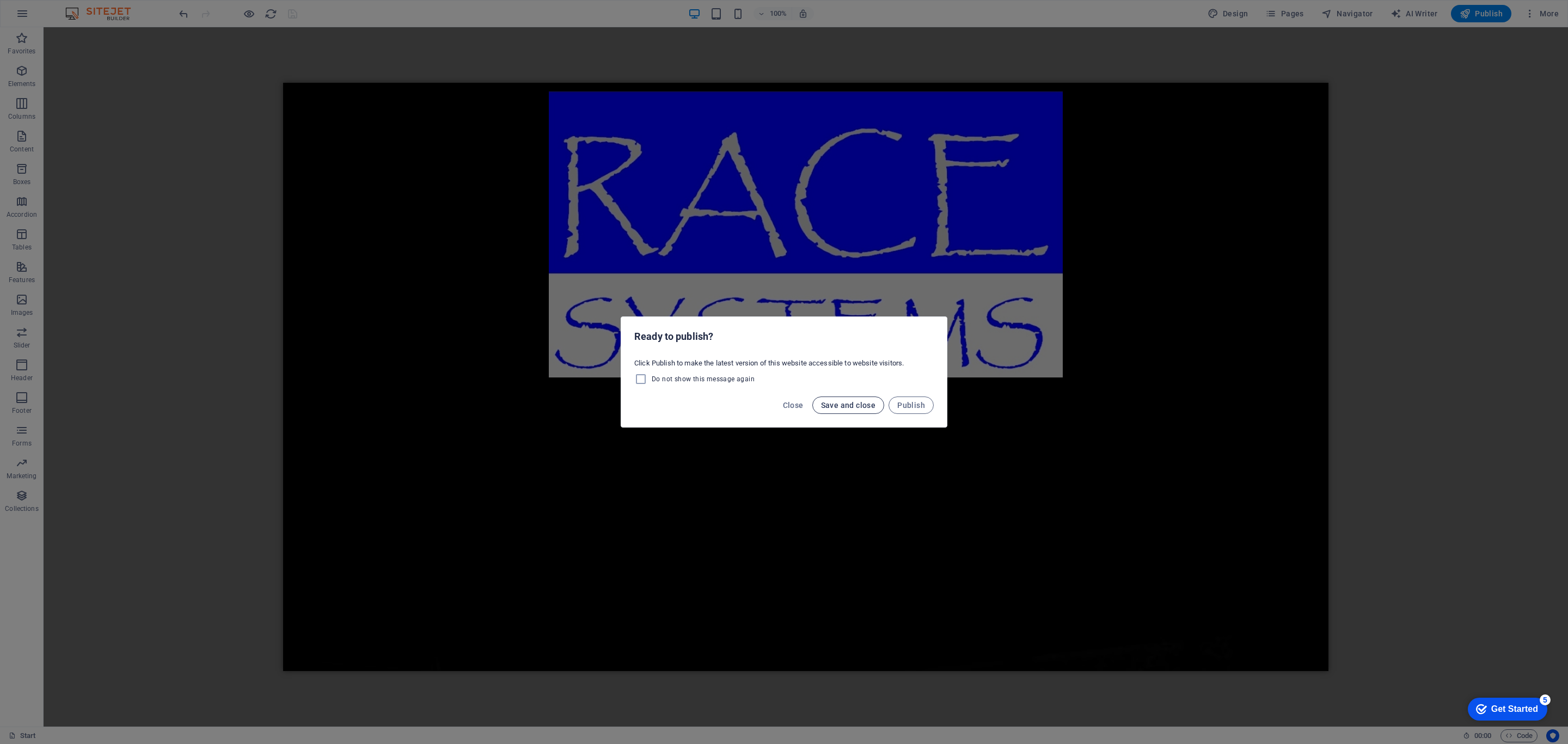
click at [851, 407] on span "Save and close" at bounding box center [848, 404] width 55 height 9
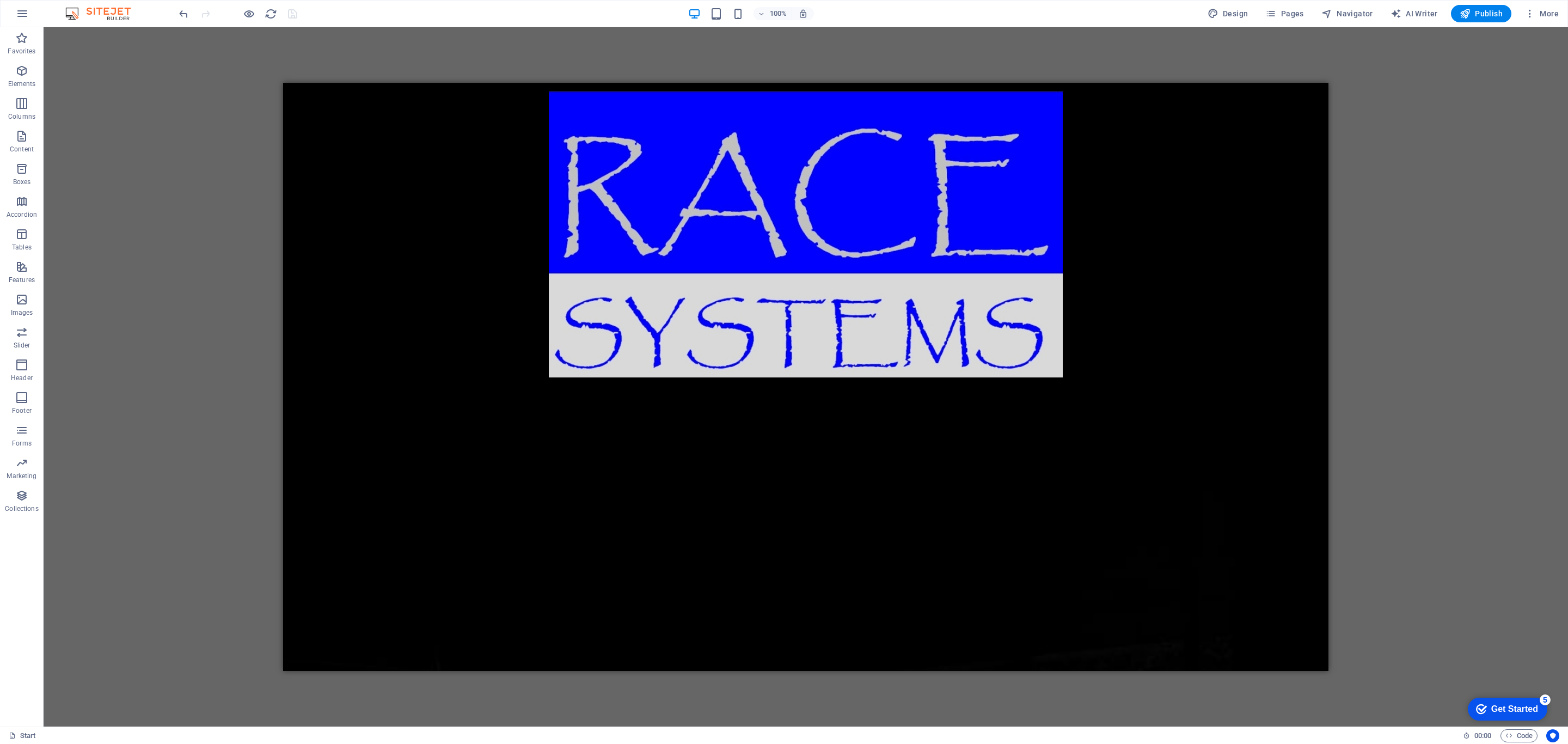
click at [175, 140] on div "H2 Container Container Container Container Container Container Text Countdown C…" at bounding box center [806, 376] width 1524 height 699
click at [663, 142] on div at bounding box center [805, 234] width 514 height 286
click at [585, 89] on icon at bounding box center [587, 90] width 6 height 11
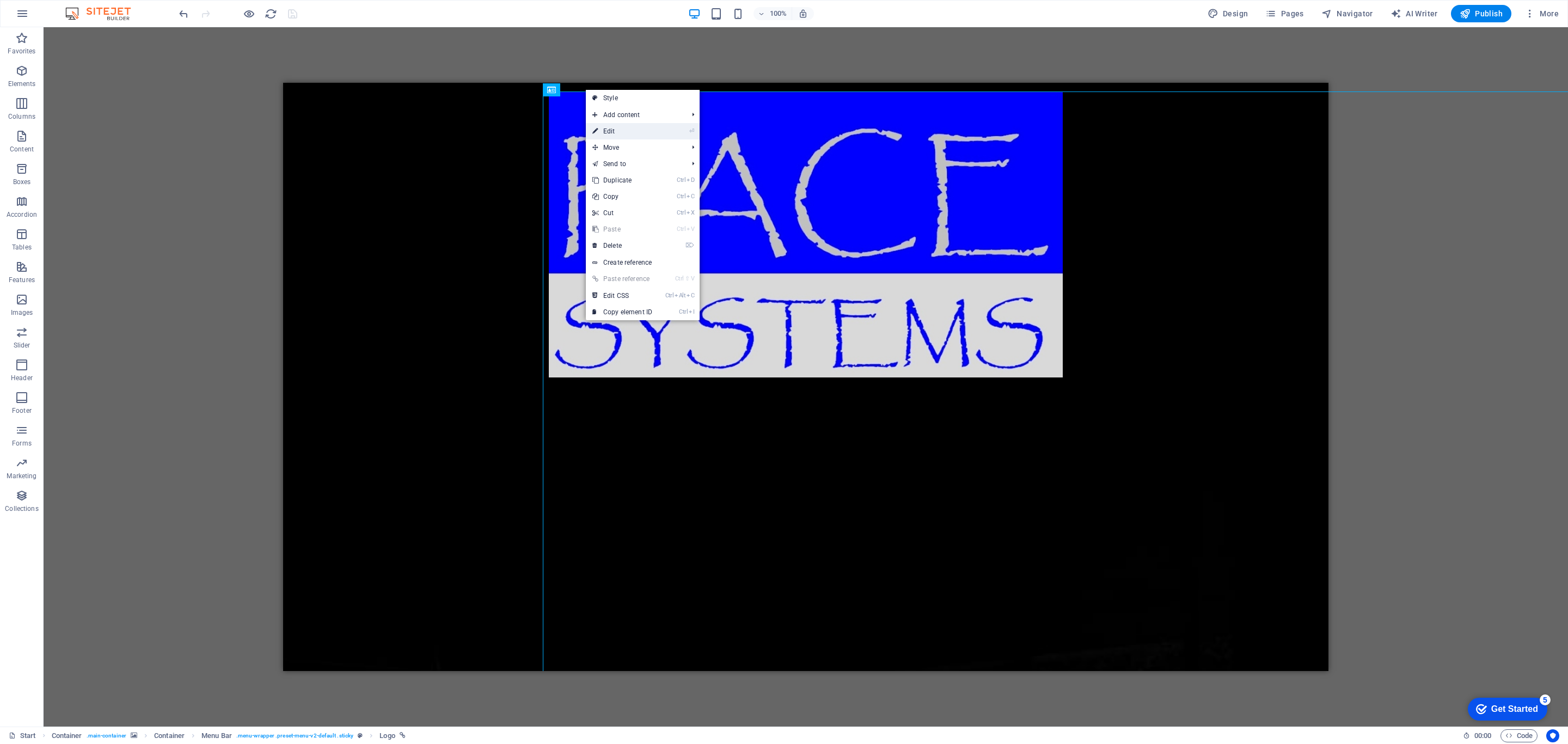
click at [621, 132] on link "⏎ Edit" at bounding box center [622, 131] width 73 height 17
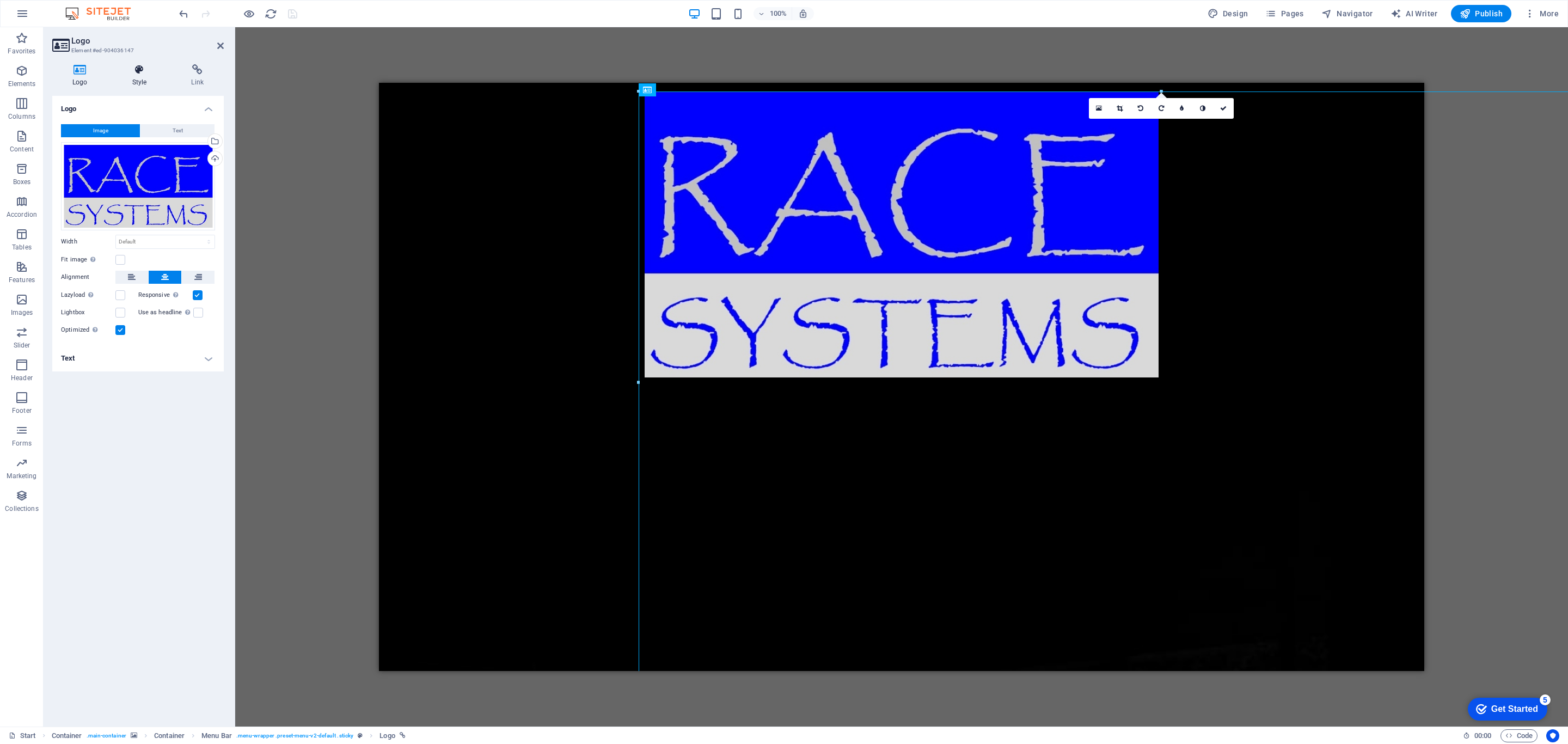
click at [139, 78] on h4 "Style" at bounding box center [142, 75] width 59 height 23
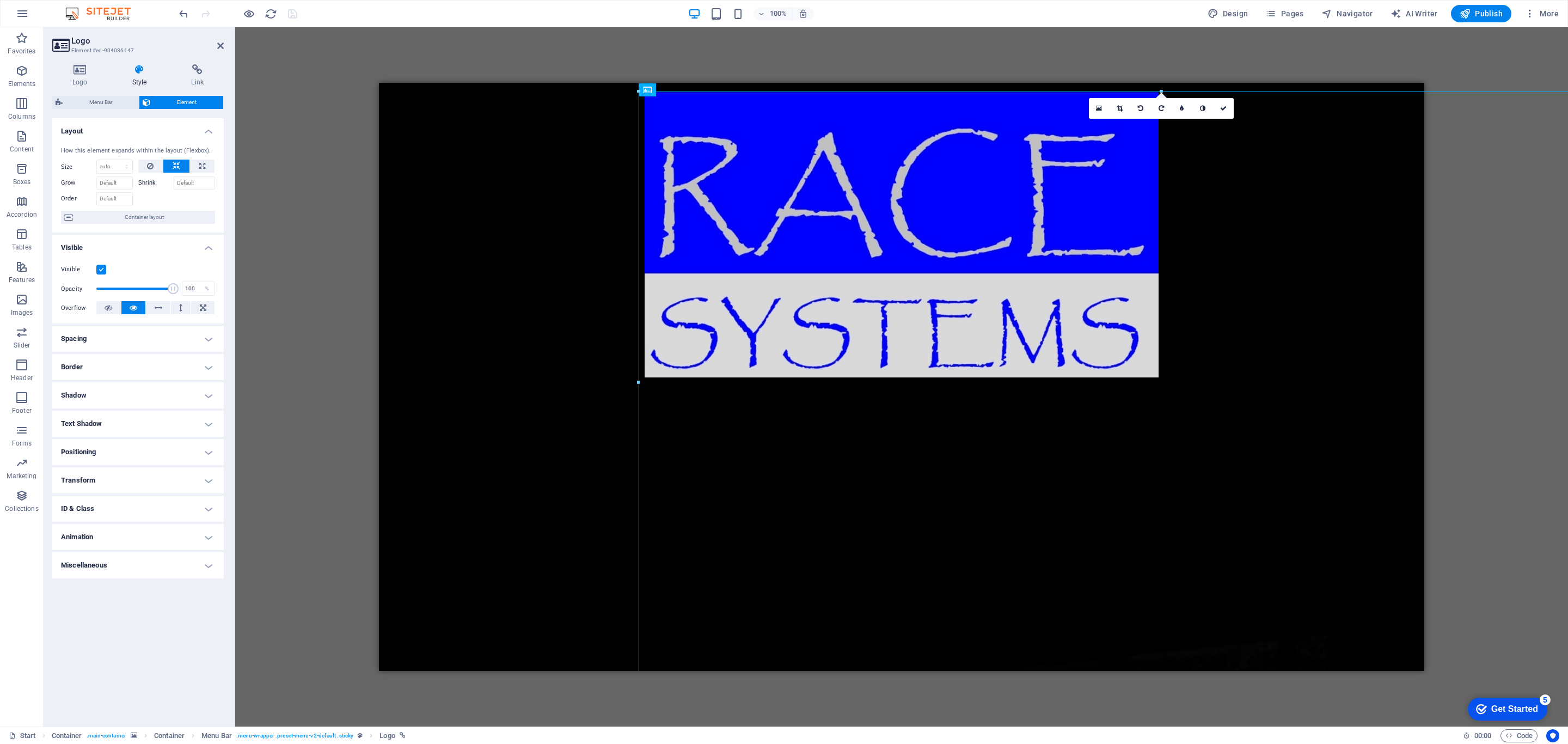
click at [207, 451] on h4 "Positioning" at bounding box center [138, 451] width 172 height 26
click at [120, 166] on select "Default auto px % 1/1 1/2 1/3 1/4 1/5 1/6 1/7 1/8 1/9 1/10" at bounding box center [114, 166] width 36 height 13
select select "1/8"
click at [116, 160] on select "Default auto px % 1/1 1/2 1/3 1/4 1/5 1/6 1/7 1/8 1/9 1/10" at bounding box center [114, 166] width 36 height 13
type input "12.5"
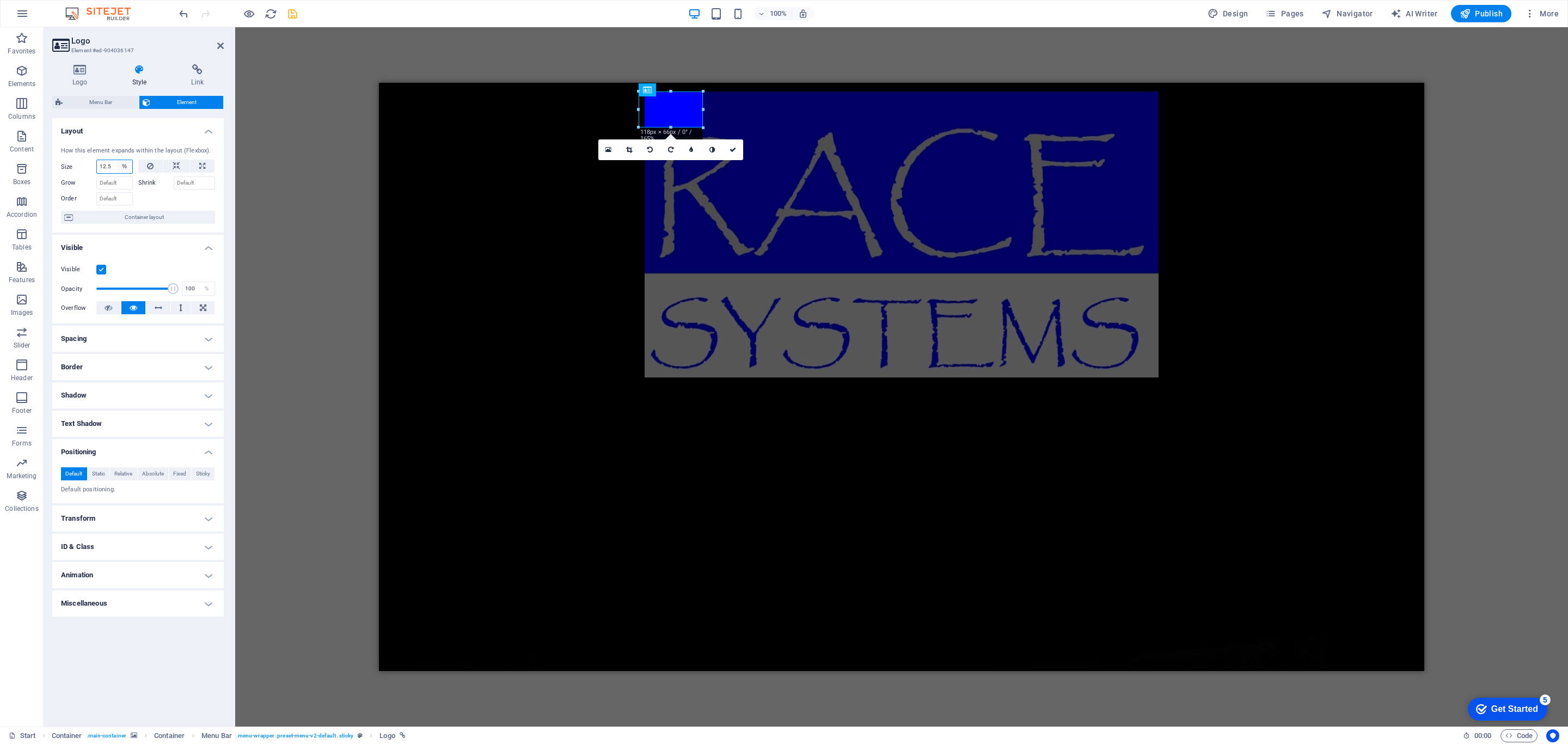
click at [124, 169] on select "Default auto px % 1/1 1/2 1/3 1/4 1/5 1/6 1/7 1/8 1/9 1/10" at bounding box center [124, 166] width 15 height 13
select select "1/4"
click at [117, 160] on select "Default auto px % 1/1 1/2 1/3 1/4 1/5 1/6 1/7 1/8 1/9 1/10" at bounding box center [124, 166] width 15 height 13
type input "25"
select select "%"
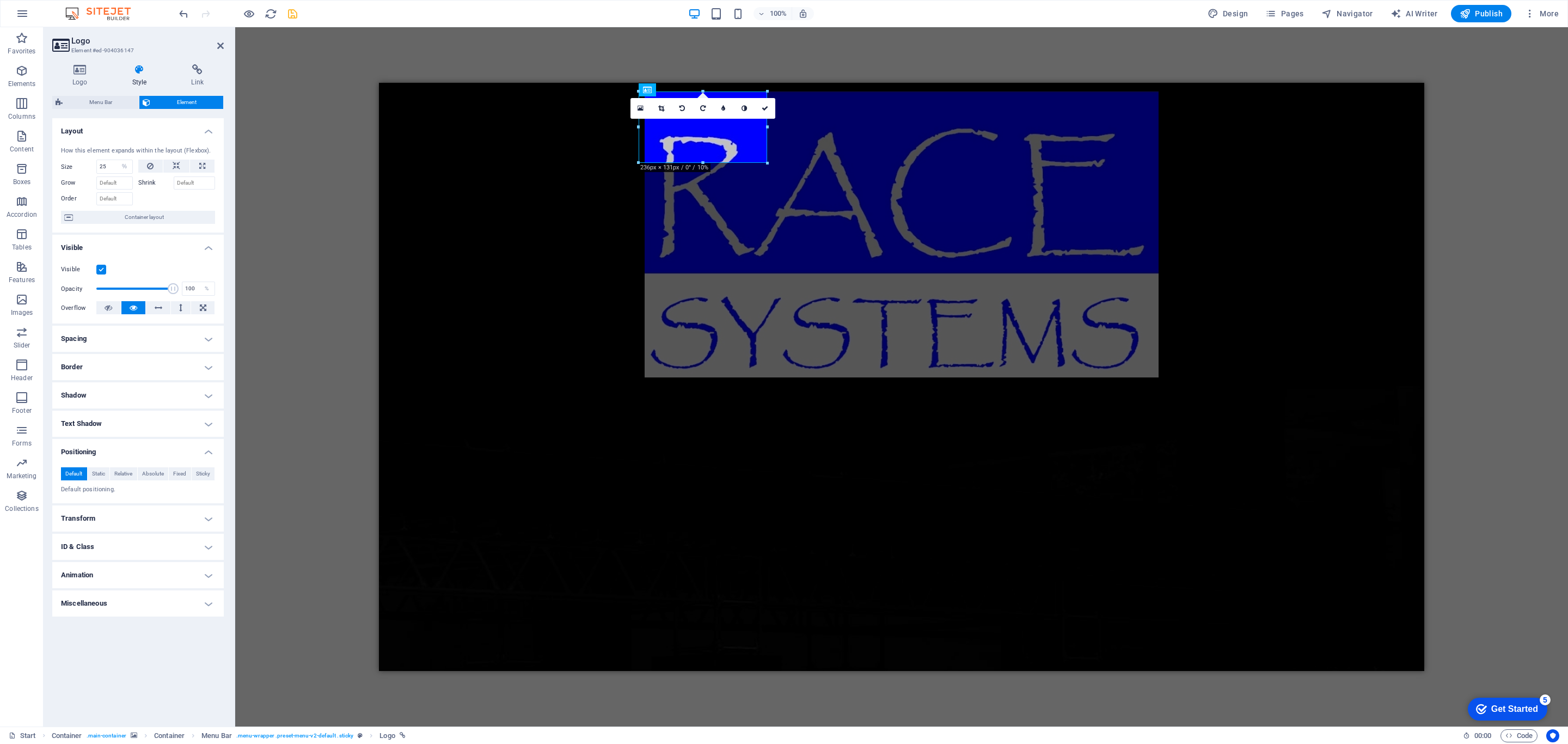
click at [282, 299] on div "H2 Container Container Container Container Container Container Text Countdown C…" at bounding box center [902, 376] width 1333 height 699
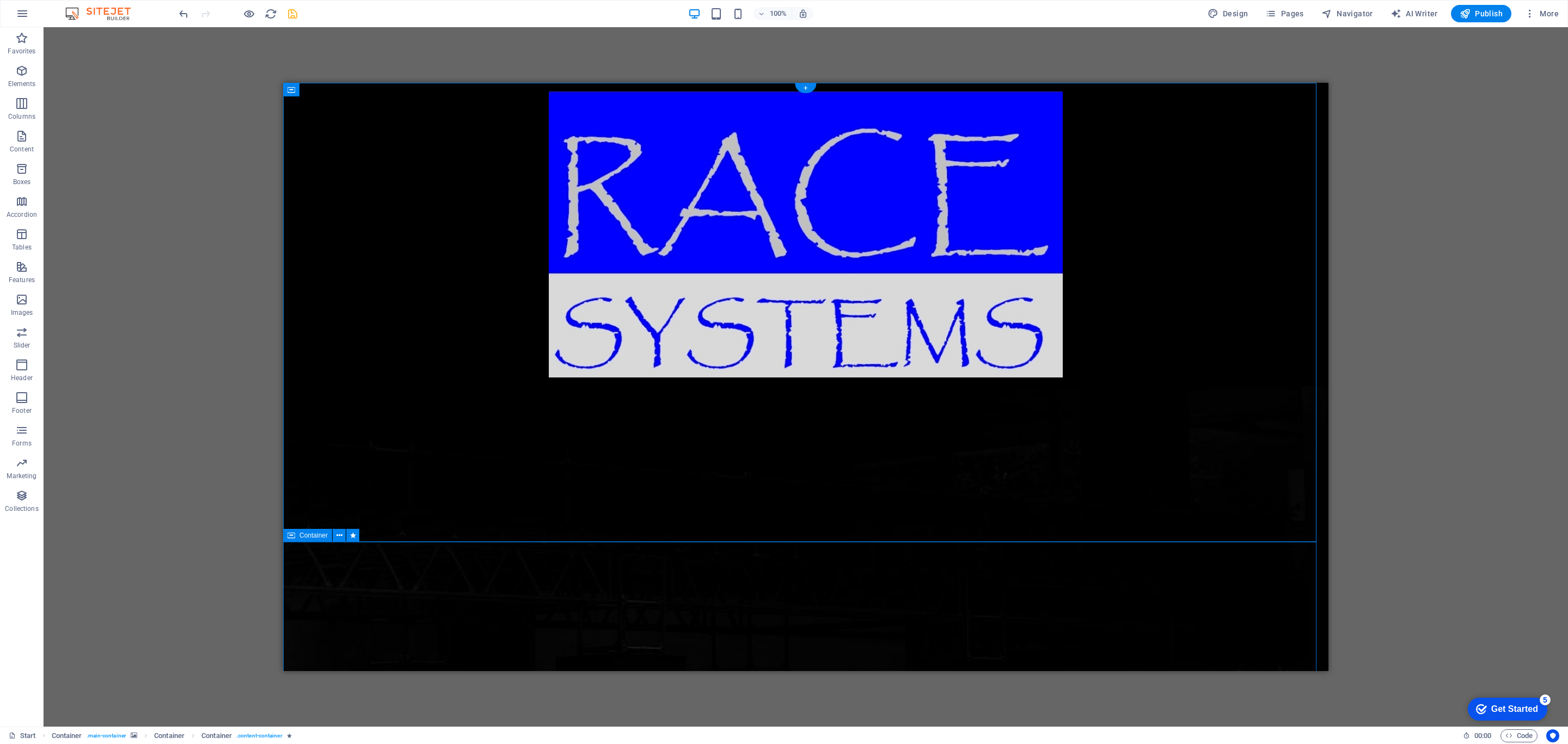
click at [494, 51] on div "H2 Container Container Container Container Container Container Text Countdown C…" at bounding box center [806, 376] width 1524 height 699
click at [290, 15] on icon "save" at bounding box center [293, 14] width 13 height 13
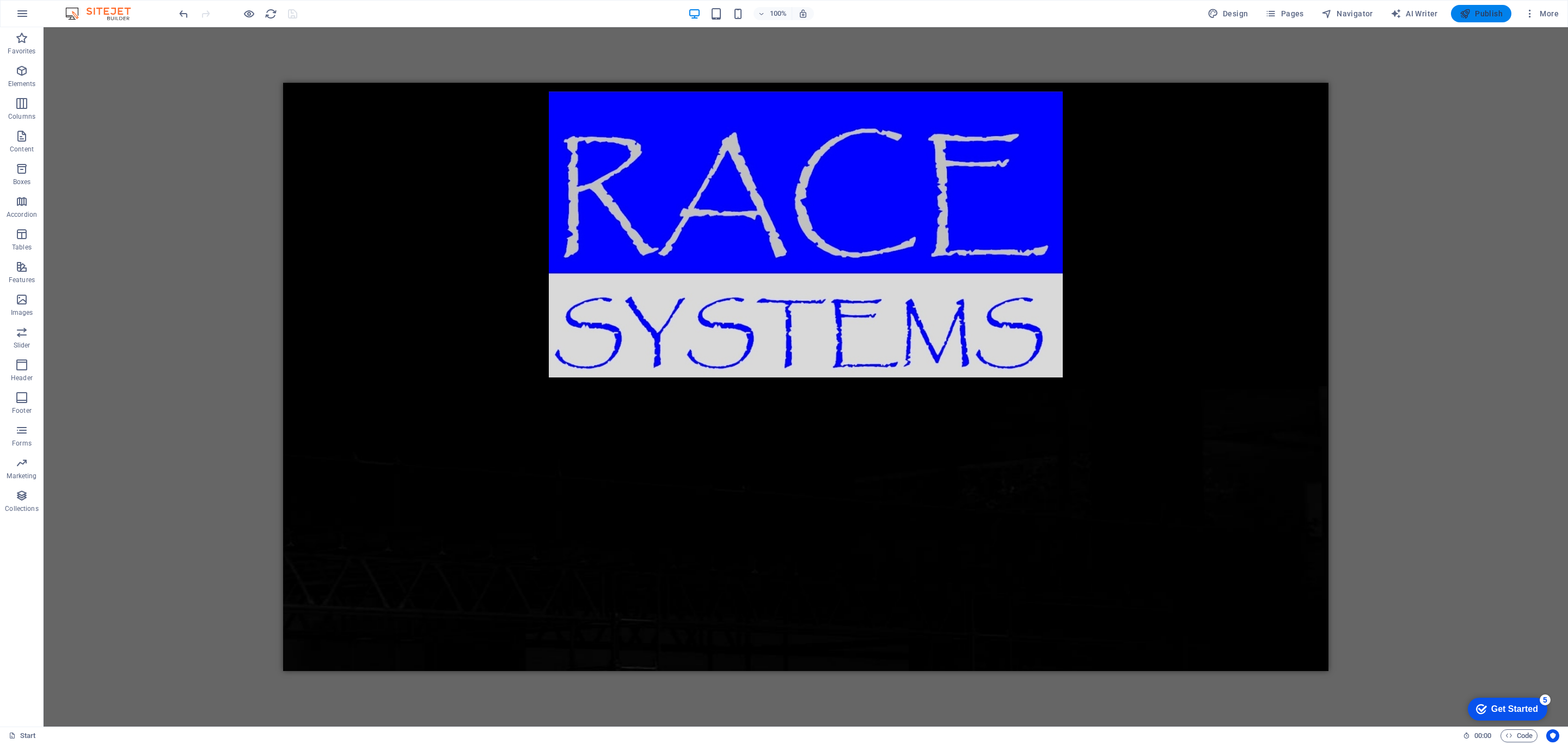
click at [1045, 13] on span "Publish" at bounding box center [1481, 13] width 43 height 11
